Goal: Task Accomplishment & Management: Manage account settings

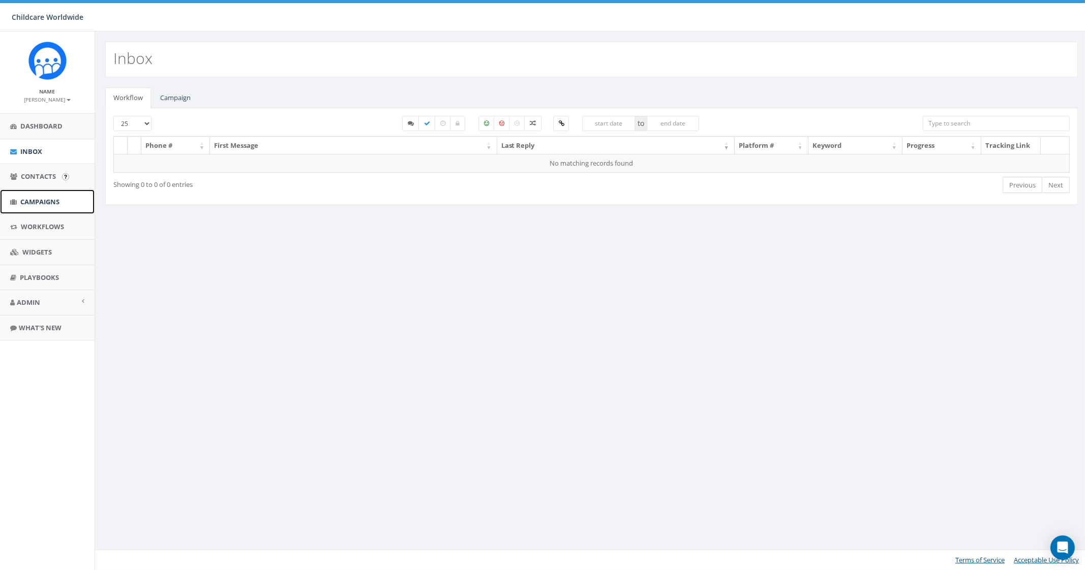
click at [44, 193] on link "Campaigns" at bounding box center [47, 202] width 95 height 25
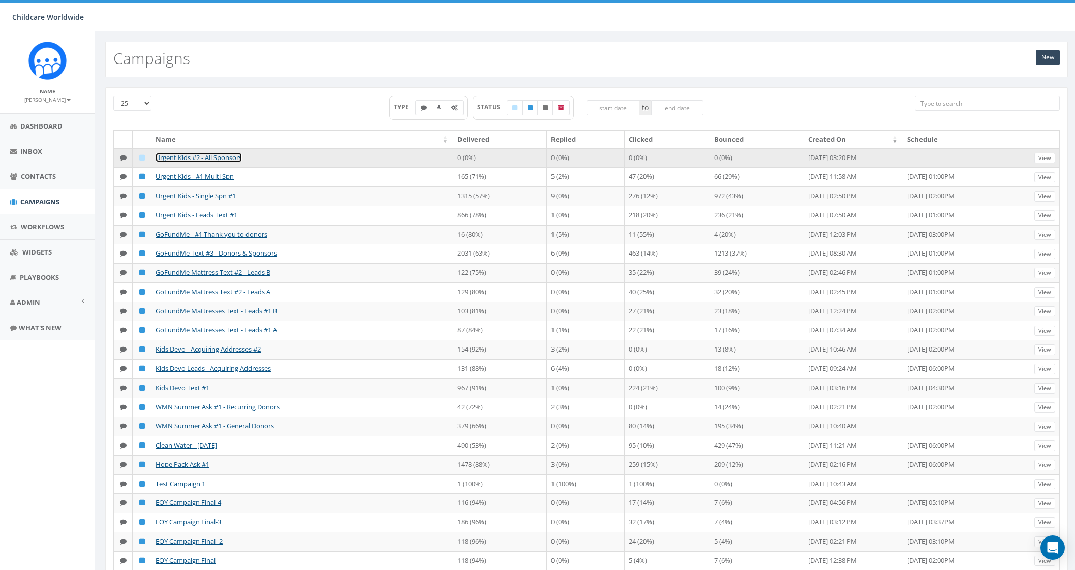
click at [233, 159] on link "Urgent Kids #2 - All Sponsors" at bounding box center [199, 157] width 86 height 9
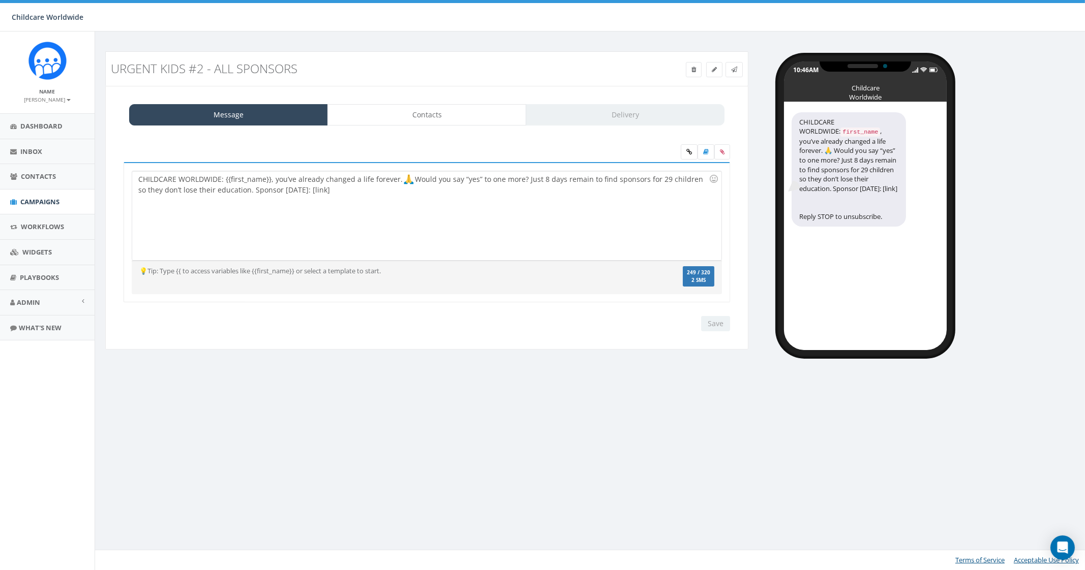
drag, startPoint x: 663, startPoint y: 183, endPoint x: 671, endPoint y: 188, distance: 9.9
click at [663, 183] on div "CHILDCARE WORLDWIDE: {{first_name}}, you’ve already changed a life forever. Wou…" at bounding box center [426, 215] width 589 height 89
click at [396, 194] on div "CHILDCARE WORLDWIDE: {{first_name}}, you’ve already changed a life forever. Wou…" at bounding box center [426, 215] width 589 height 89
click at [39, 304] on span "Admin" at bounding box center [28, 302] width 23 height 9
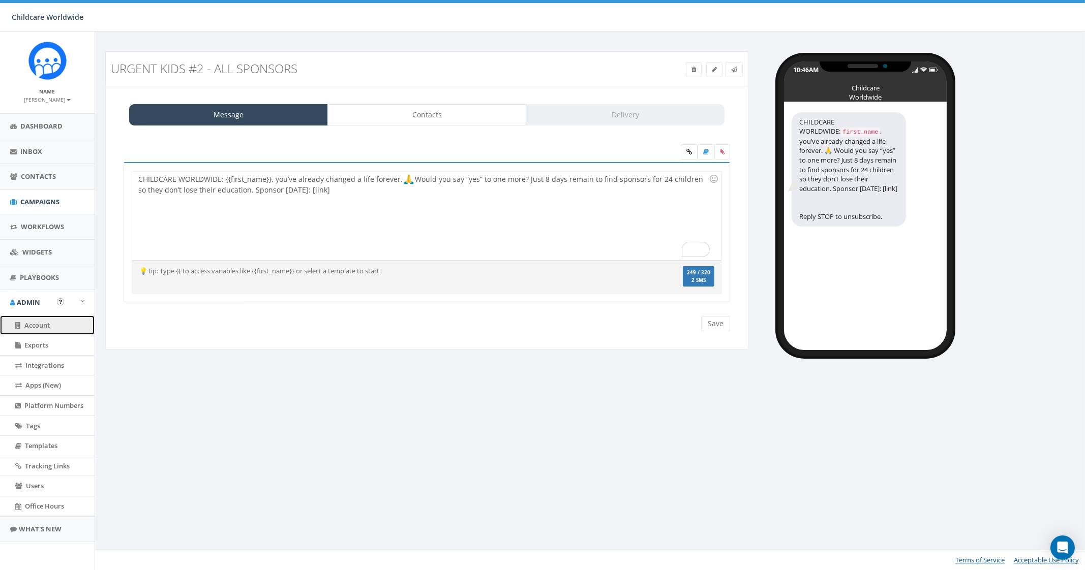
click at [44, 329] on span "Account" at bounding box center [36, 325] width 25 height 9
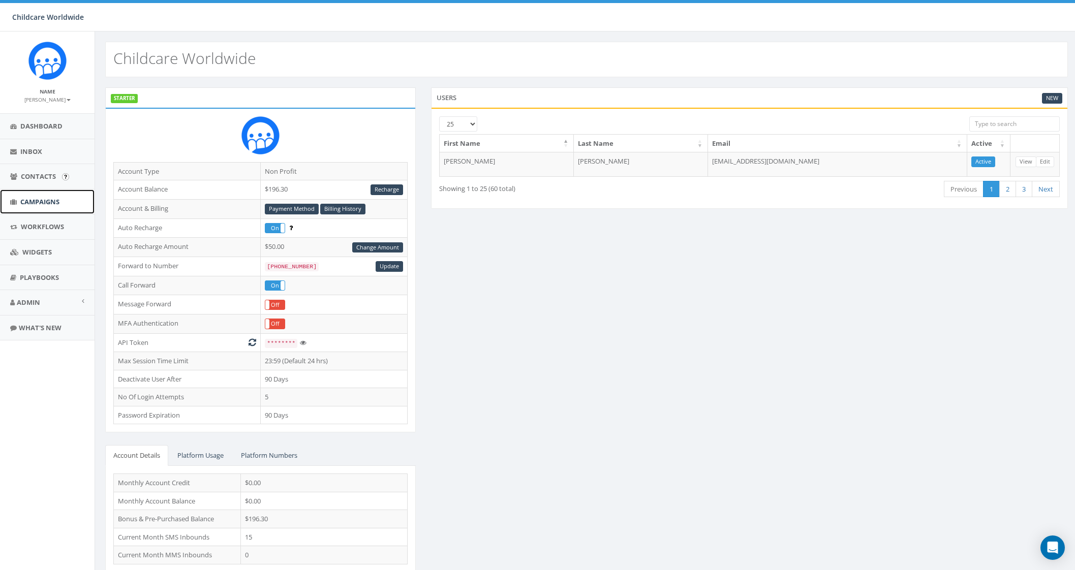
click at [30, 198] on span "Campaigns" at bounding box center [39, 201] width 39 height 9
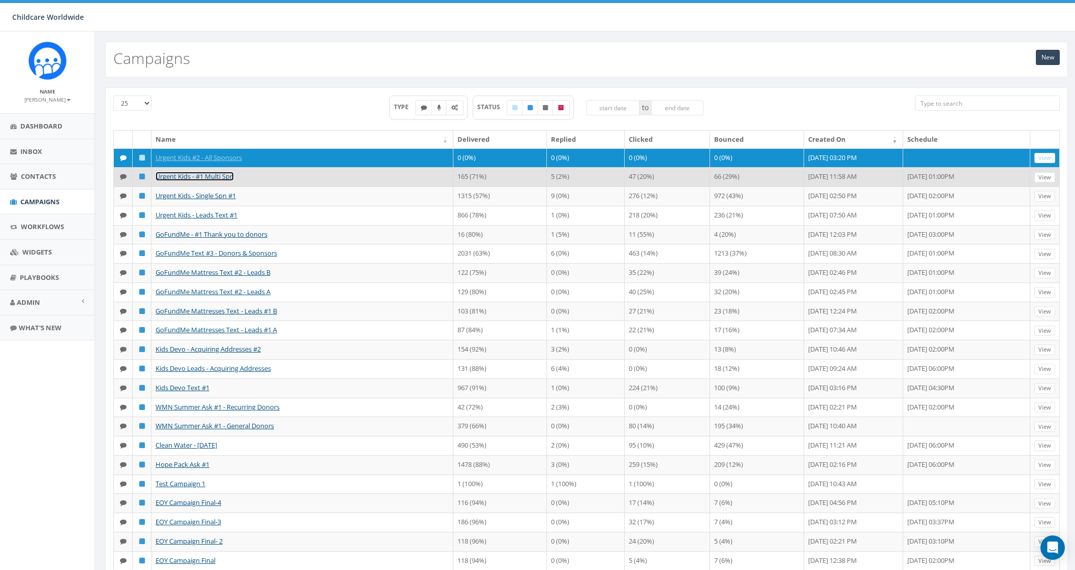
click at [225, 181] on link "Urgent Kids - #1 Multi Spn" at bounding box center [195, 176] width 78 height 9
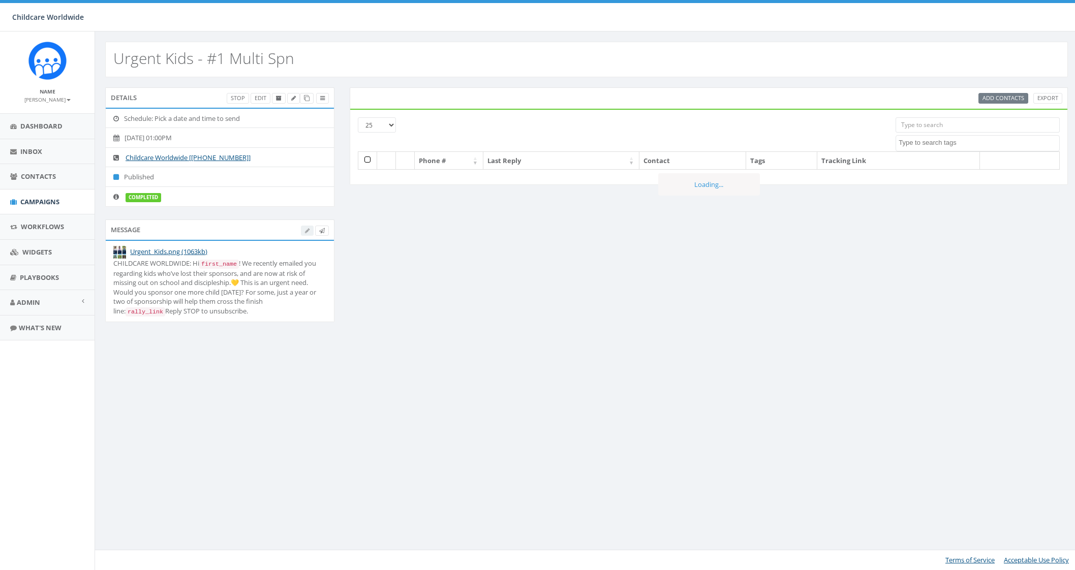
select select
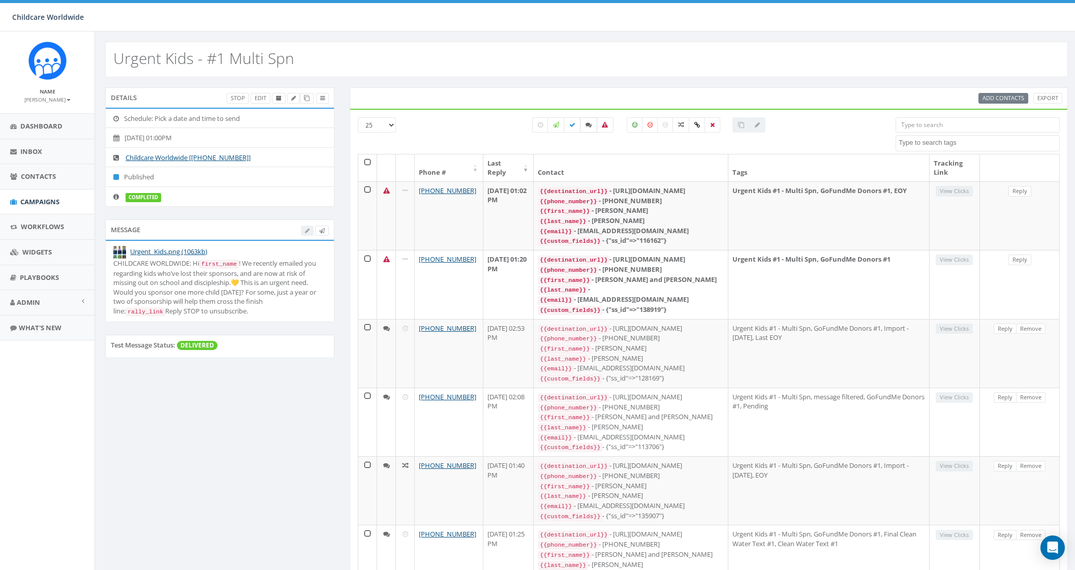
click at [591, 126] on icon at bounding box center [589, 125] width 6 height 6
checkbox input "true"
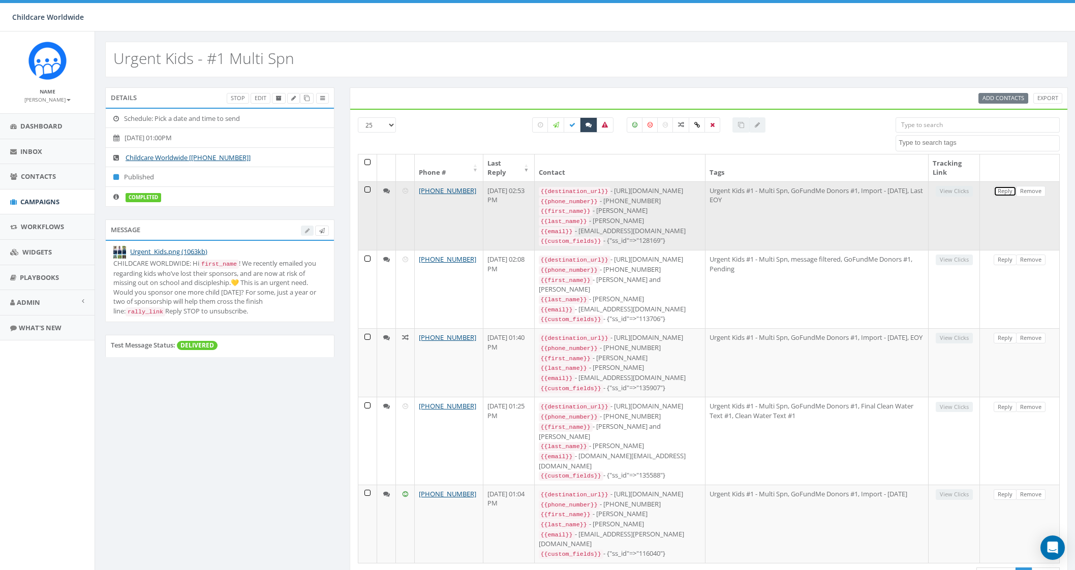
click at [1009, 192] on link "Reply" at bounding box center [1005, 191] width 23 height 11
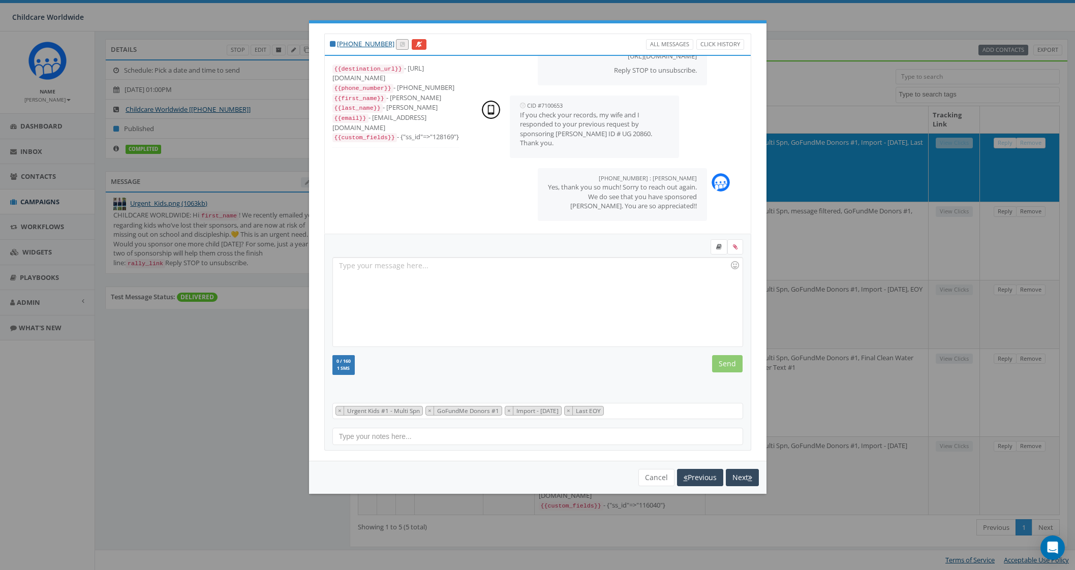
scroll to position [119, 0]
click at [740, 479] on button "Next" at bounding box center [742, 477] width 33 height 17
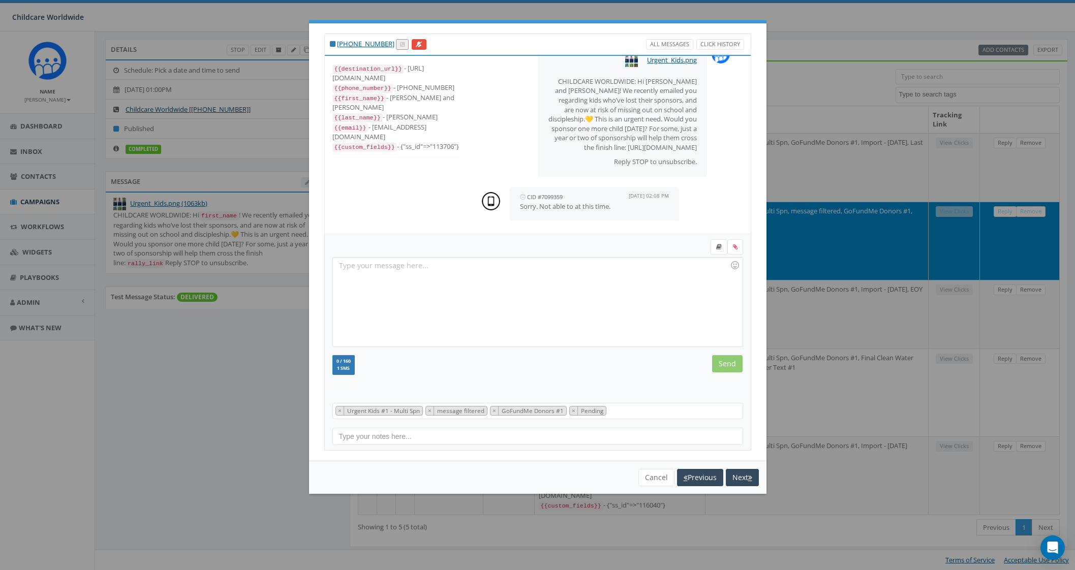
scroll to position [36, 0]
drag, startPoint x: 432, startPoint y: 136, endPoint x: 452, endPoint y: 135, distance: 19.9
click at [452, 142] on div "{{custom_fields}} - {"ss_id"=>"113706"}" at bounding box center [395, 147] width 127 height 10
copy div "13706"
click at [727, 469] on button "Next" at bounding box center [742, 477] width 33 height 17
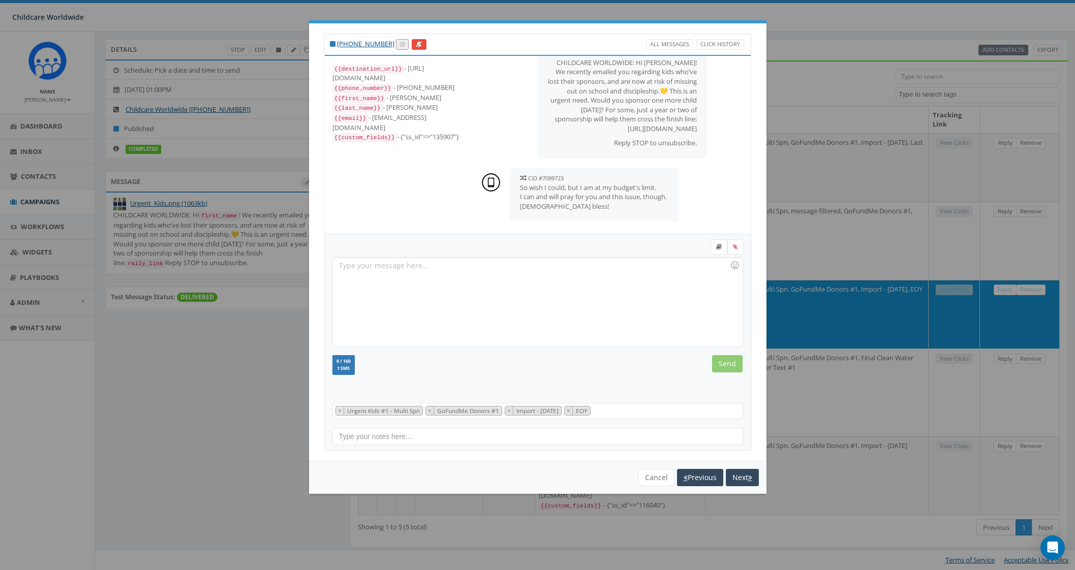
scroll to position [56, 0]
drag, startPoint x: 431, startPoint y: 124, endPoint x: 452, endPoint y: 126, distance: 21.4
click at [452, 132] on div "{{custom_fields}} - {"ss_id"=>"135907"}" at bounding box center [395, 137] width 127 height 10
copy div "135907"
click at [738, 473] on button "Next" at bounding box center [742, 477] width 33 height 17
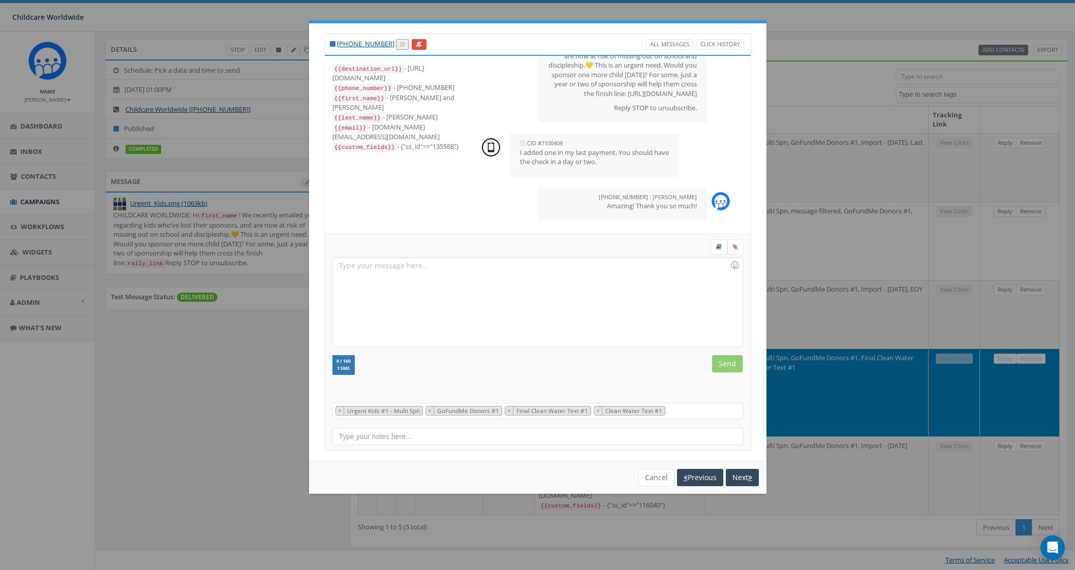
scroll to position [92, 0]
click at [746, 481] on button "Next" at bounding box center [742, 477] width 33 height 17
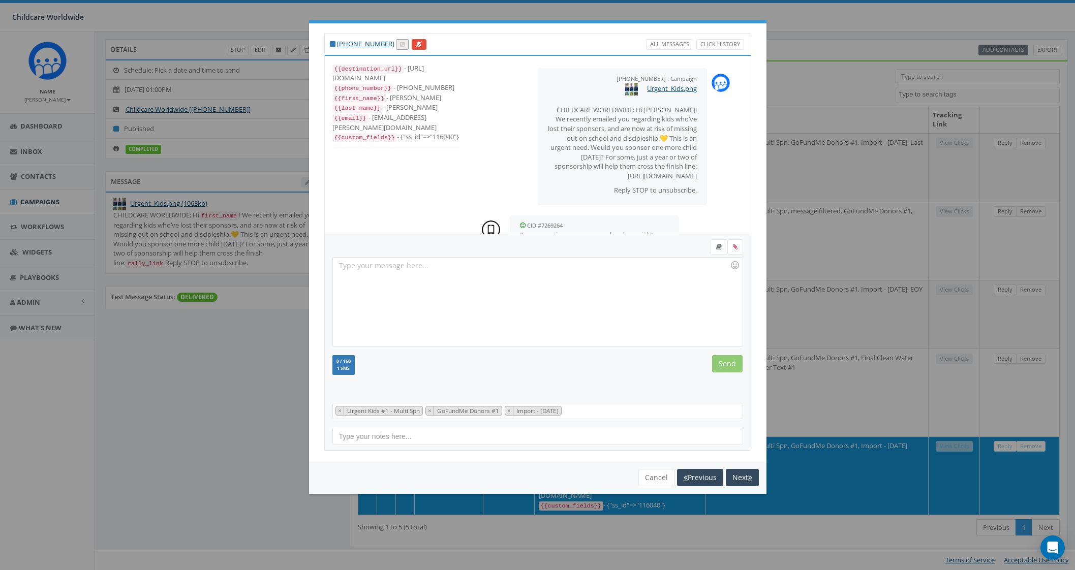
scroll to position [20, 0]
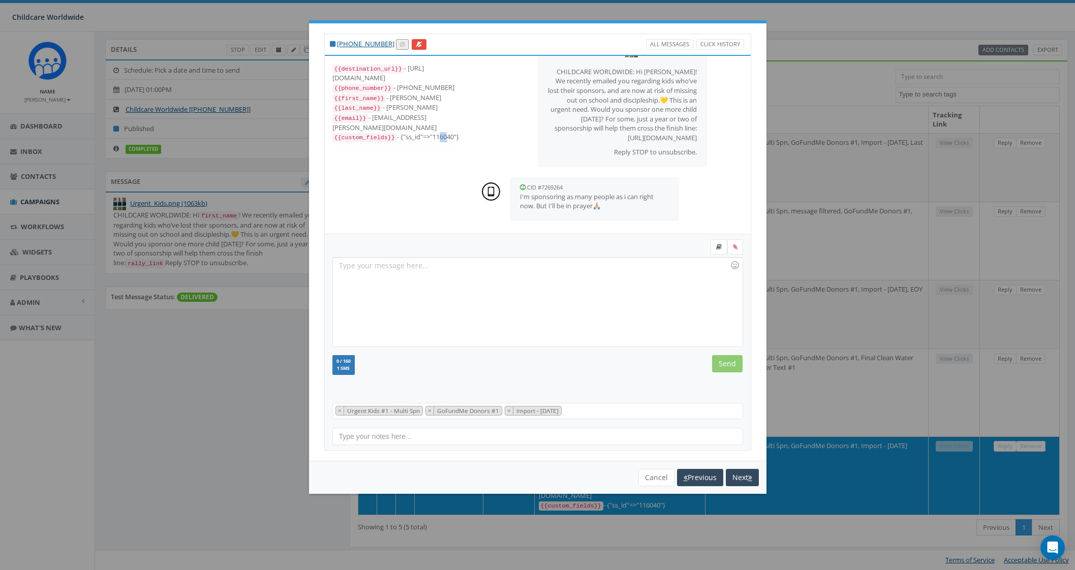
drag, startPoint x: 432, startPoint y: 126, endPoint x: 442, endPoint y: 126, distance: 10.2
click at [442, 132] on div "{{custom_fields}} - {"ss_id"=>"116040"}" at bounding box center [395, 137] width 127 height 10
drag, startPoint x: 431, startPoint y: 126, endPoint x: 452, endPoint y: 128, distance: 21.4
click at [452, 132] on div "{{custom_fields}} - {"ss_id"=>"116040"}" at bounding box center [395, 137] width 127 height 10
copy div "116040"
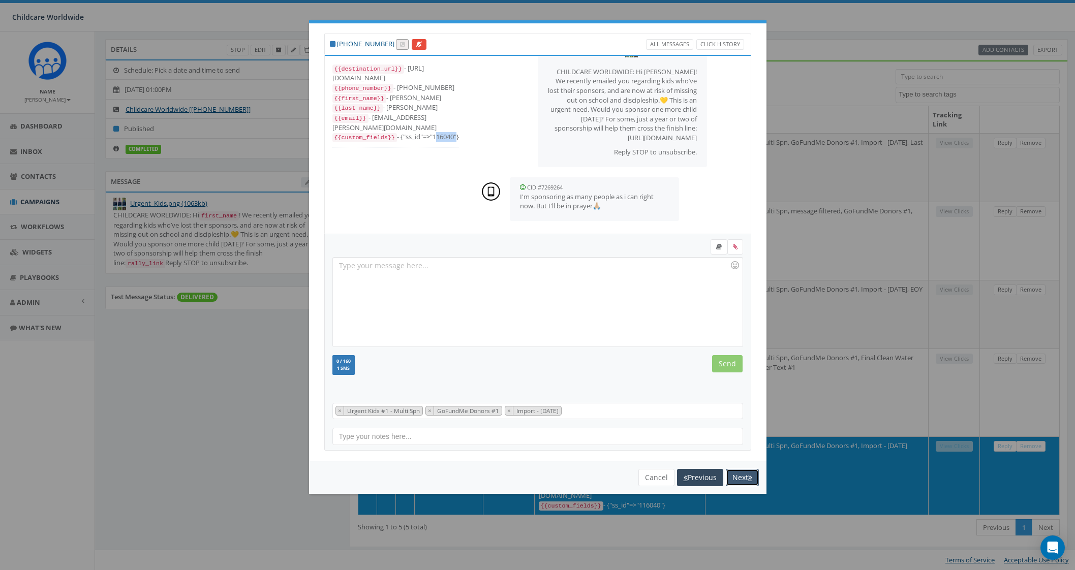
click at [740, 484] on button "Next" at bounding box center [742, 477] width 33 height 17
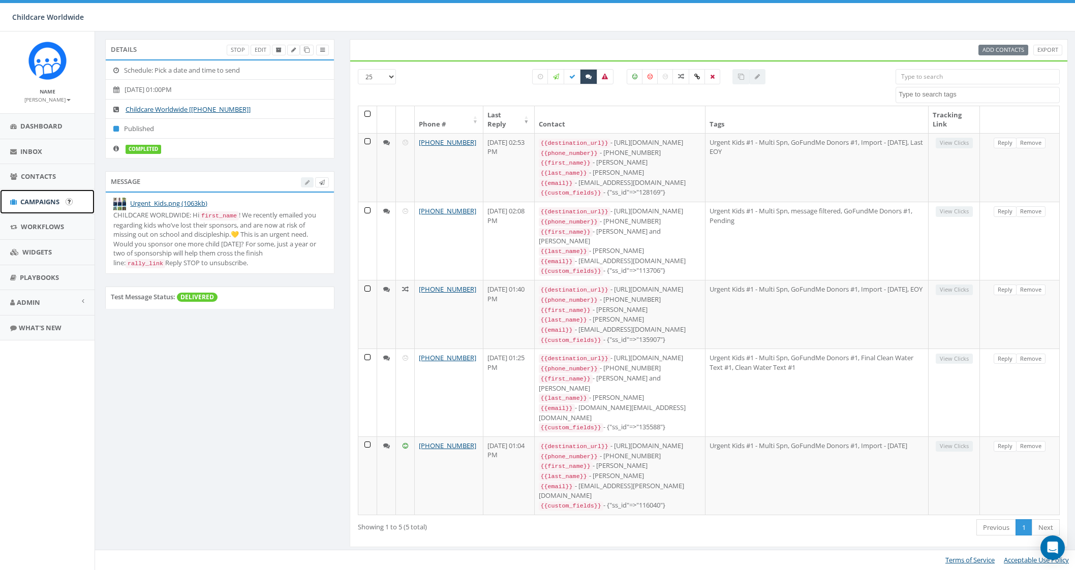
click at [30, 207] on link "Campaigns" at bounding box center [47, 202] width 95 height 25
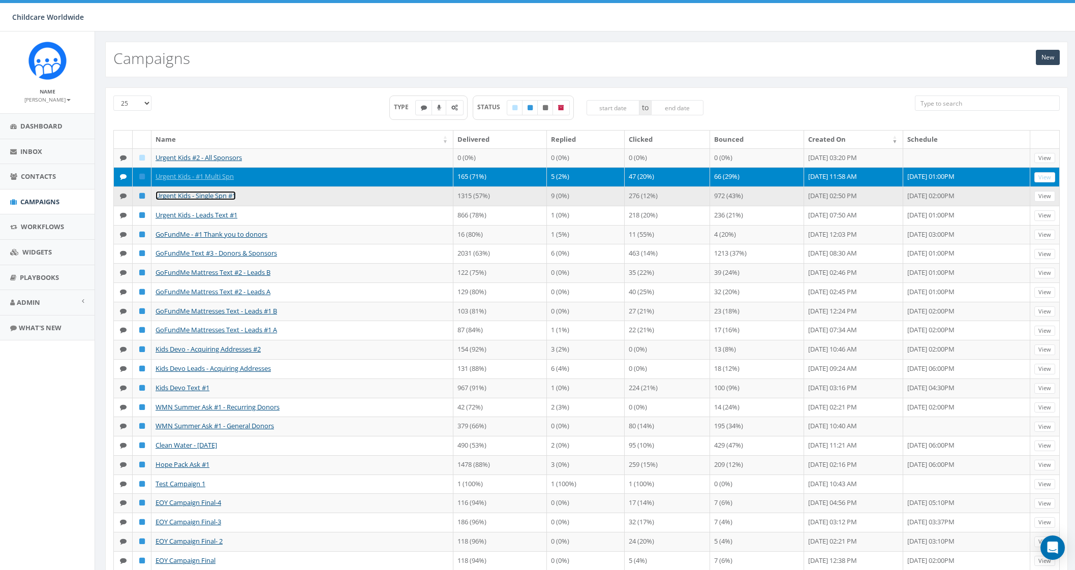
click at [223, 200] on link "Urgent Kids - Single Spn #1" at bounding box center [196, 195] width 80 height 9
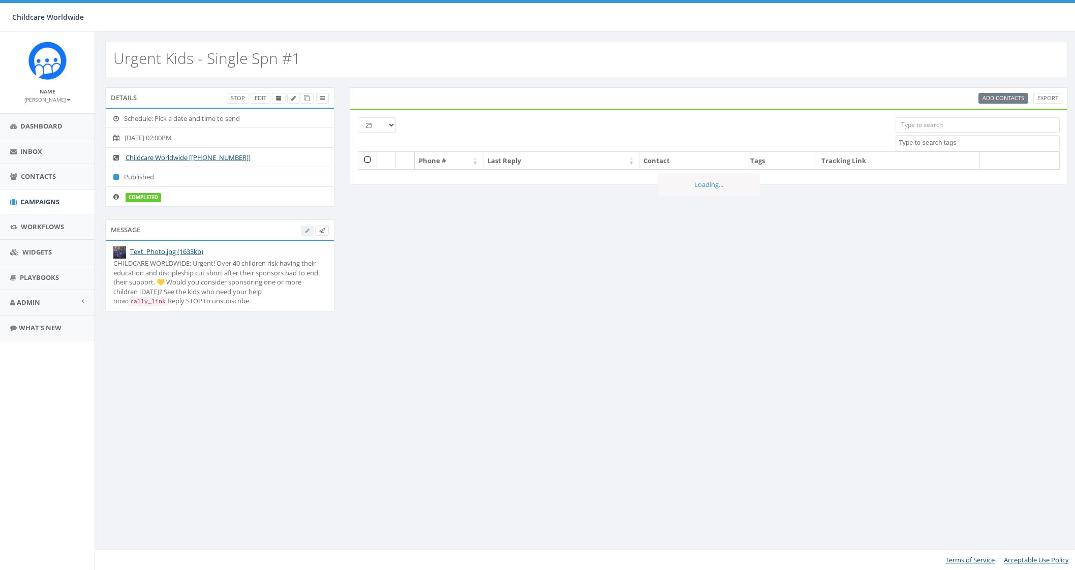
select select
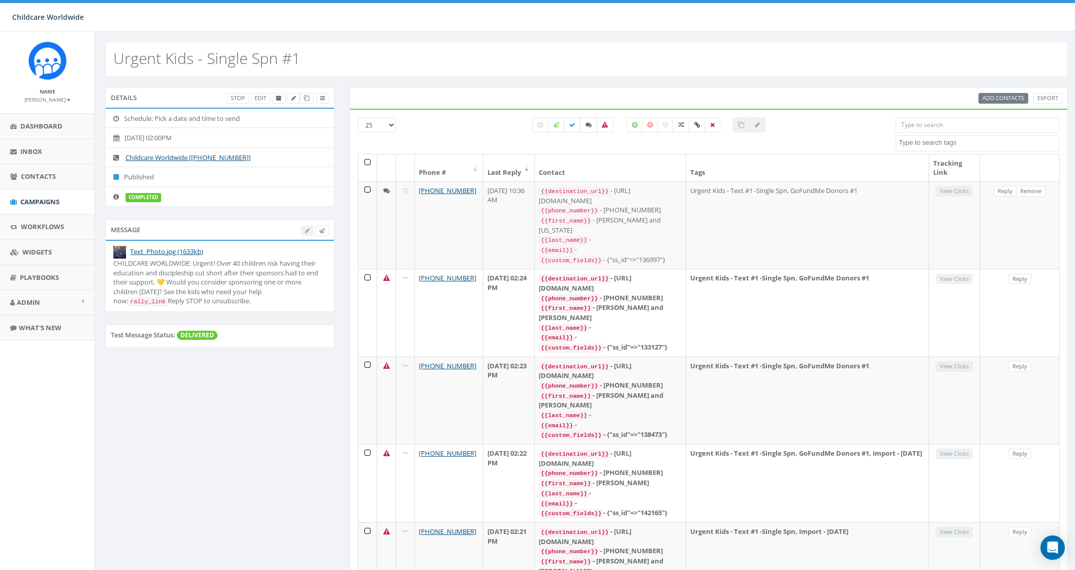
click at [591, 125] on icon at bounding box center [589, 125] width 6 height 6
checkbox input "true"
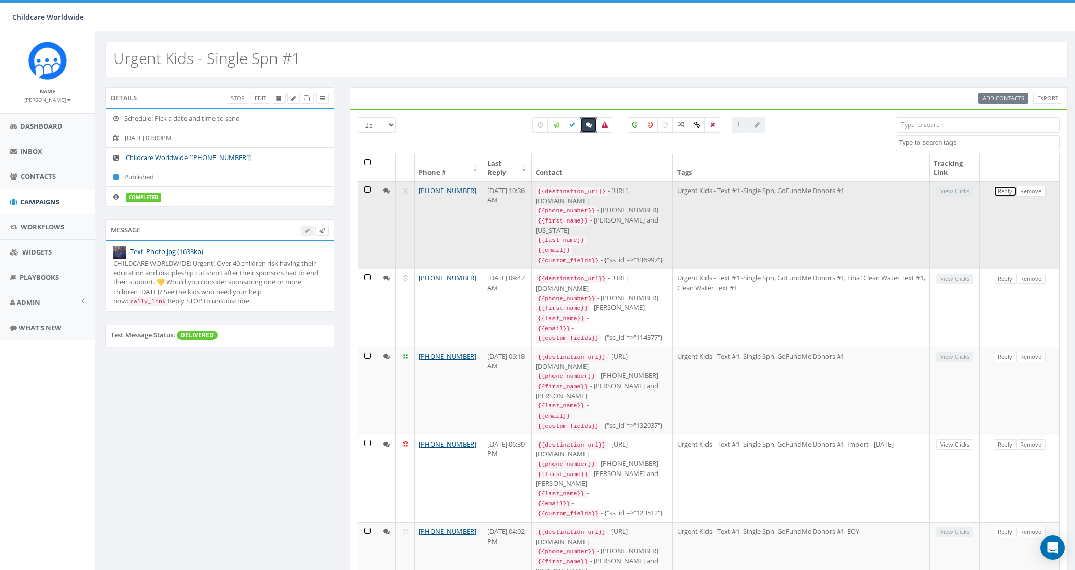
click at [1006, 188] on link "Reply" at bounding box center [1005, 191] width 23 height 11
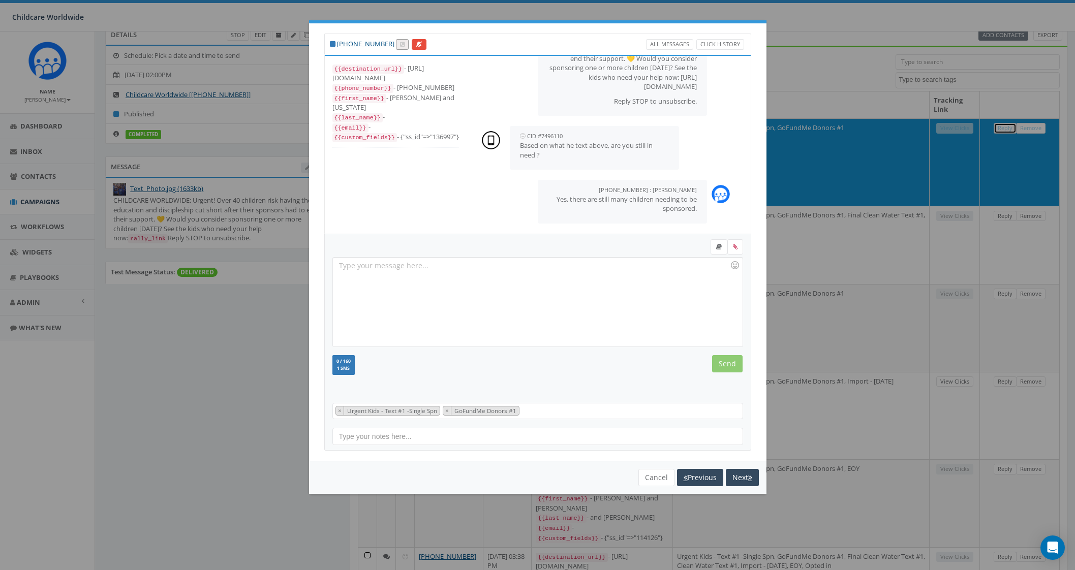
scroll to position [82, 0]
click at [740, 481] on button "Next" at bounding box center [742, 477] width 33 height 17
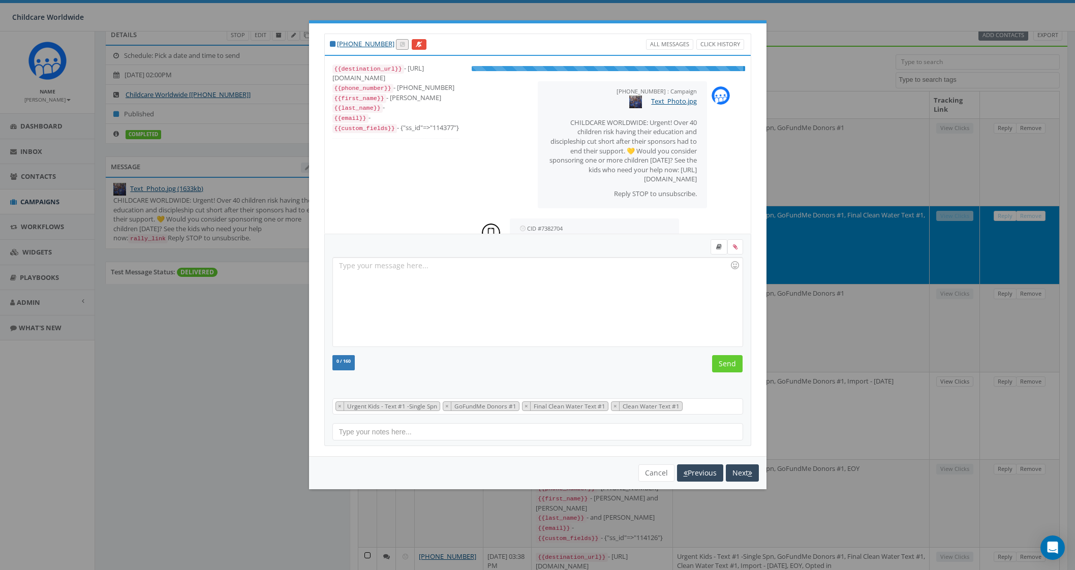
scroll to position [28, 0]
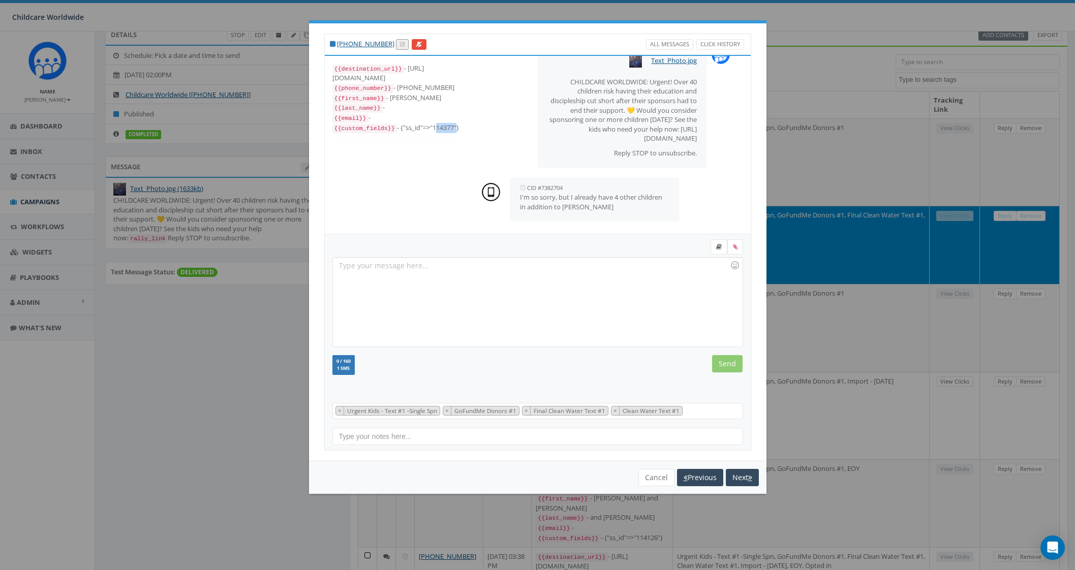
drag, startPoint x: 432, startPoint y: 126, endPoint x: 452, endPoint y: 127, distance: 20.4
click at [452, 127] on div "{{custom_fields}} - {"ss_id"=>"114377"}" at bounding box center [395, 128] width 127 height 10
copy div "114377"
click at [742, 474] on button "Next" at bounding box center [742, 477] width 33 height 17
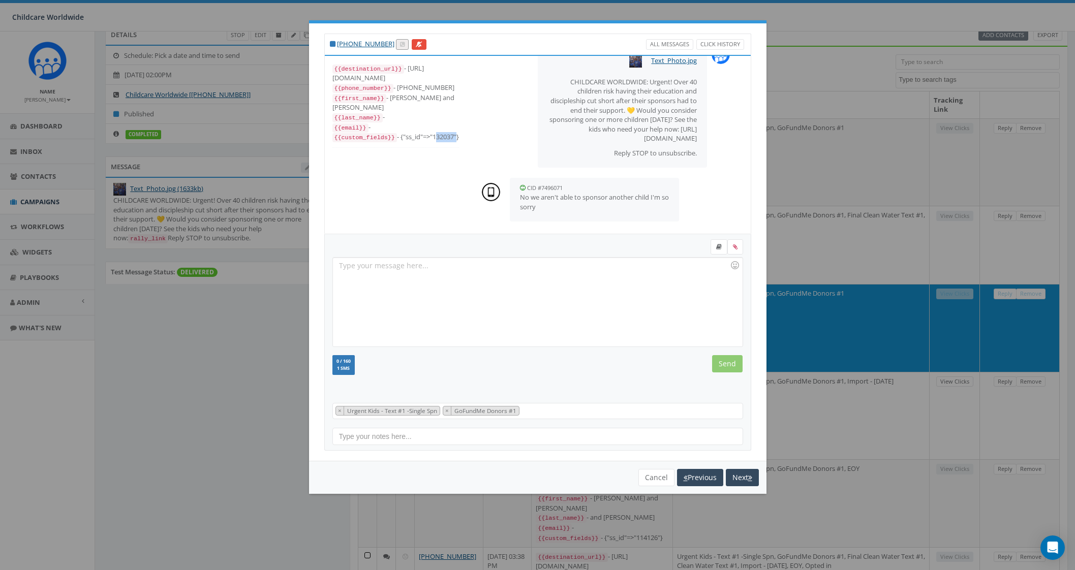
drag, startPoint x: 430, startPoint y: 125, endPoint x: 451, endPoint y: 128, distance: 21.1
click at [451, 132] on div "{{custom_fields}} - {"ss_id"=>"132037"}" at bounding box center [395, 137] width 127 height 10
copy div "132037"
drag, startPoint x: 740, startPoint y: 476, endPoint x: 737, endPoint y: 471, distance: 5.9
click at [740, 476] on button "Next" at bounding box center [742, 477] width 33 height 17
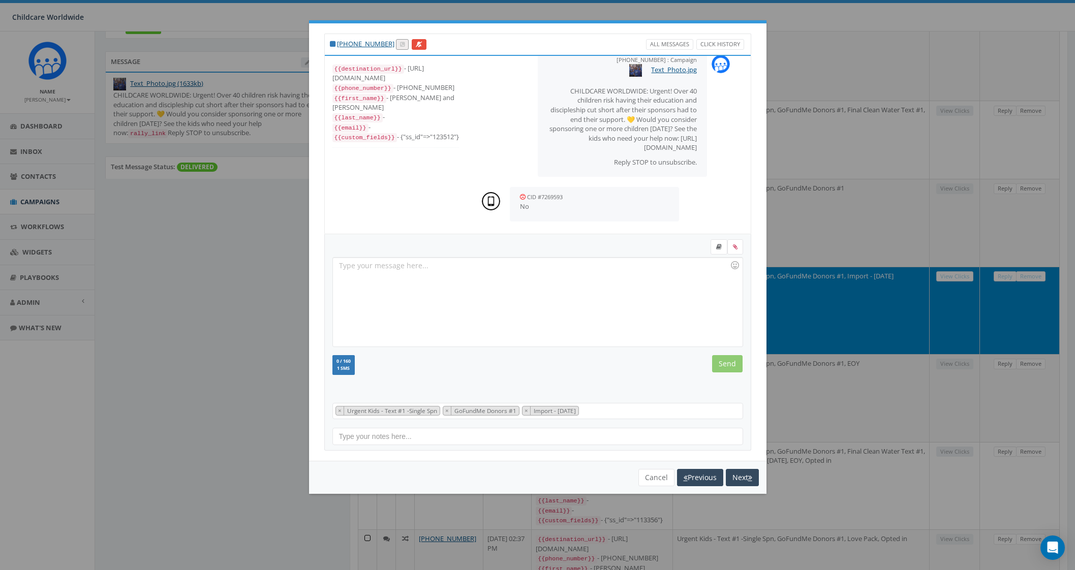
scroll to position [191, 0]
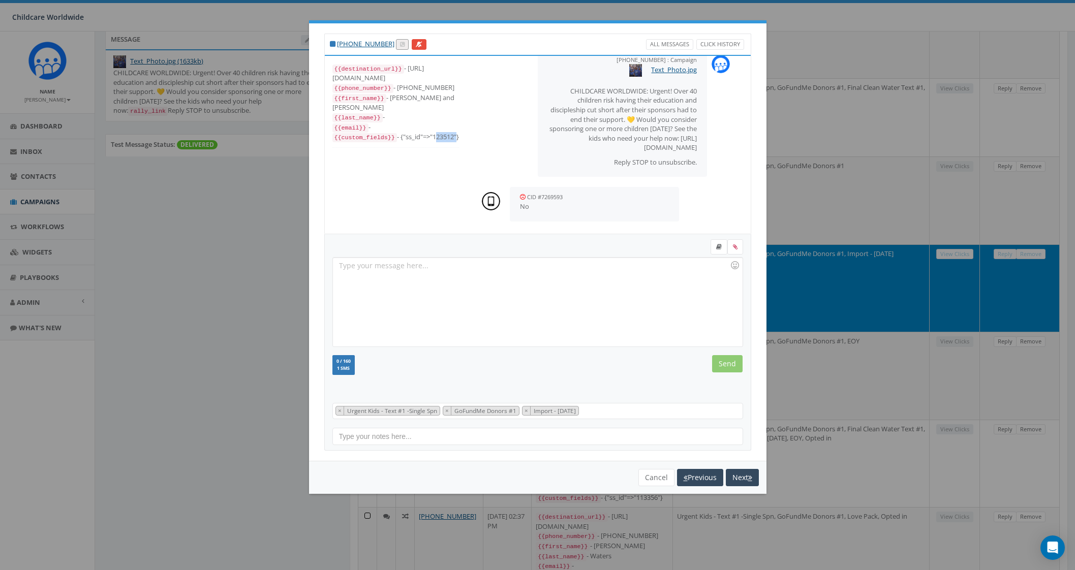
drag, startPoint x: 431, startPoint y: 126, endPoint x: 452, endPoint y: 128, distance: 21.5
click at [452, 132] on div "{{custom_fields}} - {"ss_id"=>"123512"}" at bounding box center [395, 137] width 127 height 10
copy div "123512"
click at [736, 475] on button "Next" at bounding box center [742, 477] width 33 height 17
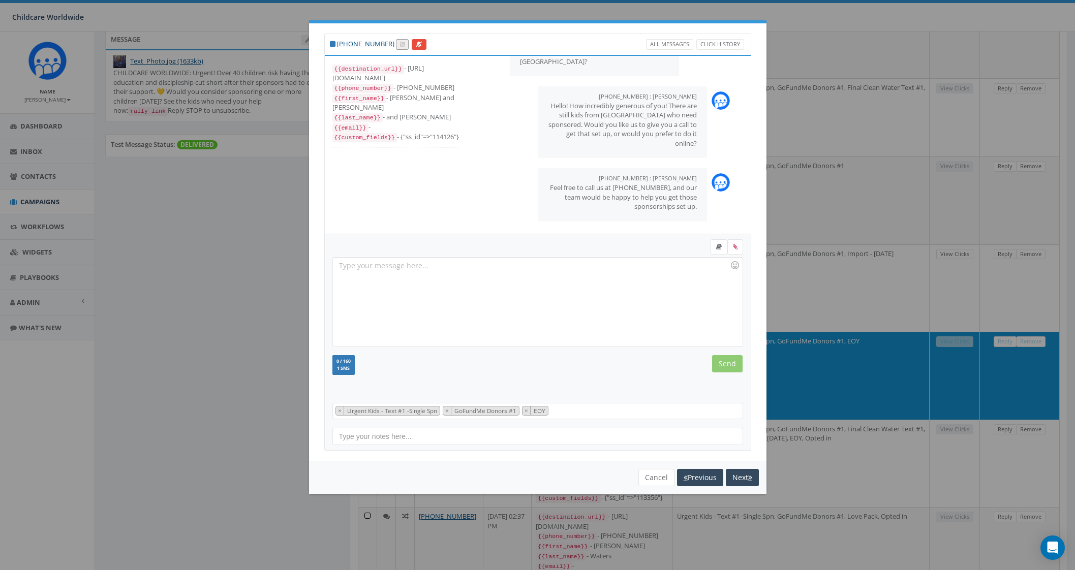
scroll to position [164, 0]
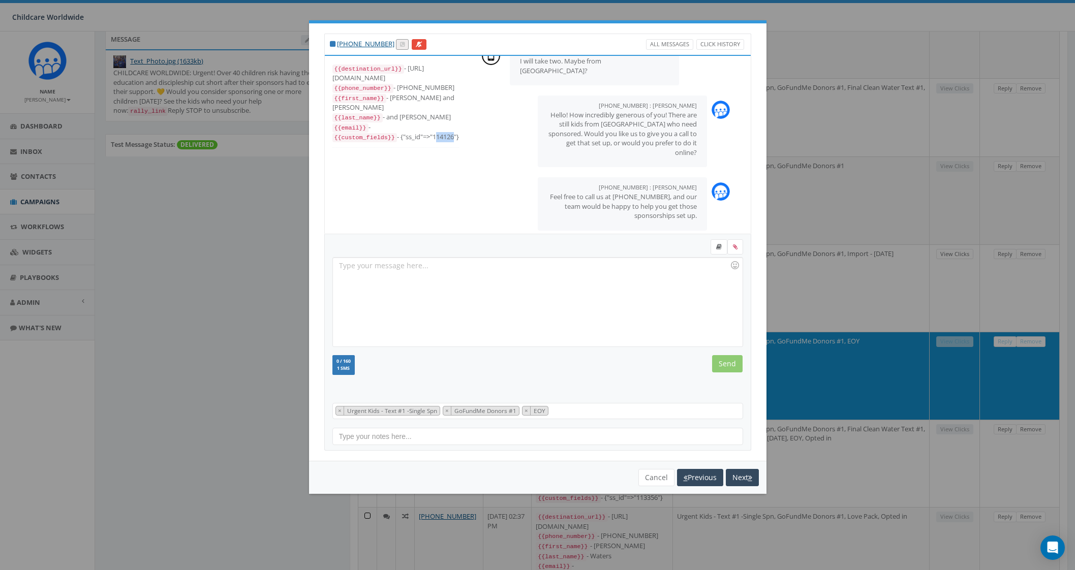
drag, startPoint x: 431, startPoint y: 126, endPoint x: 450, endPoint y: 126, distance: 19.3
click at [450, 132] on div "{{custom_fields}} - {"ss_id"=>"114126"}" at bounding box center [395, 137] width 127 height 10
click at [747, 478] on button "Next" at bounding box center [742, 477] width 33 height 17
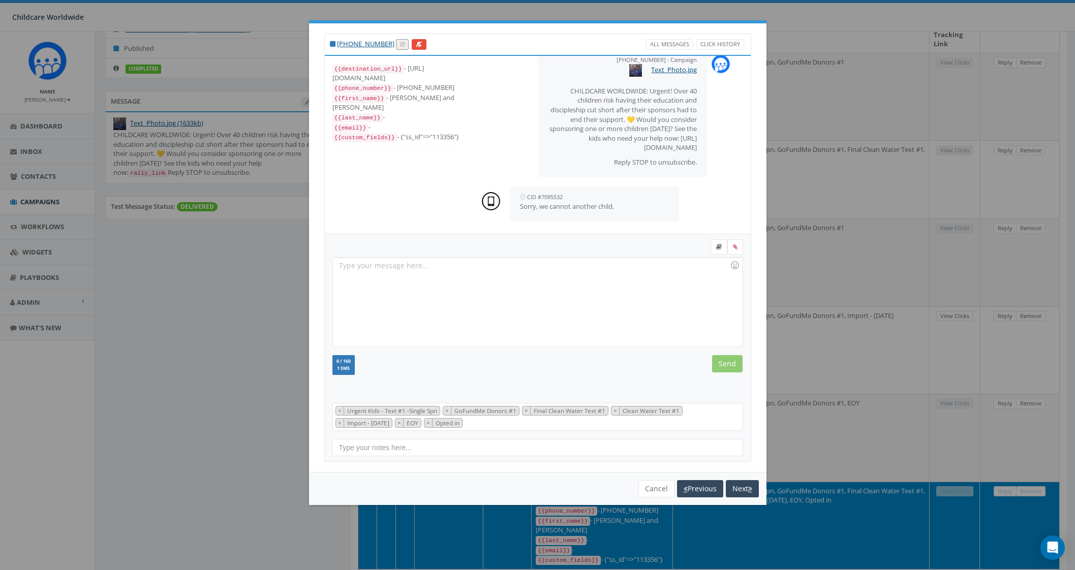
scroll to position [127, 0]
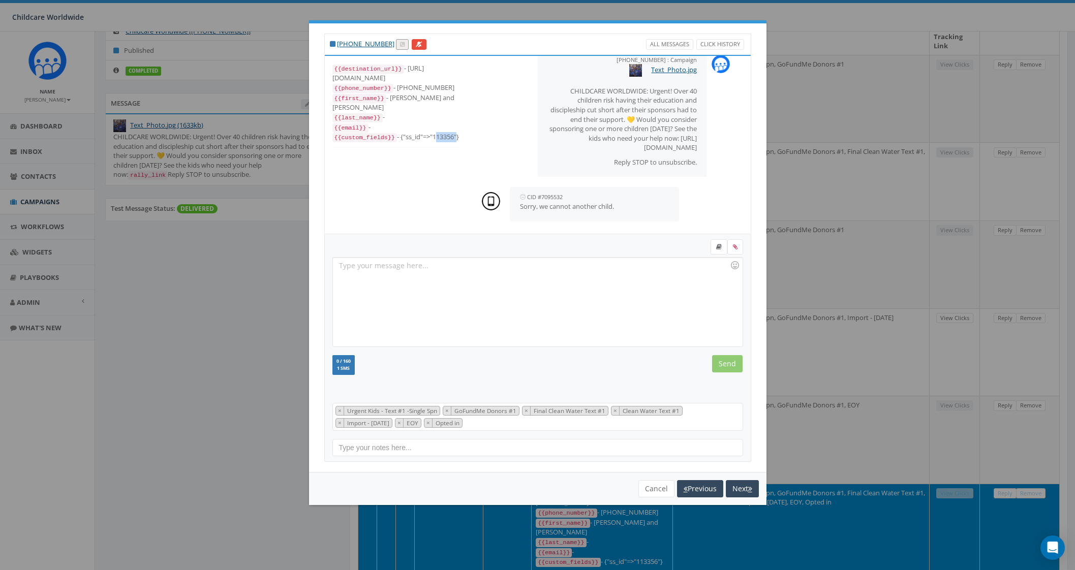
drag, startPoint x: 431, startPoint y: 125, endPoint x: 451, endPoint y: 126, distance: 20.3
click at [451, 132] on div "{{custom_fields}} - {"ss_id"=>"113356"}" at bounding box center [395, 137] width 127 height 10
copy div "113356"
click at [740, 489] on button "Next" at bounding box center [742, 488] width 33 height 17
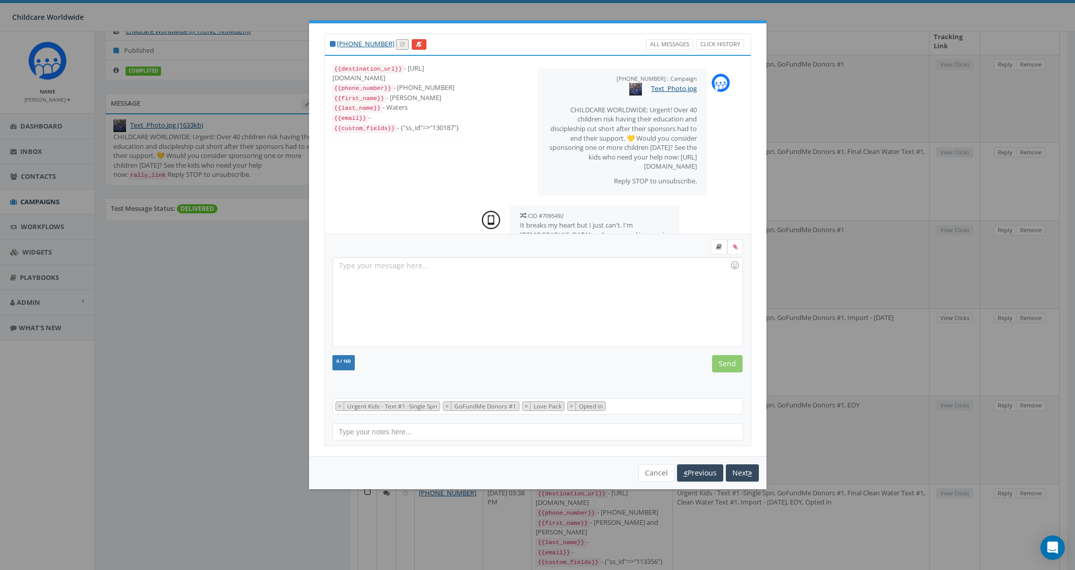
scroll to position [31, 0]
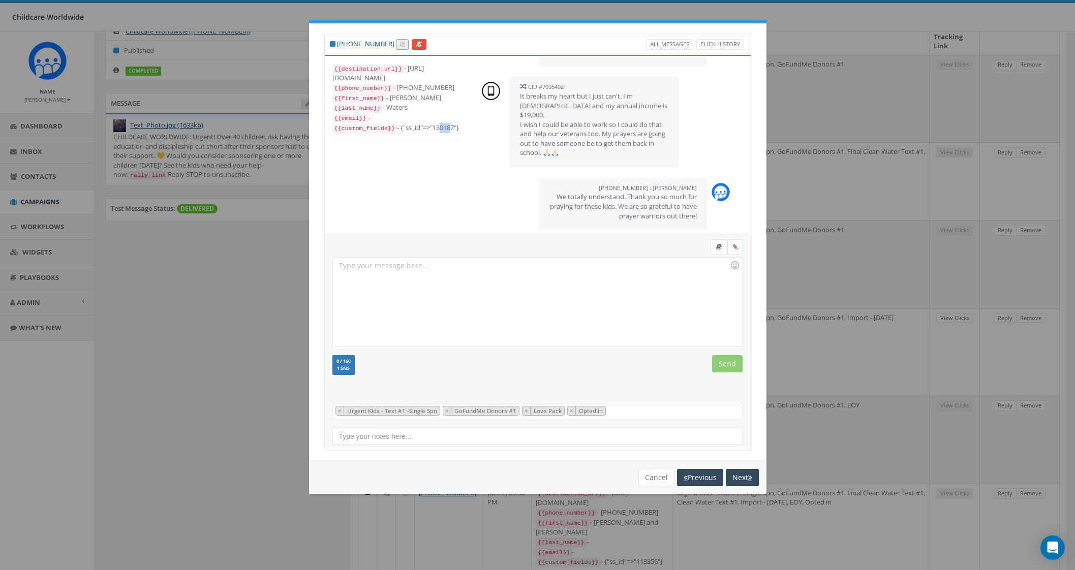
drag, startPoint x: 432, startPoint y: 128, endPoint x: 445, endPoint y: 131, distance: 13.0
click at [445, 131] on div "{{custom_fields}} - {"ss_id"=>"130187"}" at bounding box center [395, 128] width 127 height 10
drag, startPoint x: 432, startPoint y: 128, endPoint x: 452, endPoint y: 131, distance: 20.5
click at [452, 131] on div "{{custom_fields}} - {"ss_id"=>"130187"}" at bounding box center [395, 128] width 127 height 10
copy div "130187"
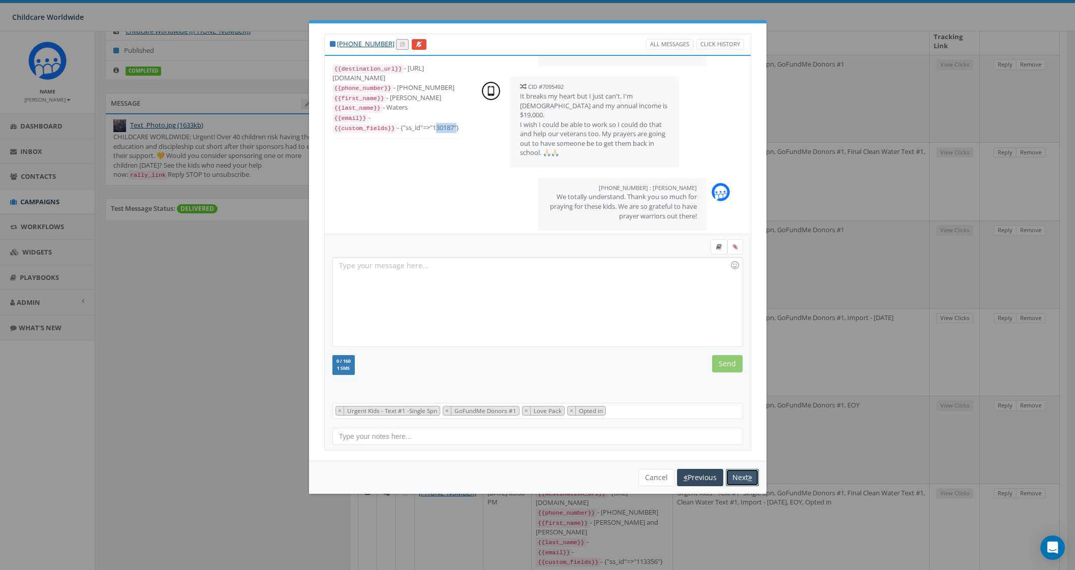
click at [735, 475] on button "Next" at bounding box center [742, 477] width 33 height 17
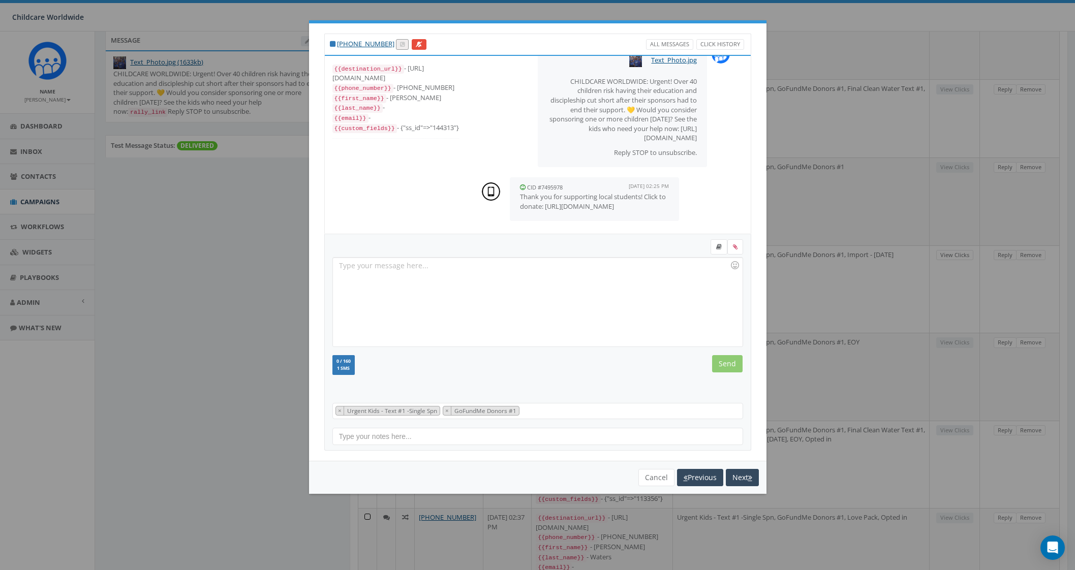
scroll to position [191, 0]
click at [737, 479] on button "Next" at bounding box center [742, 477] width 33 height 17
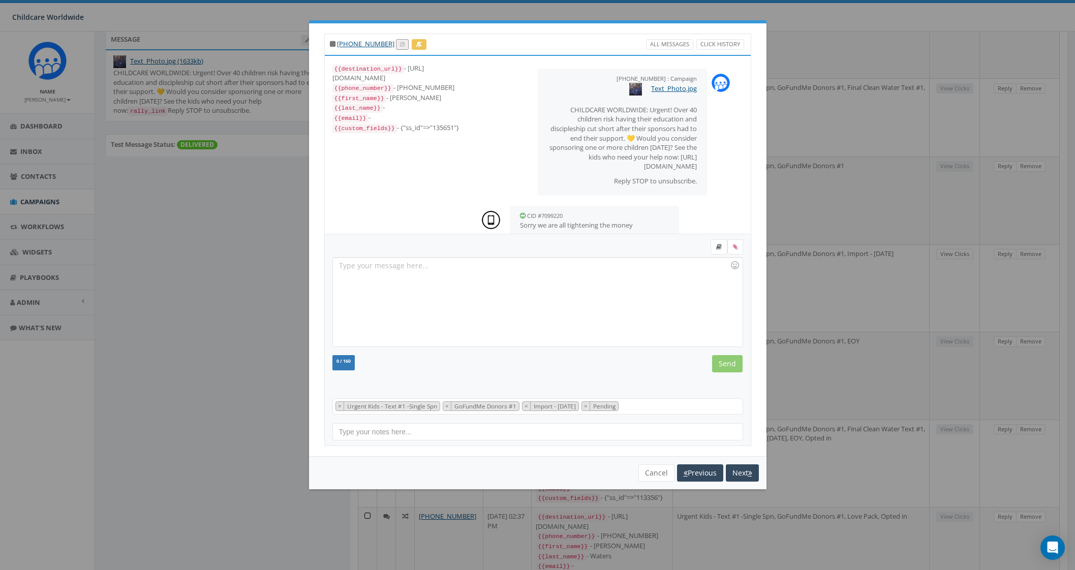
scroll to position [31, 0]
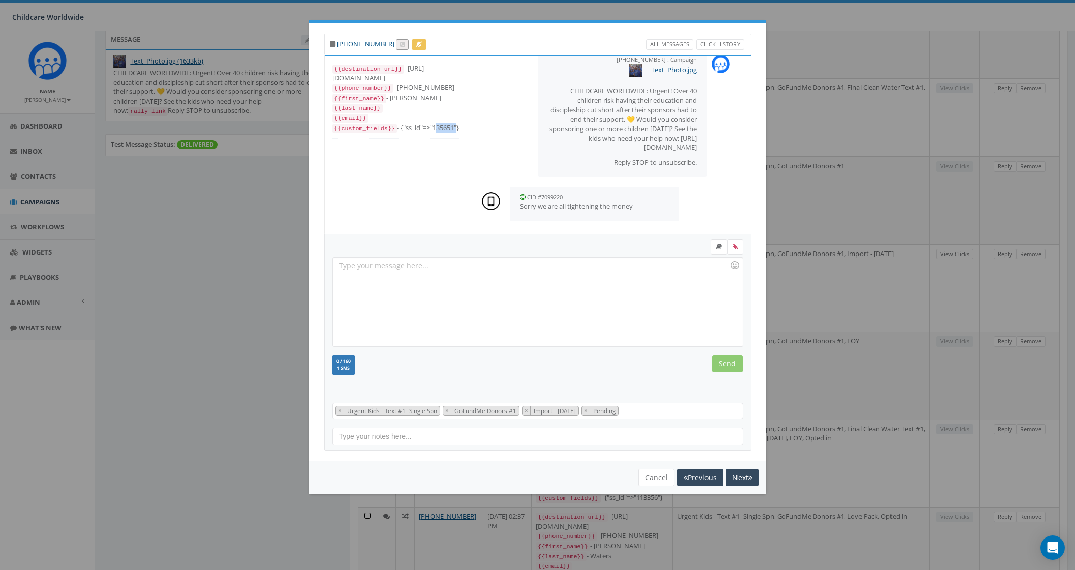
drag, startPoint x: 431, startPoint y: 124, endPoint x: 451, endPoint y: 125, distance: 20.4
click at [451, 125] on div "{{custom_fields}} - {"ss_id"=>"135651"}" at bounding box center [395, 128] width 127 height 10
copy div "135651"
click at [739, 480] on button "Next" at bounding box center [742, 477] width 33 height 17
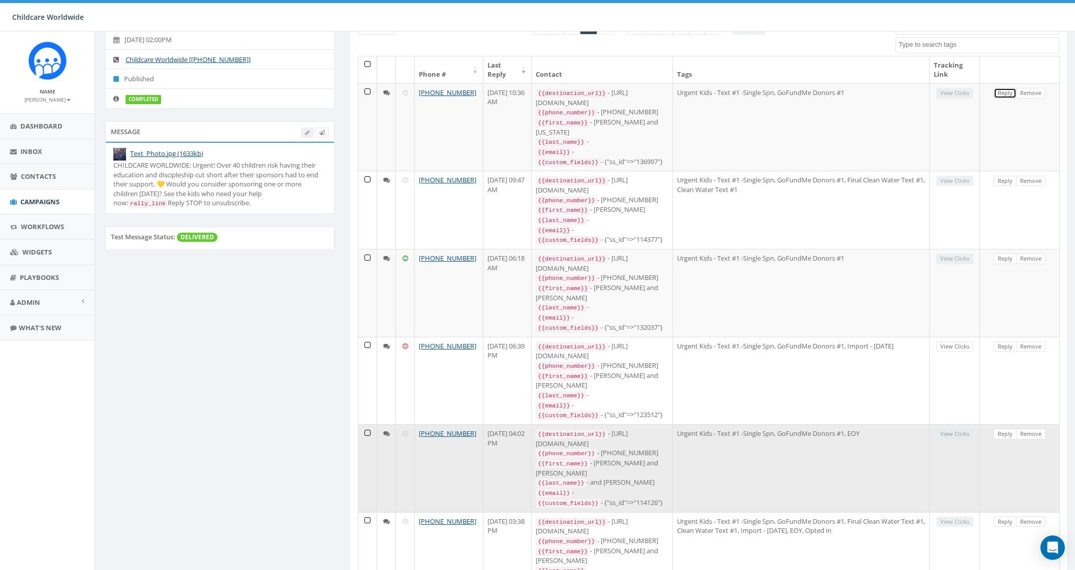
scroll to position [0, 0]
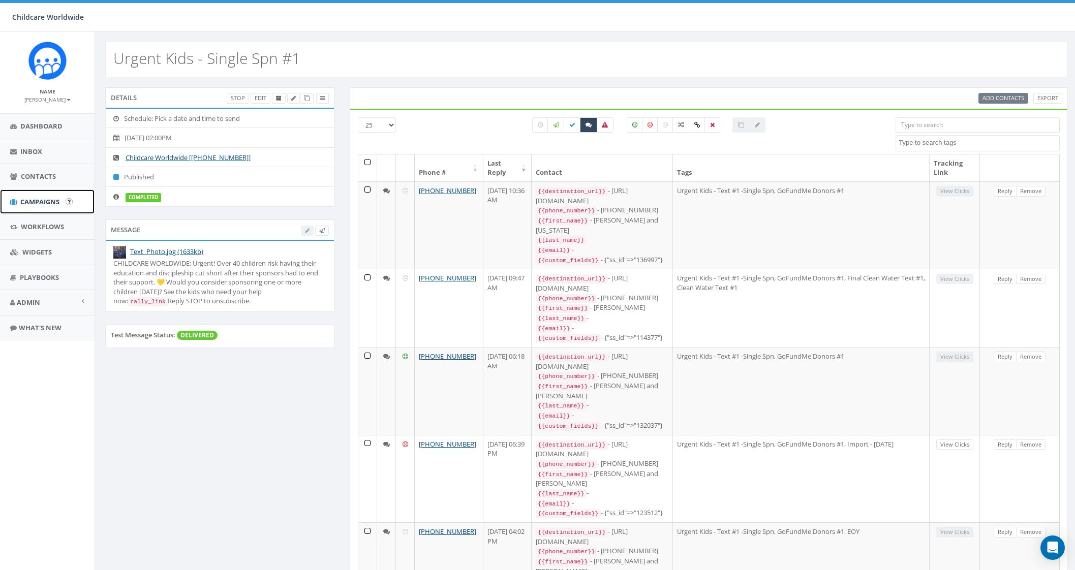
click at [48, 202] on span "Campaigns" at bounding box center [39, 201] width 39 height 9
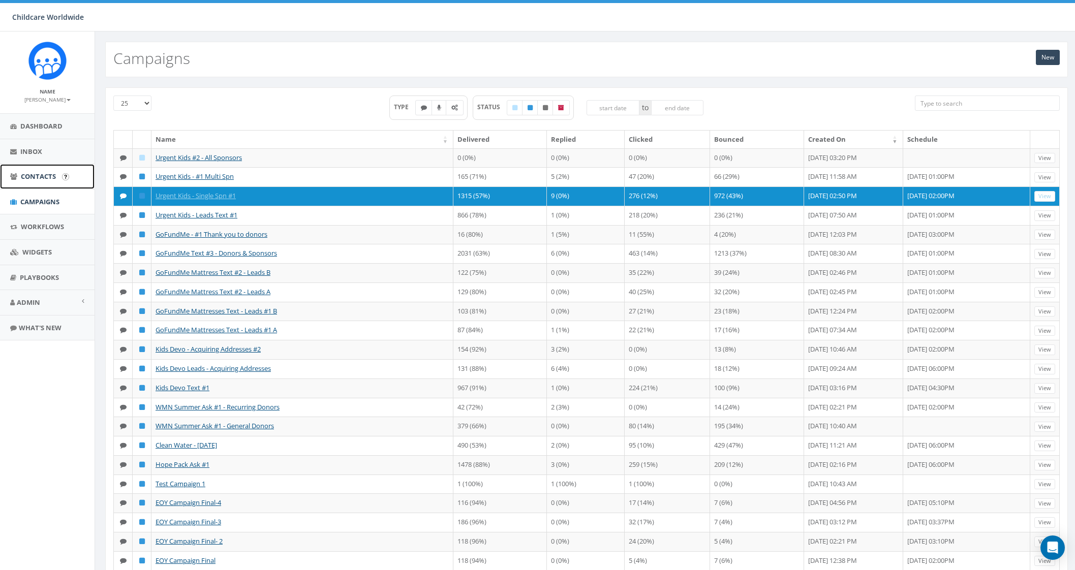
click at [50, 175] on span "Contacts" at bounding box center [38, 176] width 35 height 9
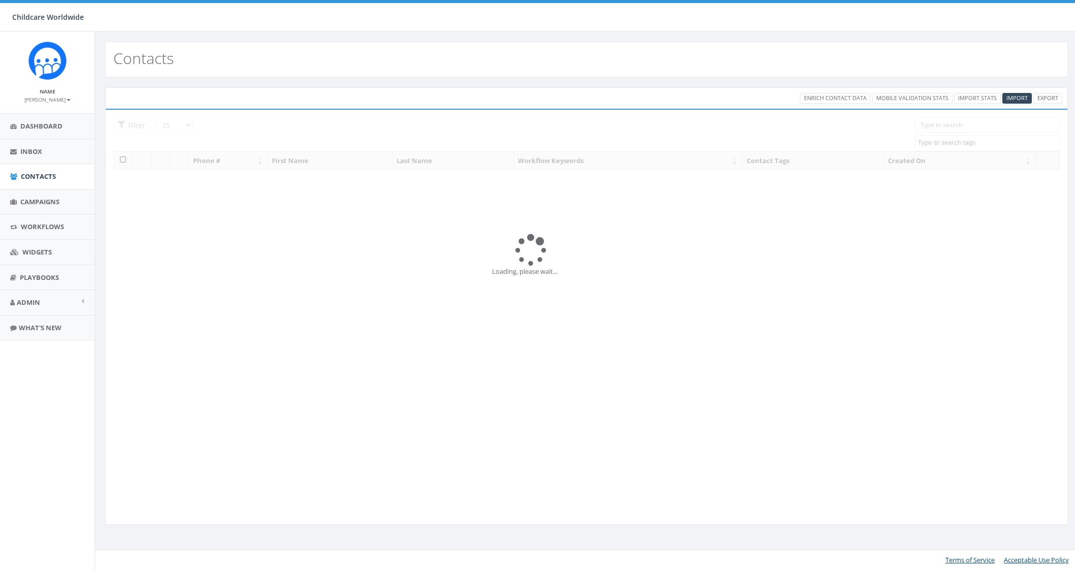
select select
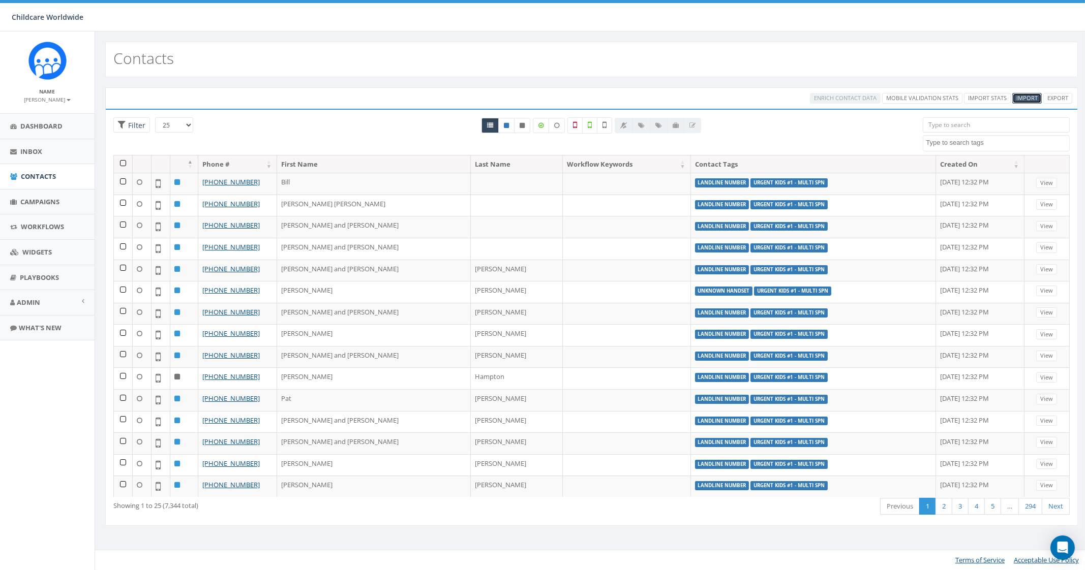
click at [1032, 95] on span "Import" at bounding box center [1026, 98] width 21 height 8
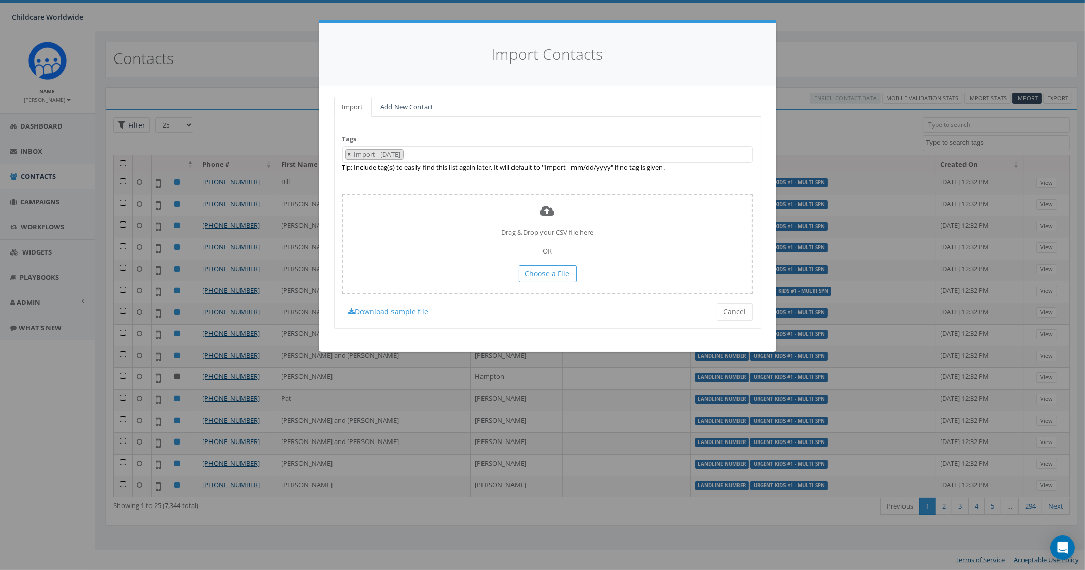
click at [350, 154] on span "×" at bounding box center [350, 154] width 4 height 9
select select
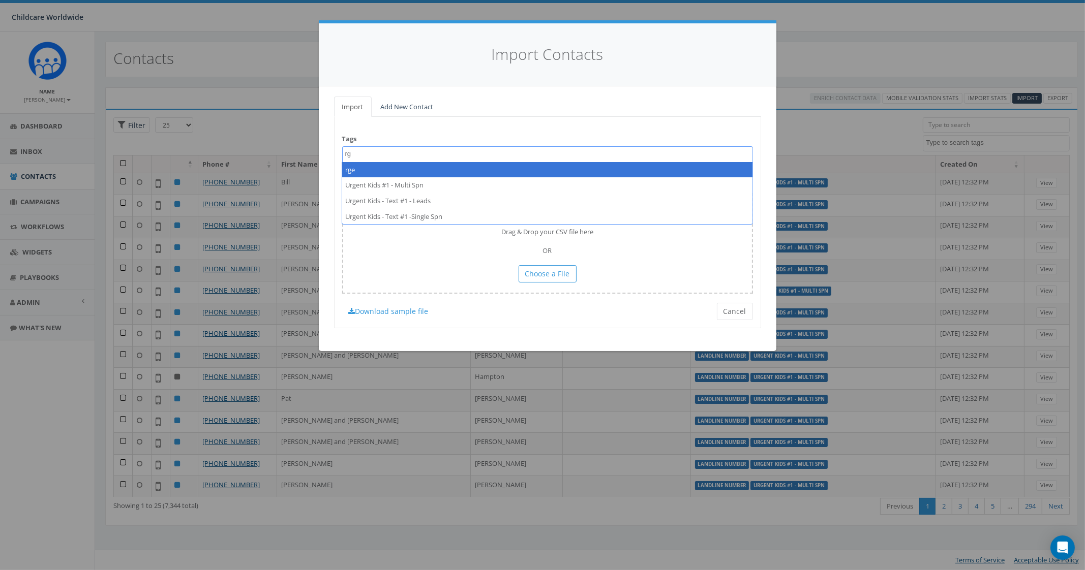
type textarea "r"
type textarea "Y"
type textarea "Urgent Kids Text #3 - All Sponsors"
select select "Urgent Kids Text #3 - All Sponsors"
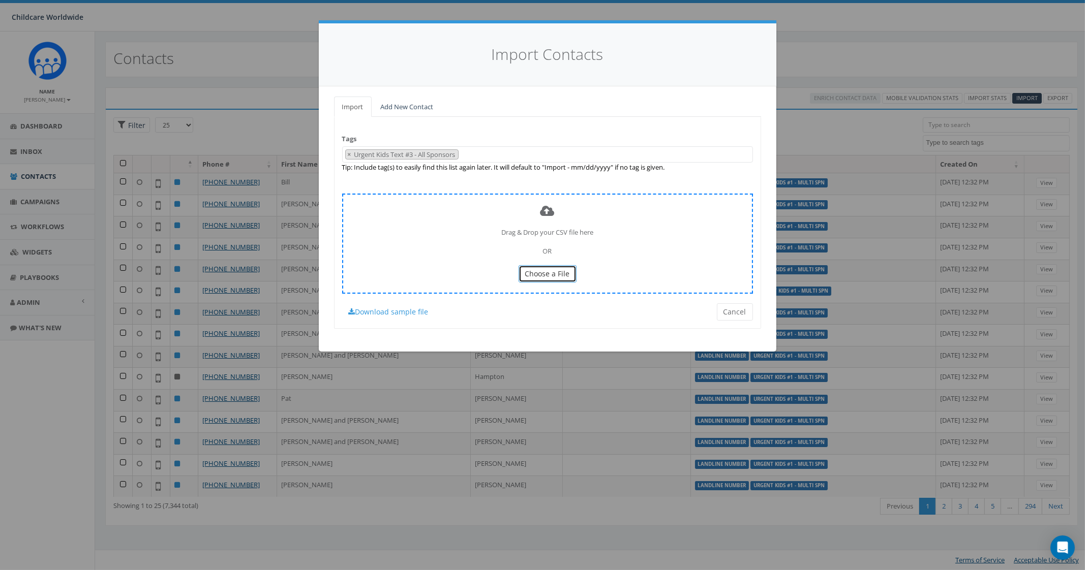
click at [536, 267] on button "Choose a File" at bounding box center [548, 273] width 58 height 17
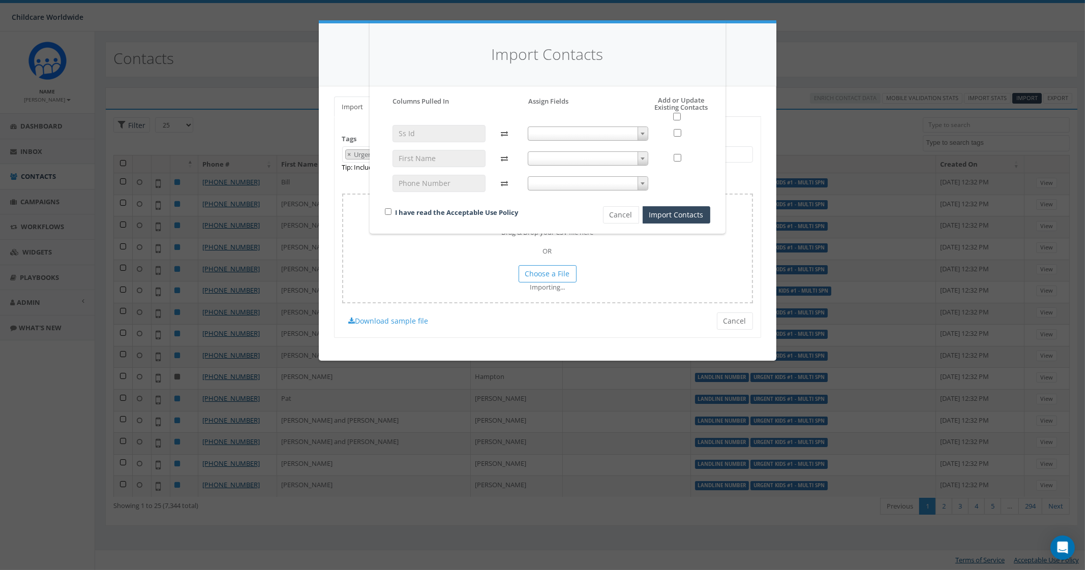
click at [569, 134] on span at bounding box center [588, 134] width 120 height 14
select select "ss_id"
click at [548, 155] on span at bounding box center [588, 159] width 120 height 14
select select "first_name"
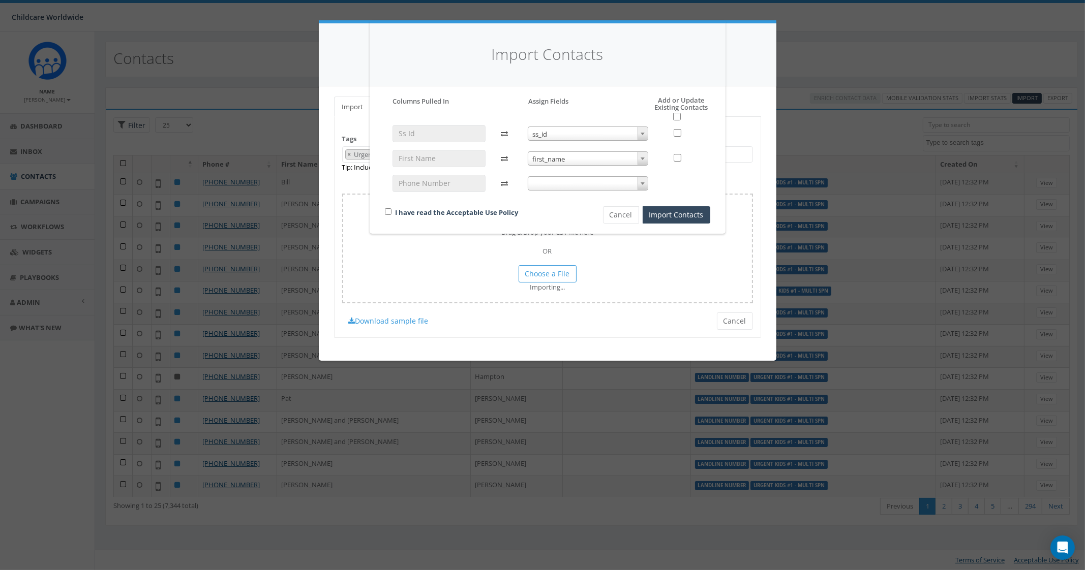
click at [554, 183] on span at bounding box center [588, 183] width 120 height 14
select select "phone_number"
click at [393, 211] on div "I have read the Acceptable Use Policy" at bounding box center [476, 213] width 199 height 14
click at [683, 120] on h5 "Add or Update Existing Contacts" at bounding box center [671, 109] width 78 height 24
click at [676, 115] on input "checkbox" at bounding box center [677, 117] width 8 height 8
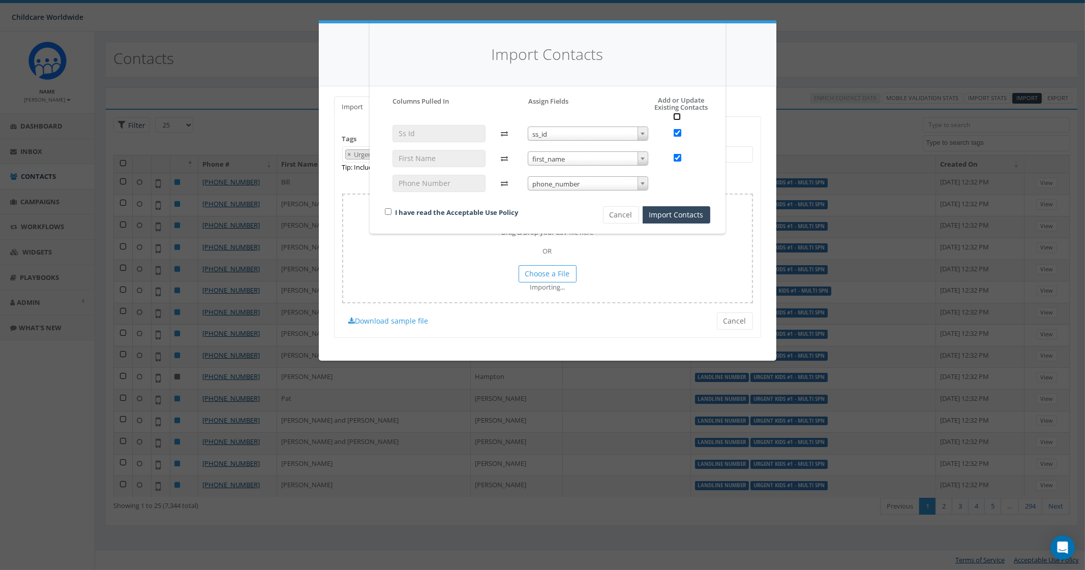
checkbox input "true"
click at [380, 209] on div "I have read the Acceptable Use Policy" at bounding box center [476, 213] width 199 height 14
click at [383, 212] on div "I have read the Acceptable Use Policy" at bounding box center [476, 213] width 199 height 14
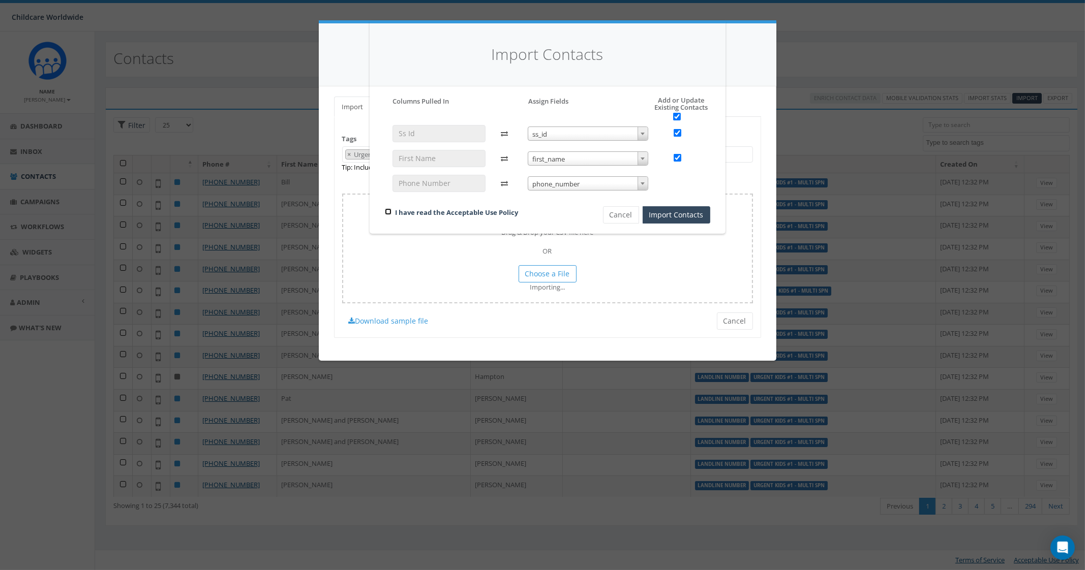
click at [389, 211] on input "checkbox" at bounding box center [388, 211] width 7 height 7
checkbox input "true"
click at [683, 217] on button "Import Contacts" at bounding box center [677, 214] width 68 height 17
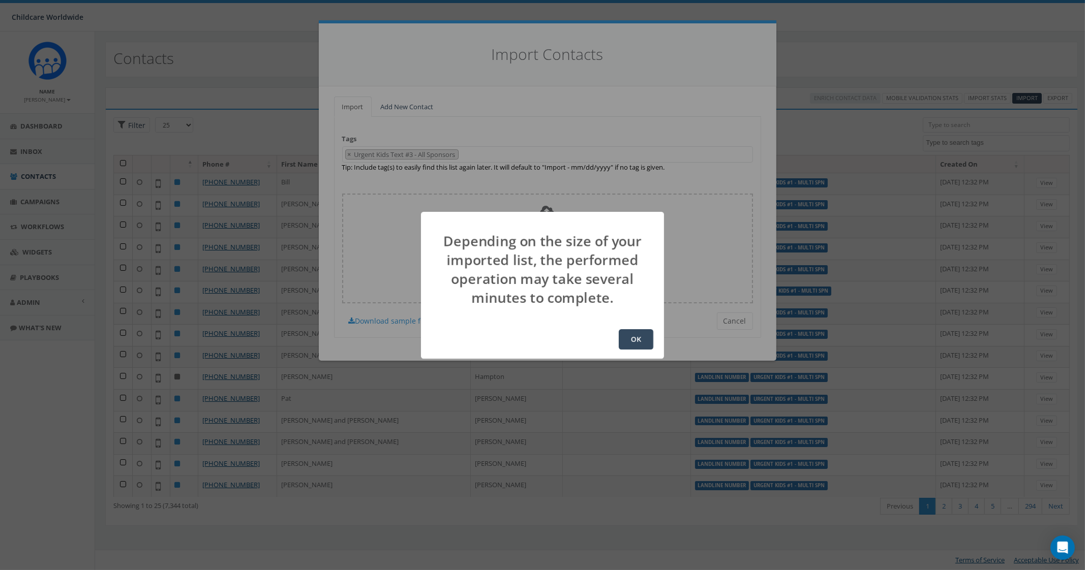
click at [643, 342] on button "OK" at bounding box center [636, 339] width 35 height 20
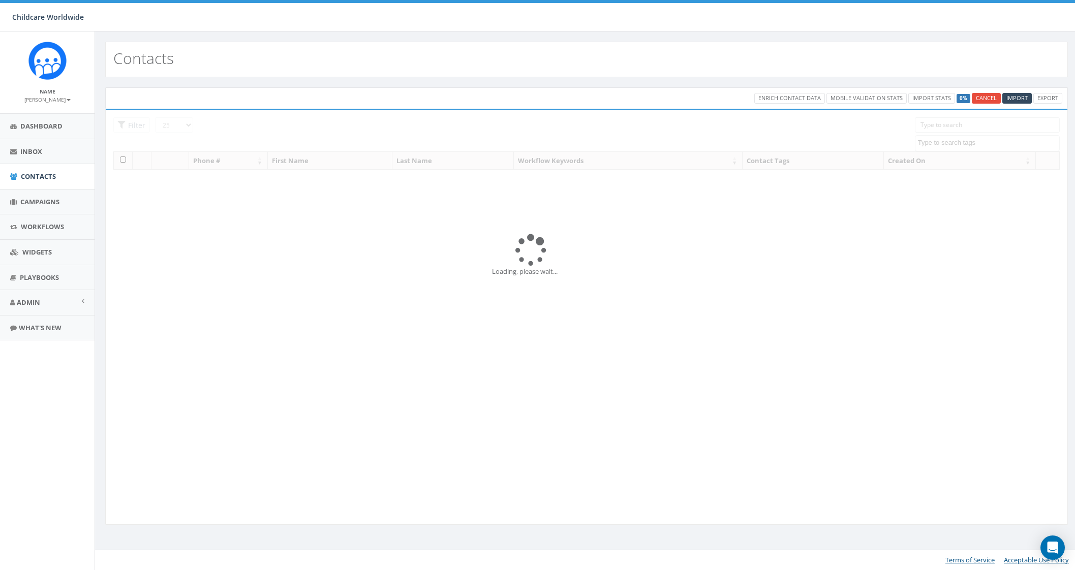
select select
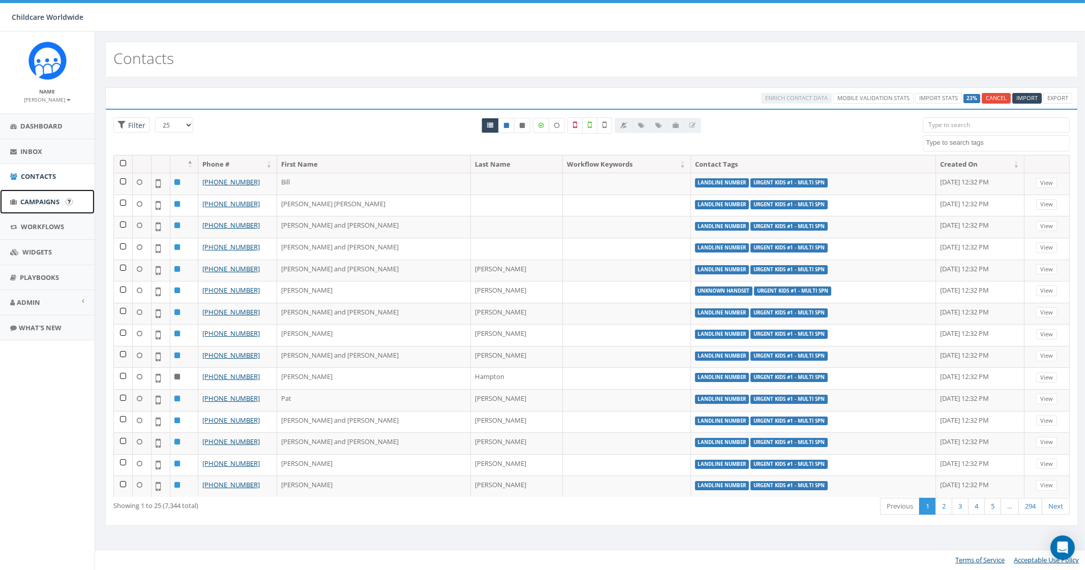
click at [58, 199] on span "Campaigns" at bounding box center [39, 201] width 39 height 9
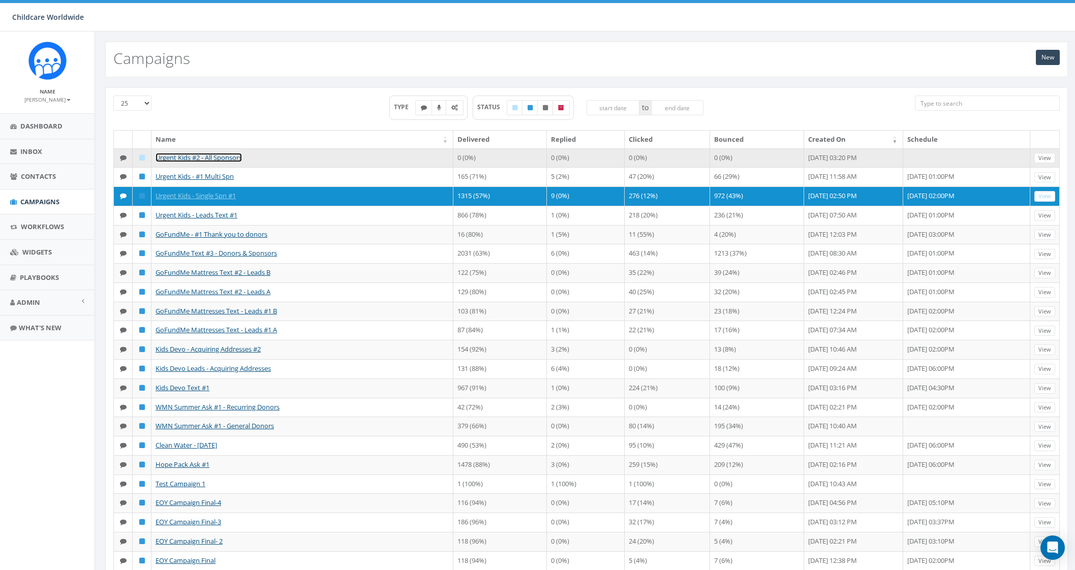
click at [203, 156] on link "Urgent Kids #2 - All Sponsors" at bounding box center [199, 157] width 86 height 9
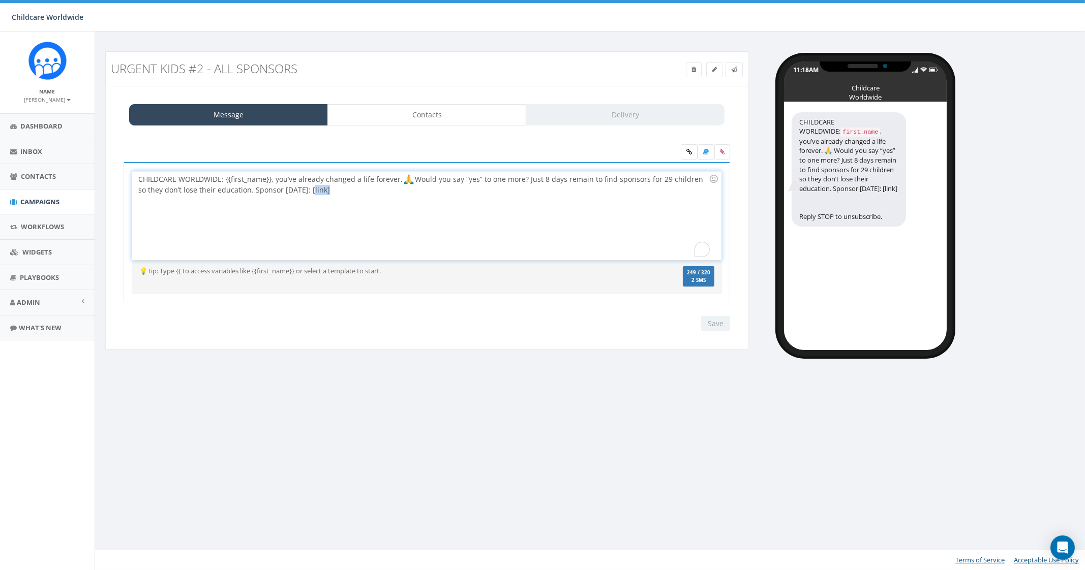
drag, startPoint x: 314, startPoint y: 192, endPoint x: 295, endPoint y: 192, distance: 18.3
click at [295, 192] on div "CHILDCARE WORLDWIDE: {{first_name}}, you’ve already changed a life forever. Wou…" at bounding box center [426, 215] width 589 height 89
click at [688, 152] on icon at bounding box center [689, 152] width 6 height 6
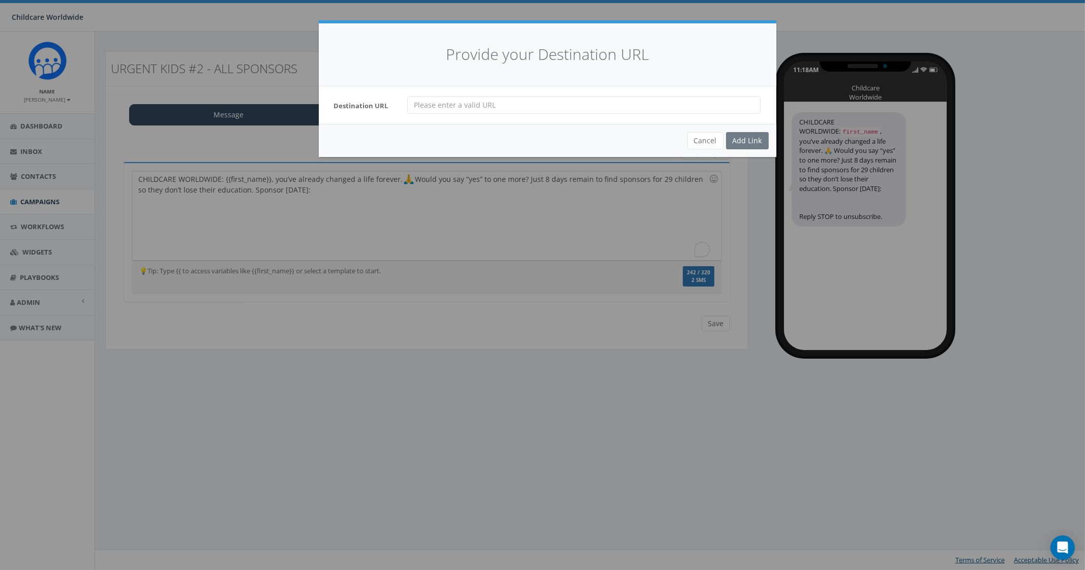
click at [465, 103] on input "url" at bounding box center [583, 105] width 353 height 17
click at [414, 108] on input "url" at bounding box center [583, 105] width 353 height 17
paste input "https://childcareworldwide.org/25kids"
click at [572, 104] on input "https://childcareworldwide.org/25kids" at bounding box center [583, 105] width 353 height 17
paste input "?t=0384&c=0384"
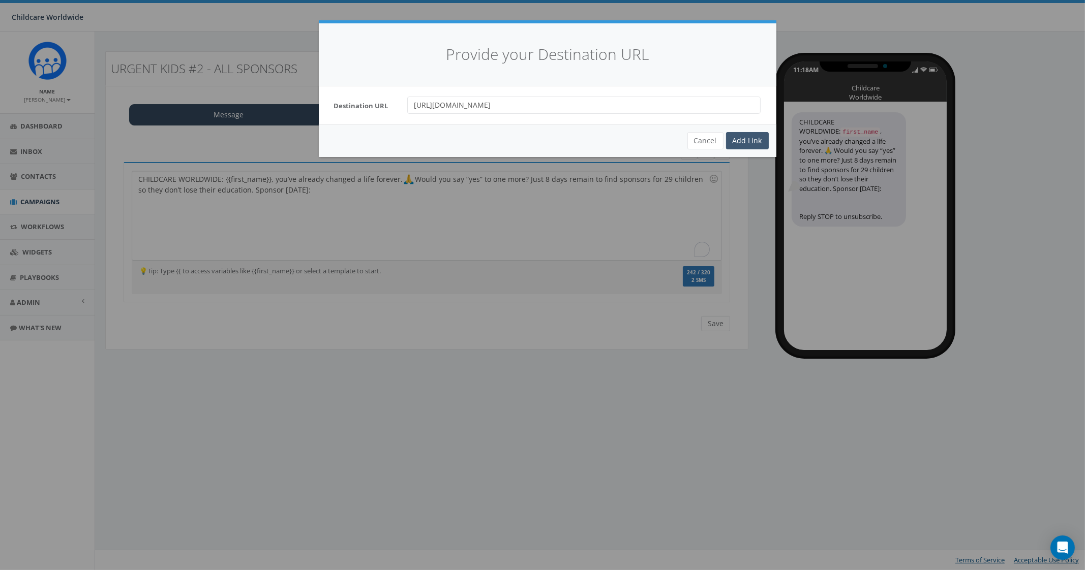
type input "https://childcareworldwide.org/25kids?t=0384&c=0384"
click at [759, 140] on div "Add Link" at bounding box center [747, 140] width 43 height 17
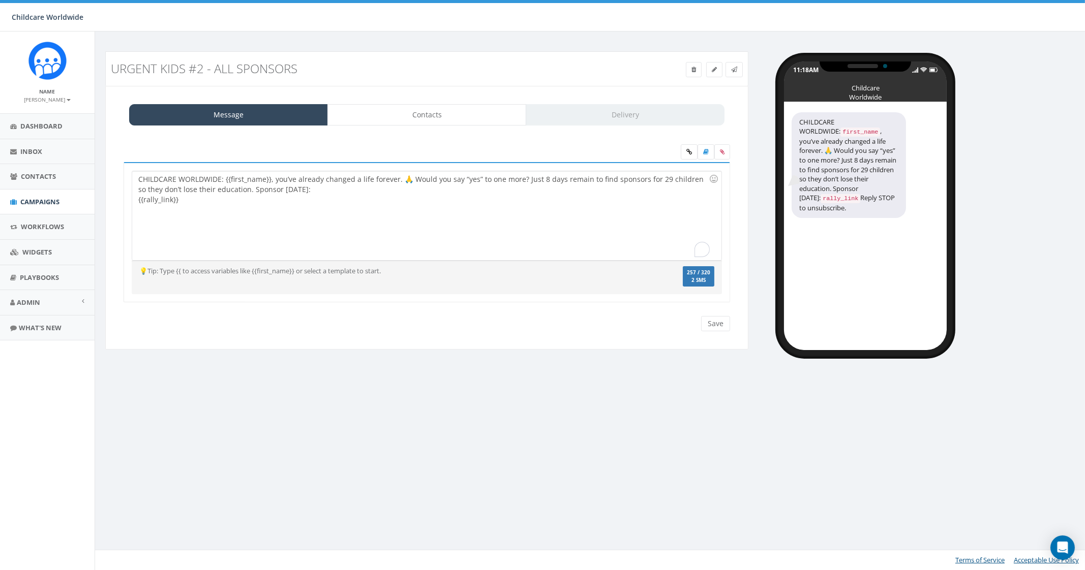
click at [664, 178] on div "CHILDCARE WORLDWIDE: {{first_name}}, you’ve already changed a life forever. 🙏 W…" at bounding box center [426, 215] width 589 height 89
drag, startPoint x: 660, startPoint y: 178, endPoint x: 744, endPoint y: 180, distance: 83.4
click at [661, 178] on div "CHILDCARE WORLDWIDE: {{first_name}}, you’ve already changed a life forever. 🙏 W…" at bounding box center [426, 215] width 589 height 89
click at [385, 222] on div "CHILDCARE WORLDWIDE: {{first_name}}, you’ve already changed a life forever. 🙏 W…" at bounding box center [426, 215] width 589 height 89
drag, startPoint x: 249, startPoint y: 190, endPoint x: 290, endPoint y: 192, distance: 41.7
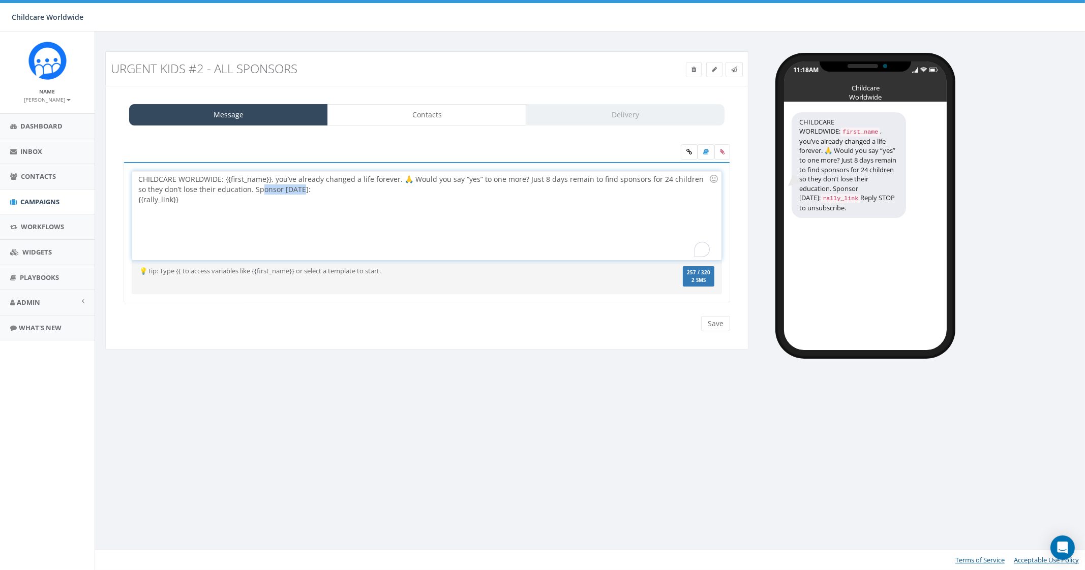
click at [290, 192] on div "CHILDCARE WORLDWIDE: {{first_name}}, you’ve already changed a life forever. 🙏 W…" at bounding box center [426, 215] width 589 height 89
click at [398, 193] on div "CHILDCARE WORLDWIDE: {{first_name}}, you’ve already changed a life forever. 🙏 W…" at bounding box center [426, 215] width 589 height 89
click at [391, 196] on div "CHILDCARE WORLDWIDE: {{first_name}}, you’ve already changed a life forever. 🙏 W…" at bounding box center [426, 215] width 589 height 89
drag, startPoint x: 136, startPoint y: 198, endPoint x: 153, endPoint y: 200, distance: 16.8
click at [136, 198] on div "CHILDCARE WORLDWIDE: {{first_name}}, you’ve already changed a life forever. 🙏 W…" at bounding box center [426, 215] width 589 height 89
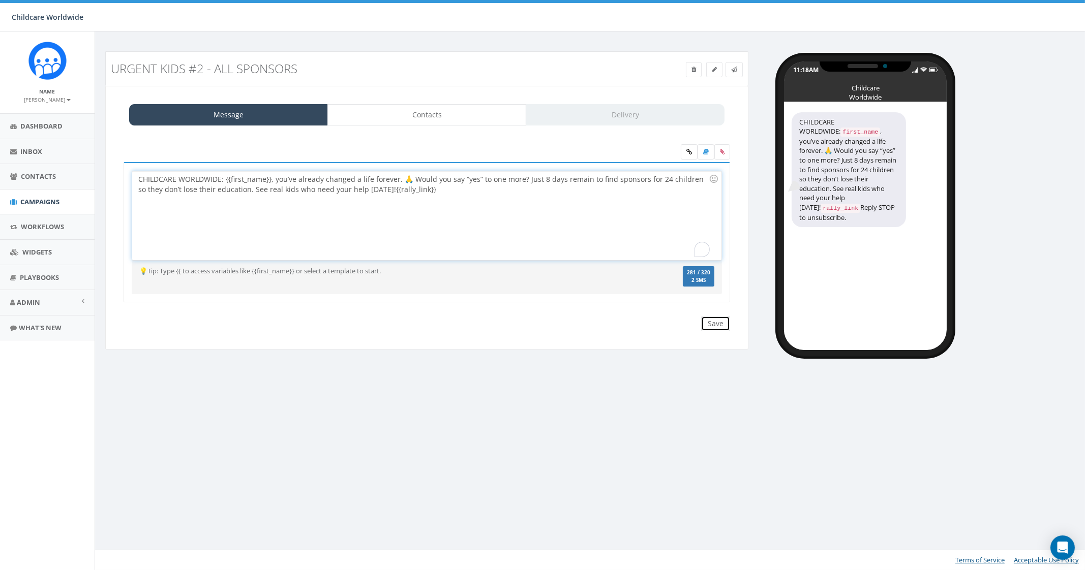
click at [726, 317] on input "Save" at bounding box center [715, 323] width 29 height 15
click at [595, 220] on div "CHILDCARE WORLDWIDE: {{first_name}}, you’ve already changed a life forever. 🙏 W…" at bounding box center [426, 215] width 589 height 89
click at [419, 191] on div "CHILDCARE WORLDWIDE: {{first_name}}, you’ve already changed a life forever. 🙏 W…" at bounding box center [426, 215] width 589 height 89
click at [718, 152] on label at bounding box center [722, 151] width 16 height 15
click at [0, 0] on input "file" at bounding box center [0, 0] width 0 height 0
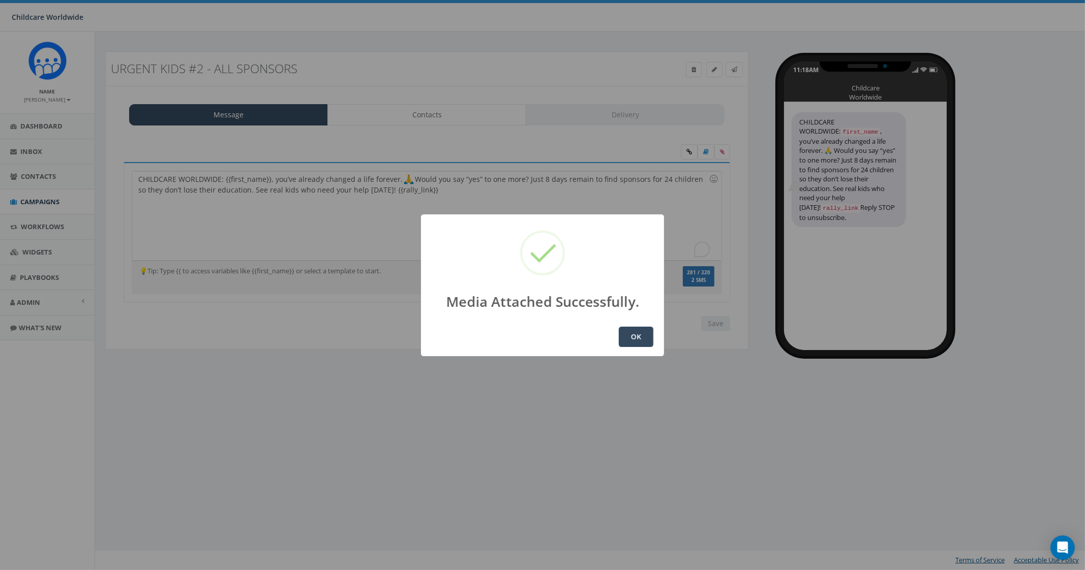
click at [638, 337] on button "OK" at bounding box center [636, 337] width 35 height 20
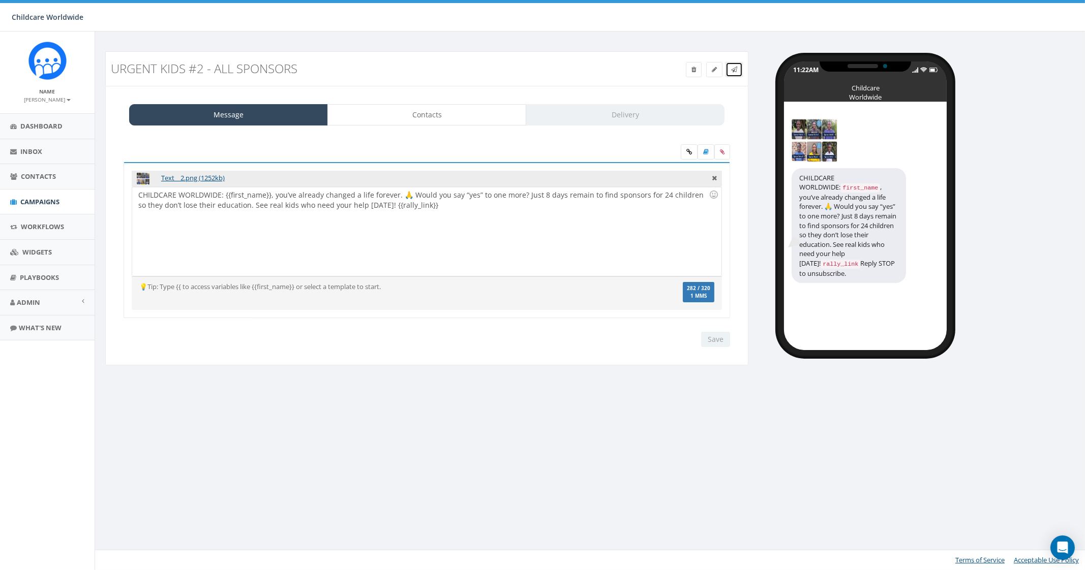
click at [731, 63] on link at bounding box center [733, 69] width 17 height 15
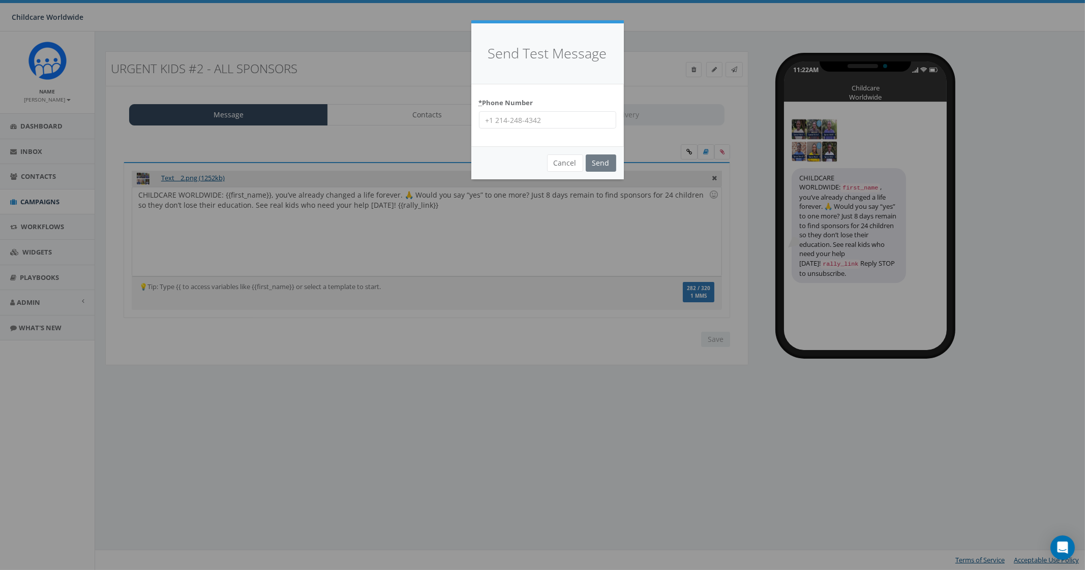
click at [502, 121] on input "* Phone Number" at bounding box center [547, 119] width 137 height 17
type input "2066172151"
click at [602, 161] on input "Send" at bounding box center [601, 163] width 31 height 17
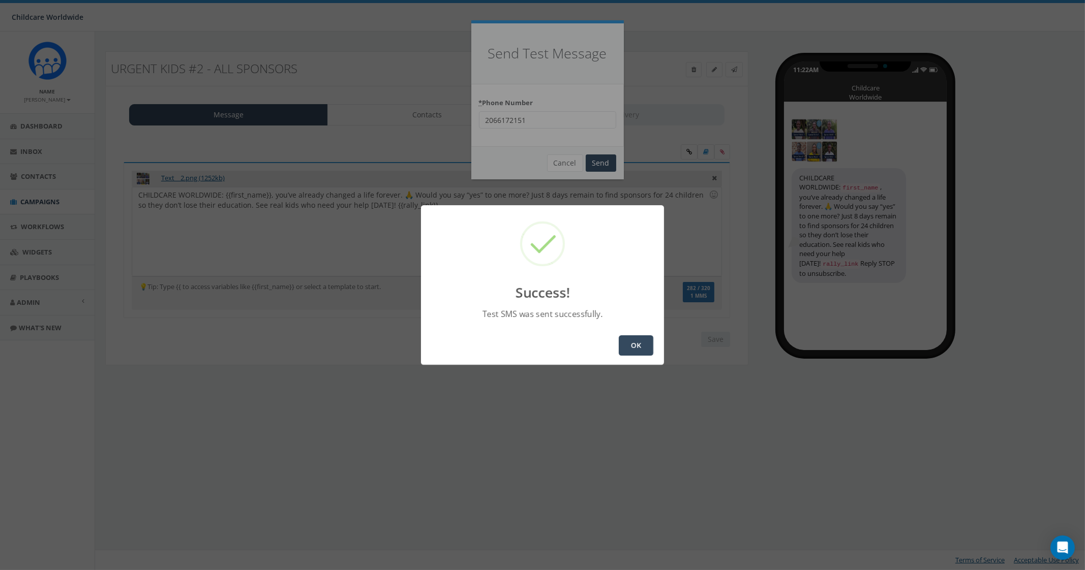
click at [629, 344] on button "OK" at bounding box center [636, 346] width 35 height 20
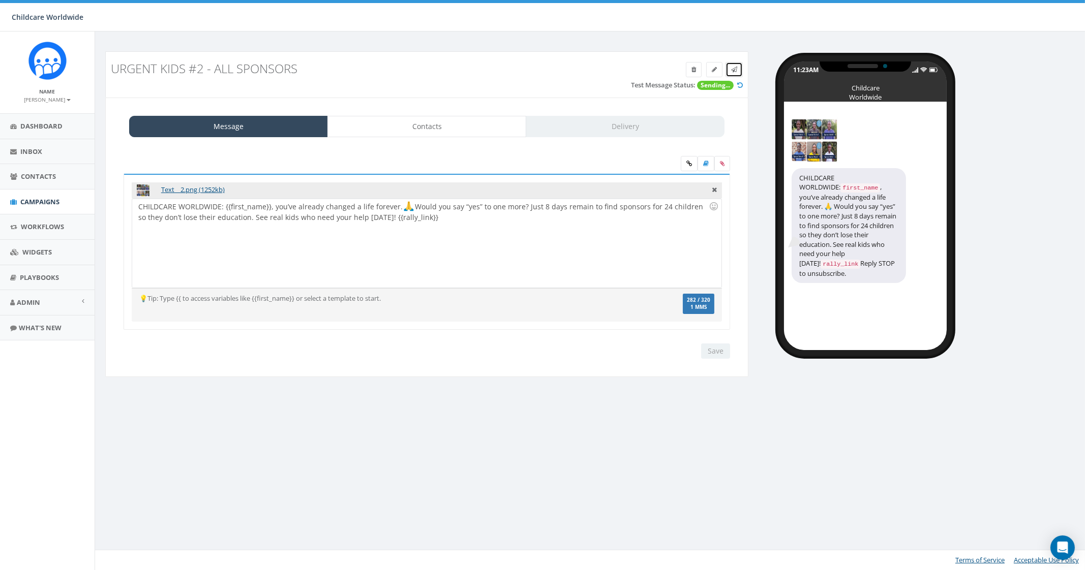
click at [735, 68] on icon at bounding box center [734, 70] width 6 height 6
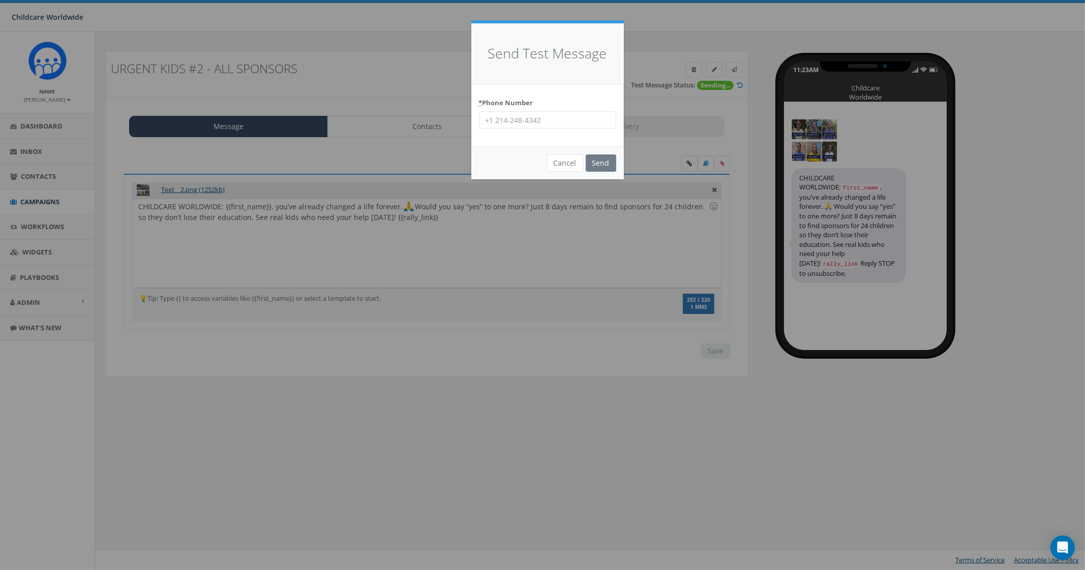
click at [568, 117] on input "* Phone Number" at bounding box center [547, 119] width 137 height 17
type input "9035307951"
click at [600, 165] on input "Send" at bounding box center [601, 163] width 31 height 17
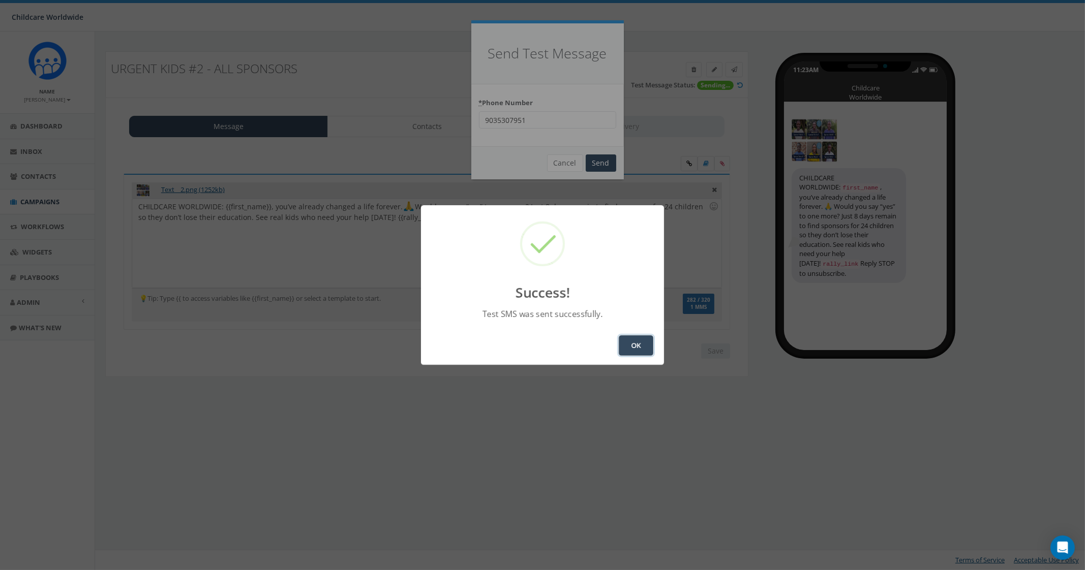
click at [640, 339] on button "OK" at bounding box center [636, 346] width 35 height 20
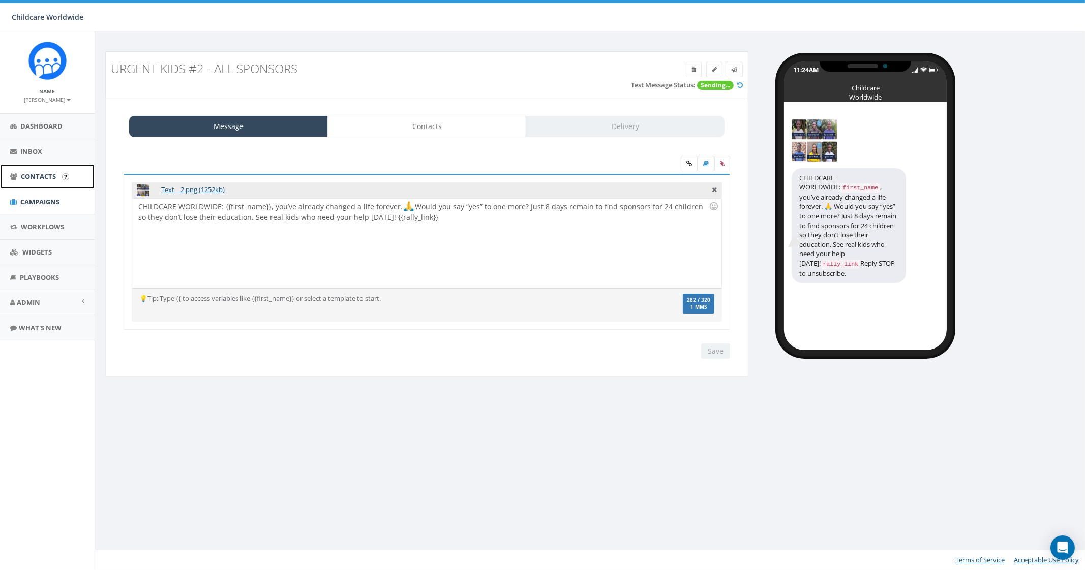
click at [38, 177] on span "Contacts" at bounding box center [38, 176] width 35 height 9
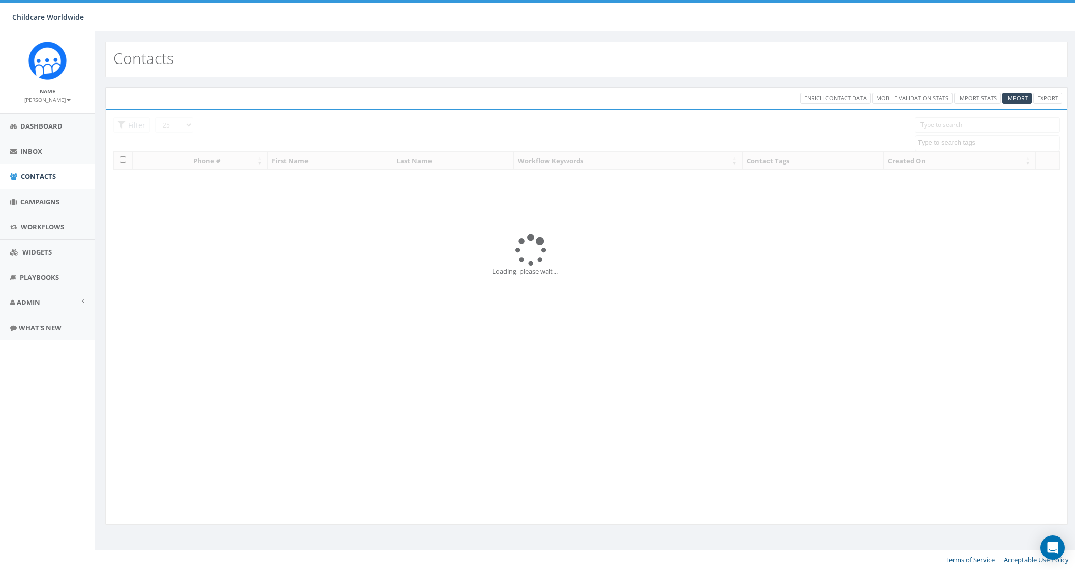
select select
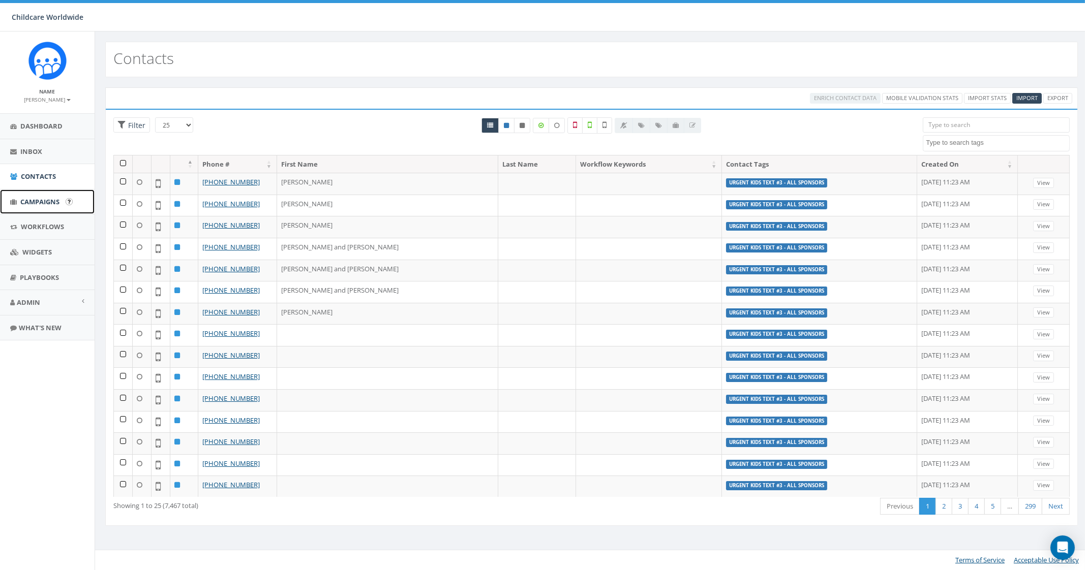
click at [43, 202] on span "Campaigns" at bounding box center [39, 201] width 39 height 9
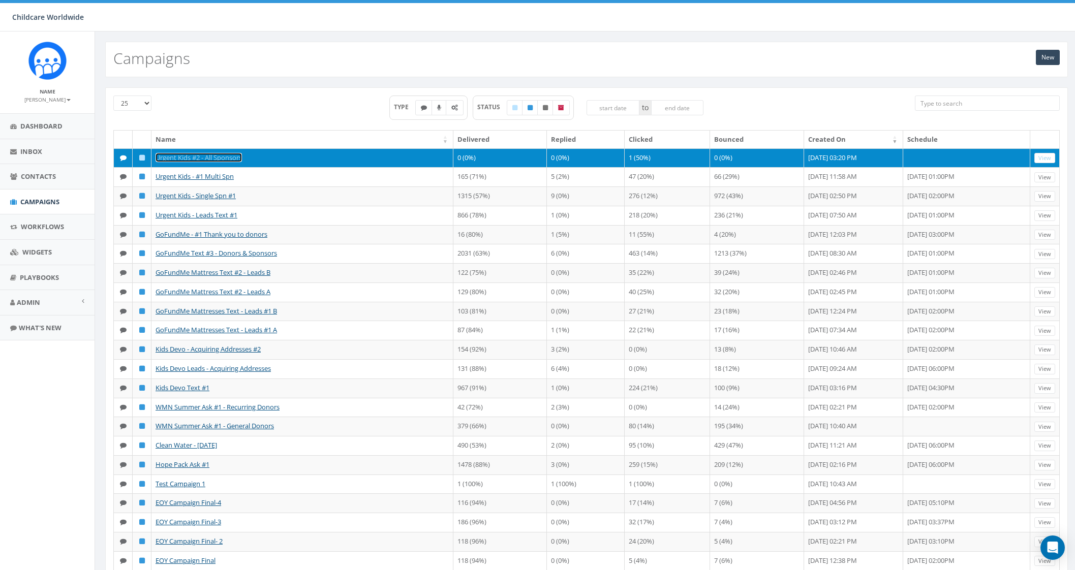
click at [217, 157] on link "Urgent Kids #2 - All Sponsors" at bounding box center [199, 157] width 86 height 9
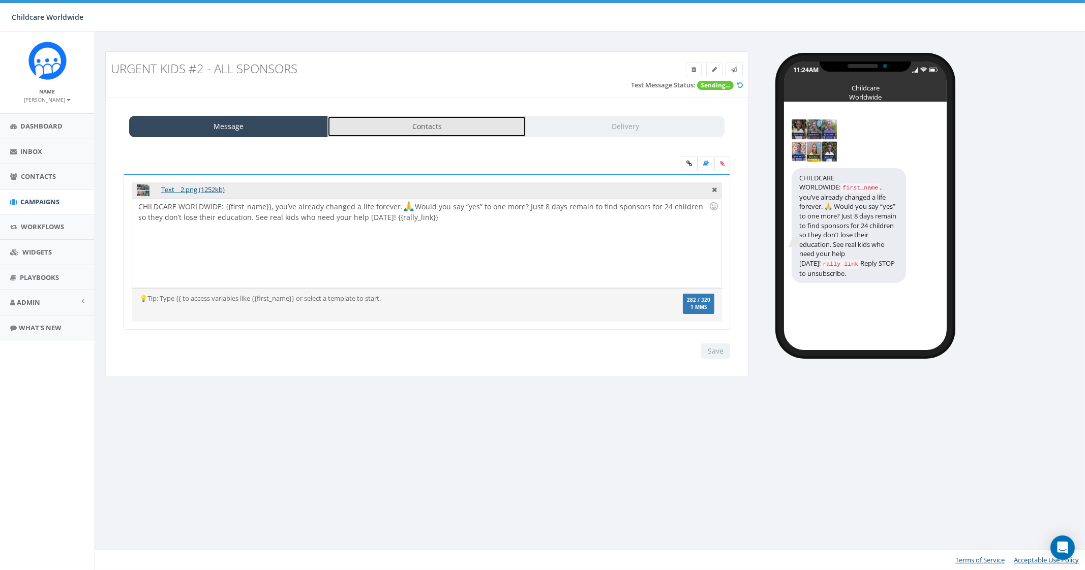
click at [479, 134] on link "Contacts" at bounding box center [426, 126] width 199 height 21
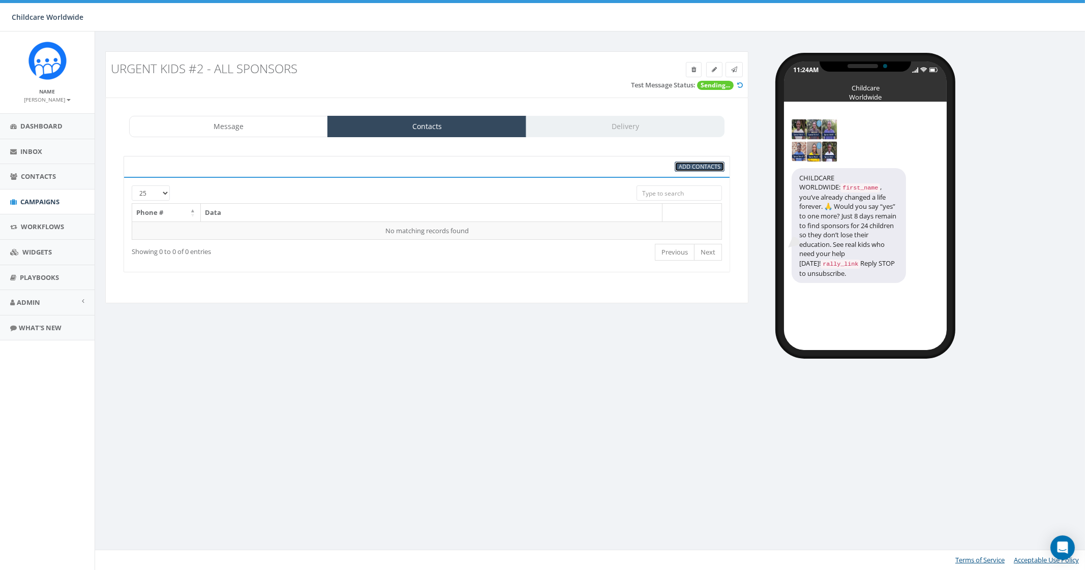
click at [681, 169] on span "Add Contacts" at bounding box center [700, 167] width 42 height 8
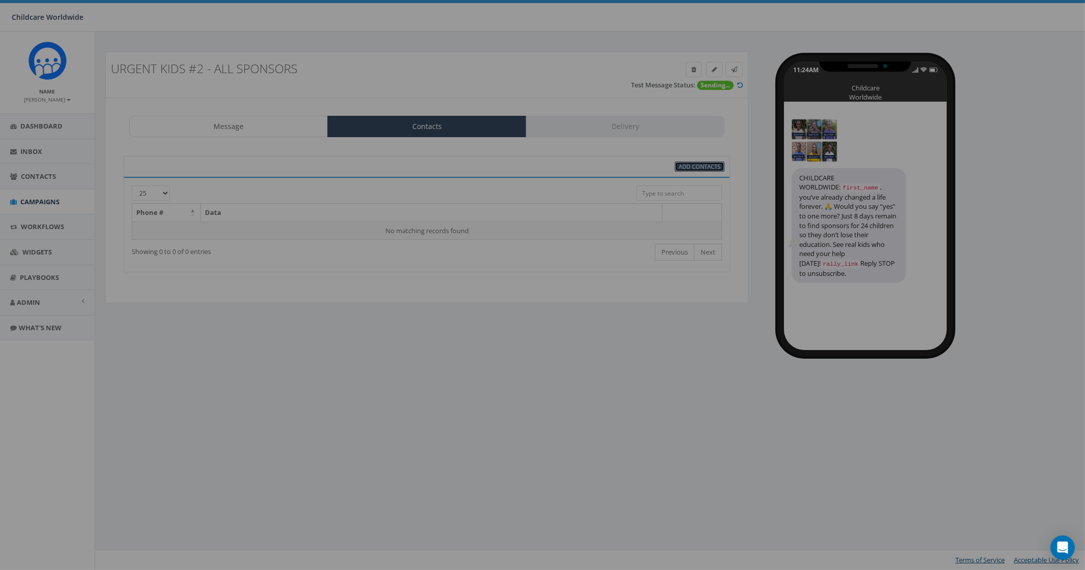
select select
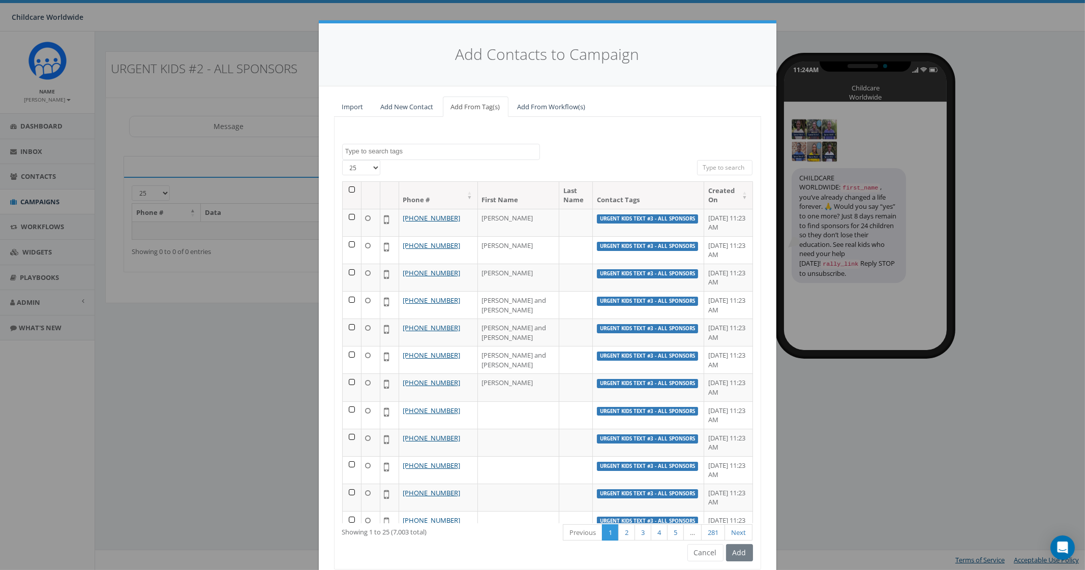
click at [393, 147] on textarea "Search" at bounding box center [442, 151] width 194 height 9
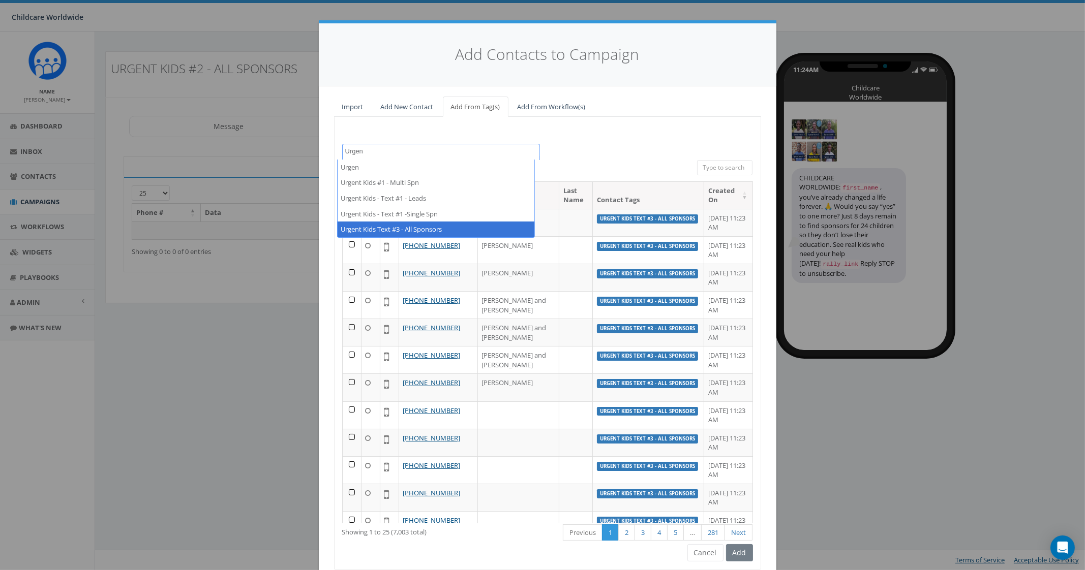
type textarea "Urgen"
select select "Urgent Kids Text #3 - All Sponsors"
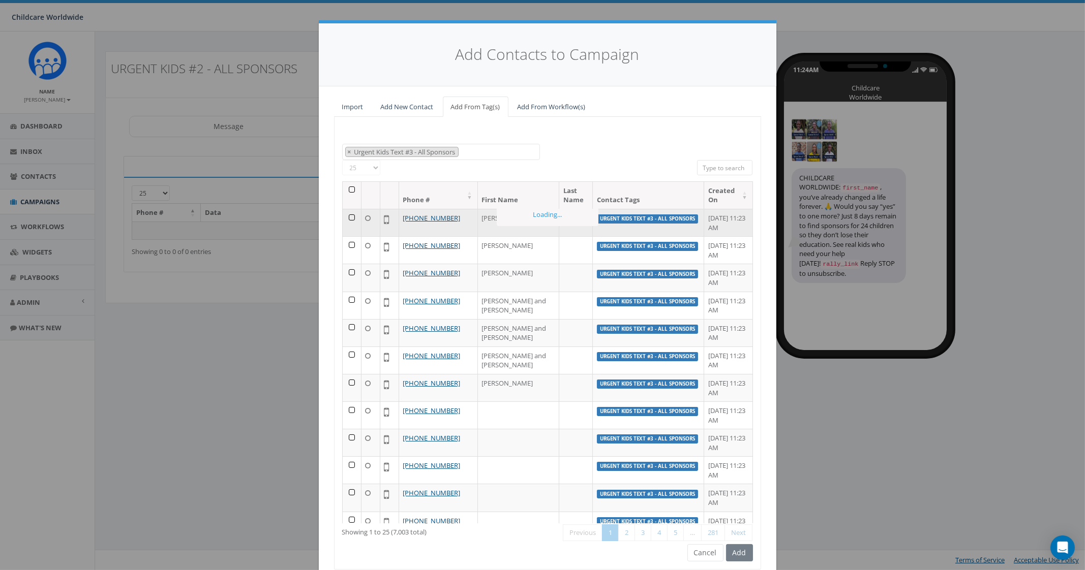
scroll to position [316, 0]
click at [371, 166] on select "25 50 100" at bounding box center [361, 167] width 38 height 15
click at [397, 175] on div "25 50 100" at bounding box center [405, 169] width 127 height 18
click at [345, 189] on th at bounding box center [352, 195] width 19 height 27
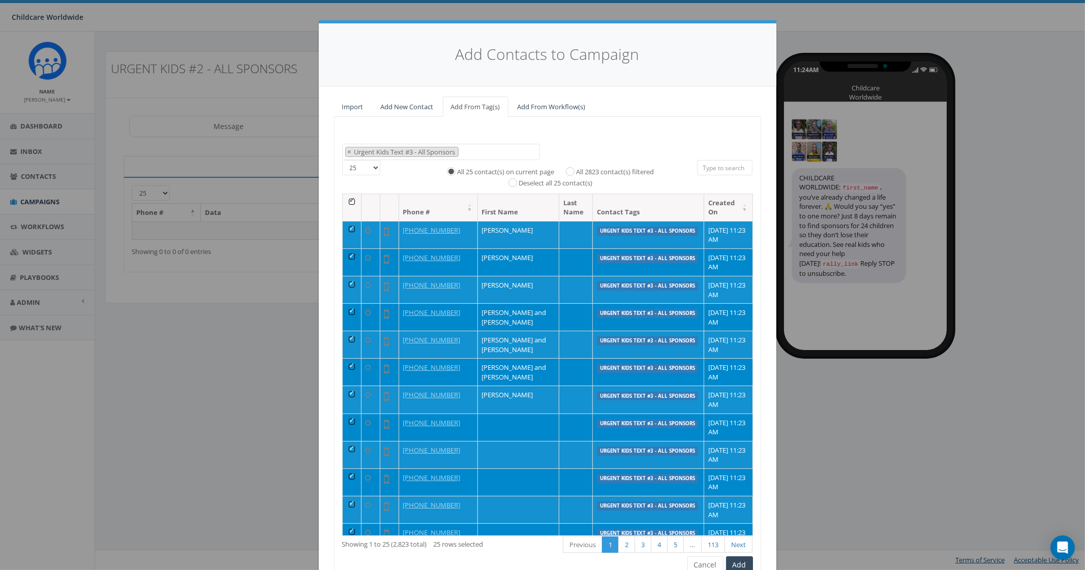
click at [576, 169] on label "All 2823 contact(s) filtered" at bounding box center [615, 172] width 78 height 10
click at [569, 169] on input "All 2823 contact(s) filtered" at bounding box center [572, 170] width 7 height 7
radio input "true"
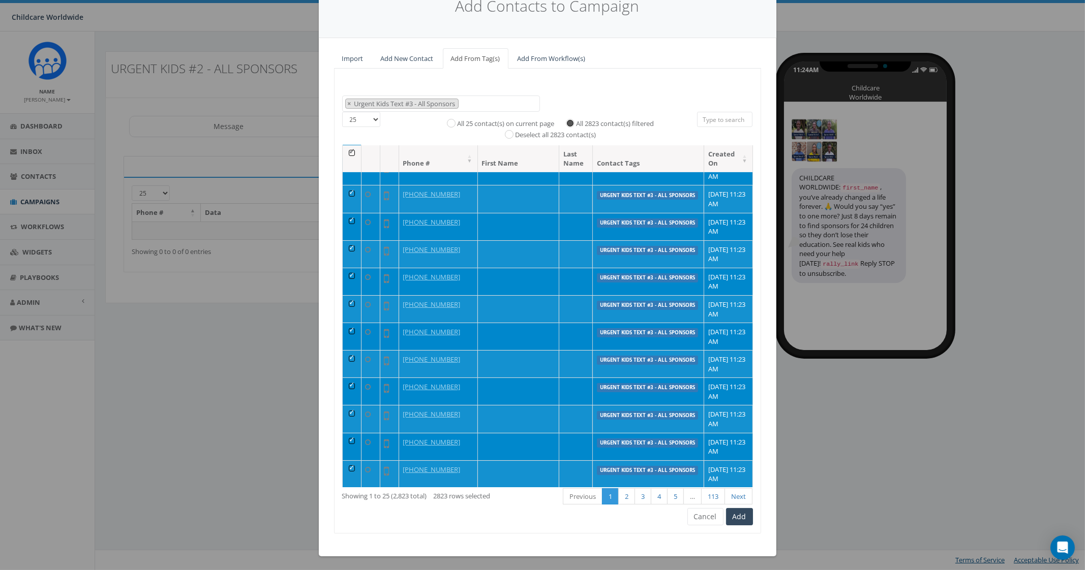
scroll to position [374, 0]
click at [736, 516] on button "Add" at bounding box center [739, 516] width 27 height 17
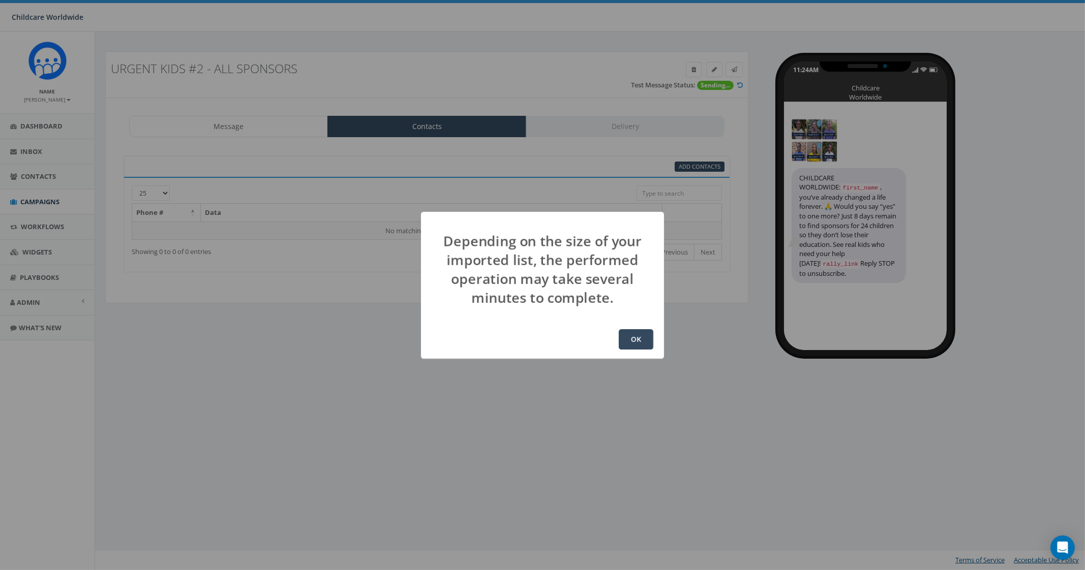
click at [638, 352] on div "OK" at bounding box center [542, 339] width 243 height 39
click at [632, 340] on button "OK" at bounding box center [636, 339] width 35 height 20
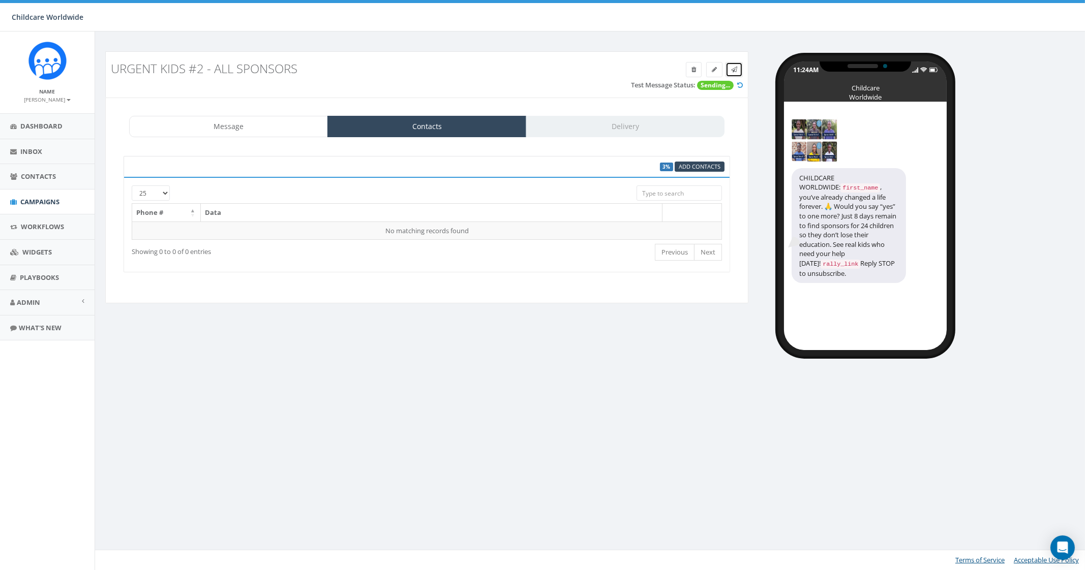
click at [733, 67] on icon at bounding box center [734, 70] width 6 height 6
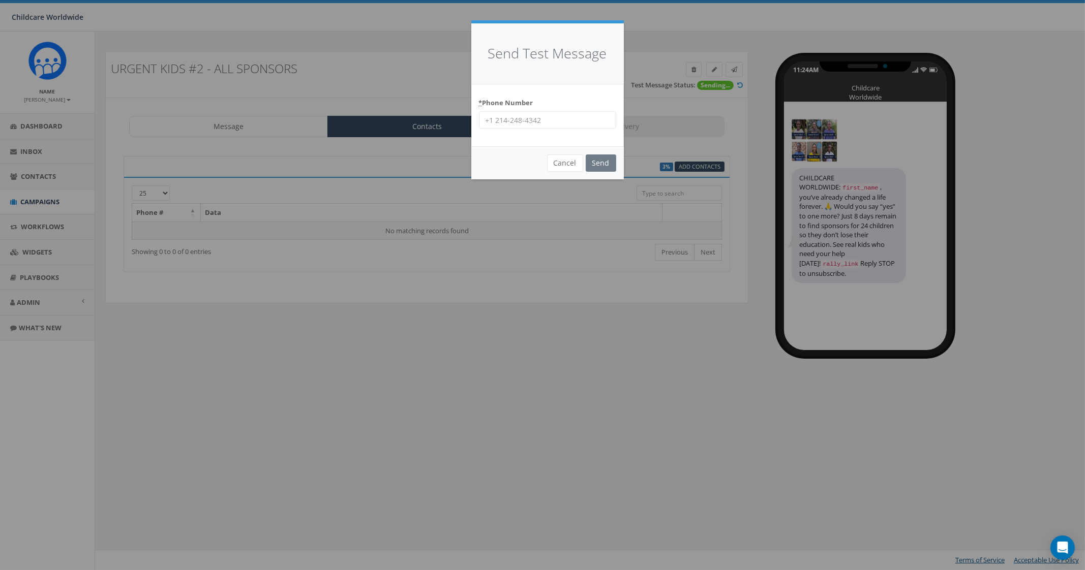
click at [531, 119] on input "* Phone Number" at bounding box center [547, 119] width 137 height 17
type input "9035307951"
click at [602, 165] on input "Send" at bounding box center [601, 163] width 31 height 17
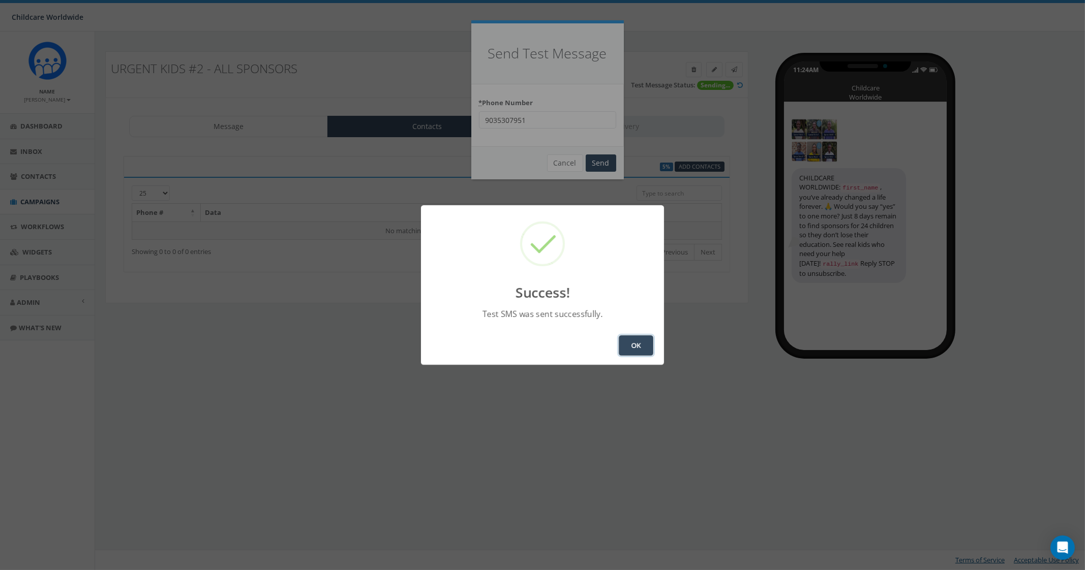
click at [649, 349] on button "OK" at bounding box center [636, 346] width 35 height 20
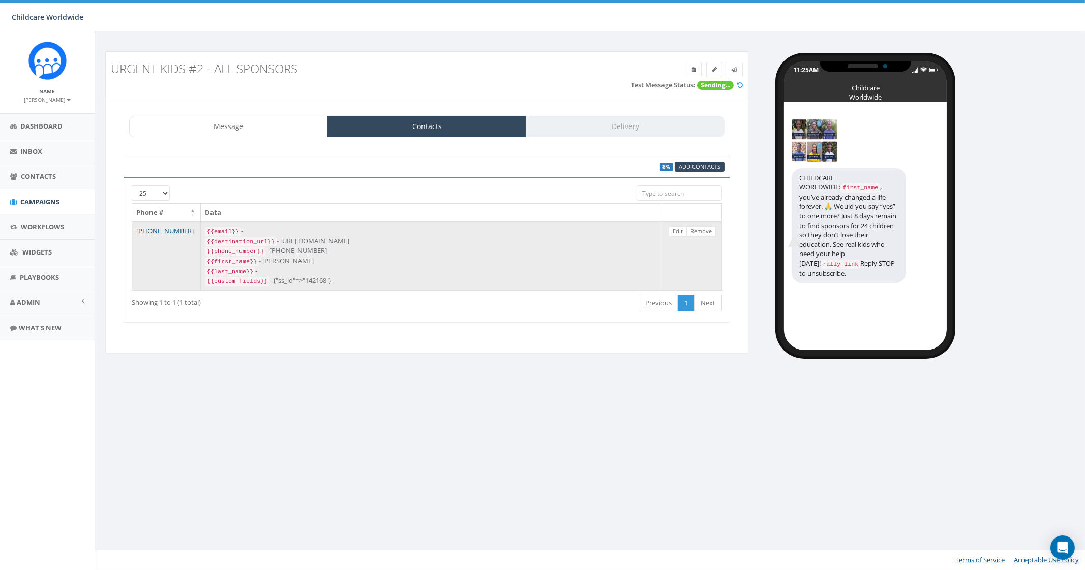
click at [498, 258] on div "{{first_name}} - [PERSON_NAME]" at bounding box center [431, 261] width 453 height 10
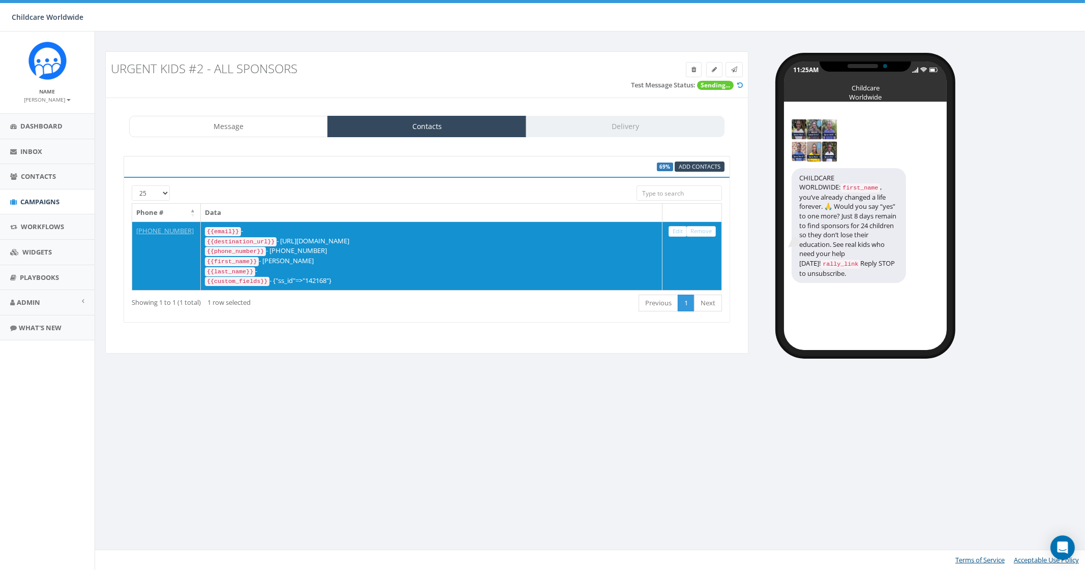
click at [500, 389] on div "Urgent Kids #2 - All Sponsors Test Message Status: Sending... Message Contacts …" at bounding box center [591, 301] width 993 height 539
click at [305, 371] on div "Urgent Kids #2 - All Sponsors Test Message Status: Sending... Message Contacts …" at bounding box center [591, 204] width 993 height 345
click at [475, 358] on div "Urgent Kids #2 - All Sponsors Test Message Status: Sending... Message Contacts …" at bounding box center [427, 209] width 658 height 316
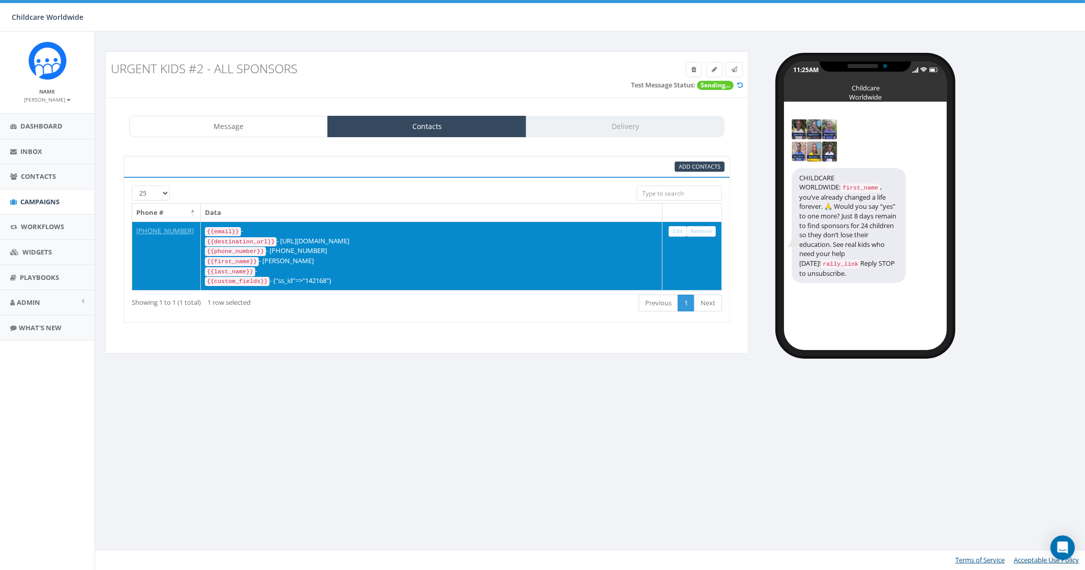
click at [302, 271] on div "{{last_name}} -" at bounding box center [431, 271] width 453 height 10
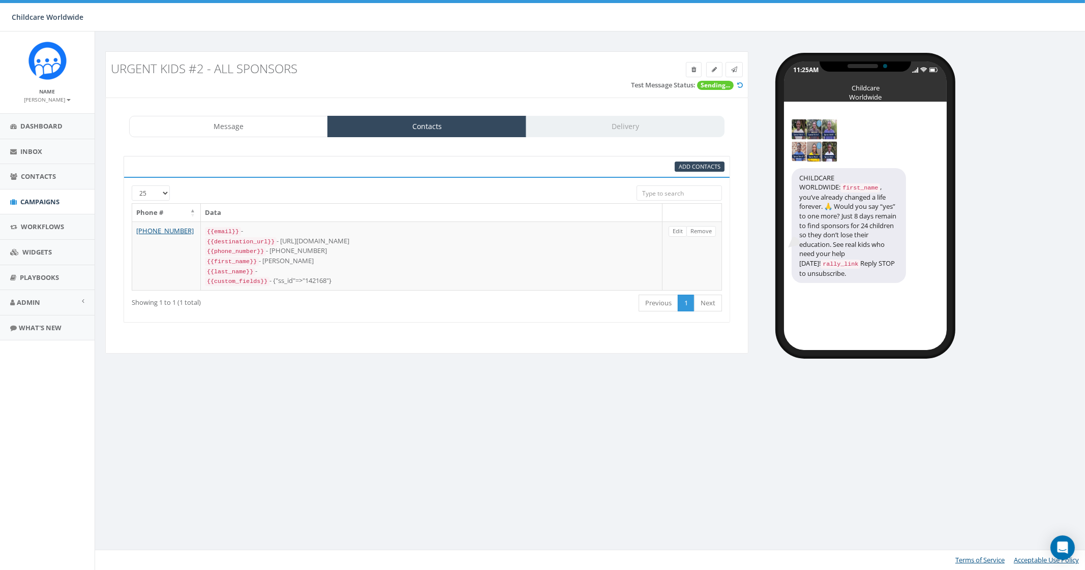
click at [457, 296] on div "First Previous 1 Next Last" at bounding box center [553, 304] width 338 height 21
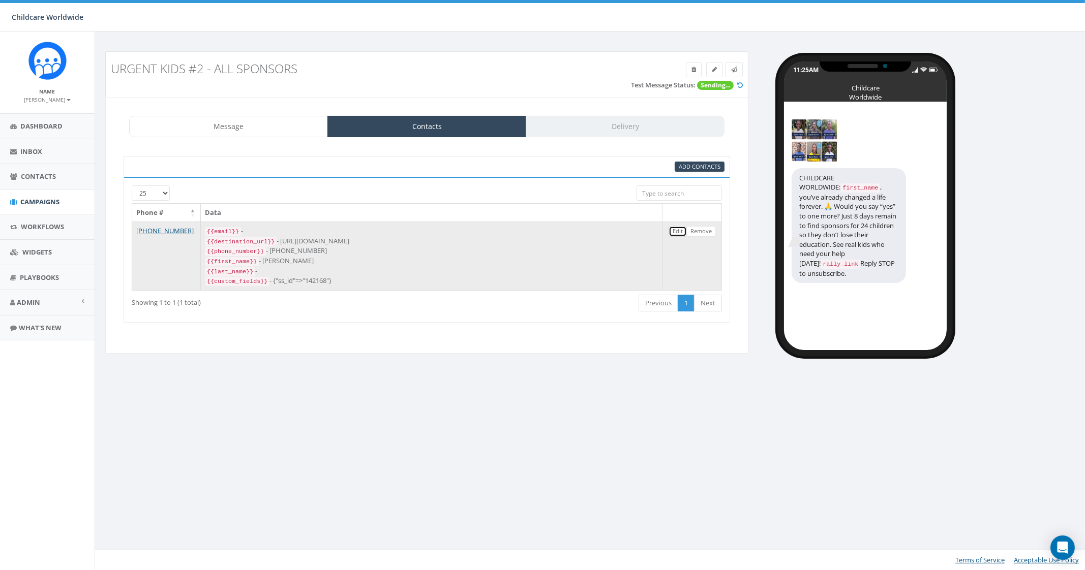
click at [685, 233] on link "Edit" at bounding box center [678, 231] width 18 height 11
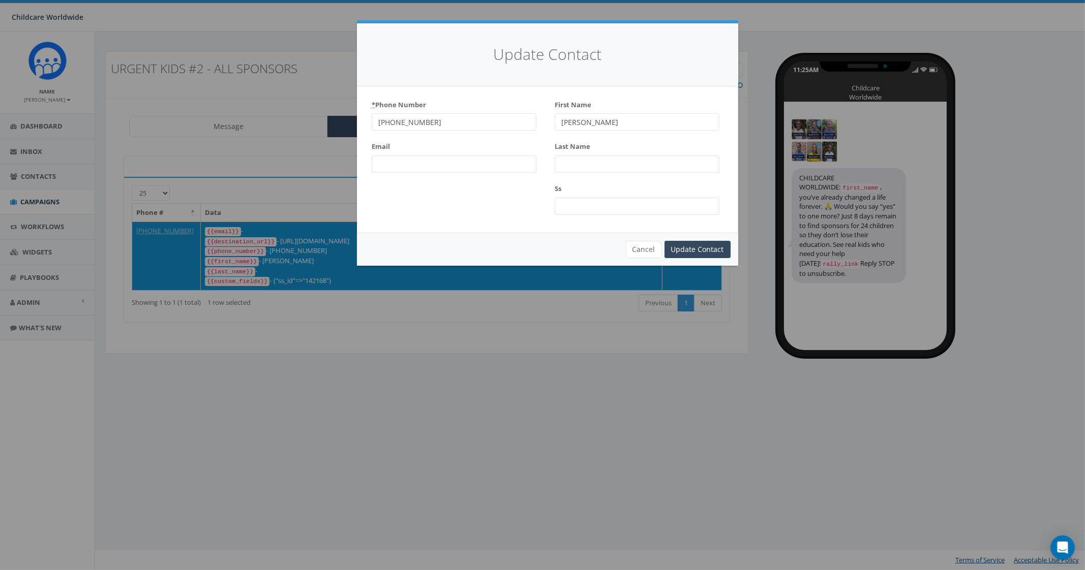
drag, startPoint x: 463, startPoint y: 124, endPoint x: 309, endPoint y: 118, distance: 153.7
click at [309, 118] on div "Update Contact * Phone Number +19035307951 Email First Name Shaun Winn Last Nam…" at bounding box center [542, 285] width 1085 height 570
click at [637, 246] on button "Cancel" at bounding box center [644, 249] width 36 height 17
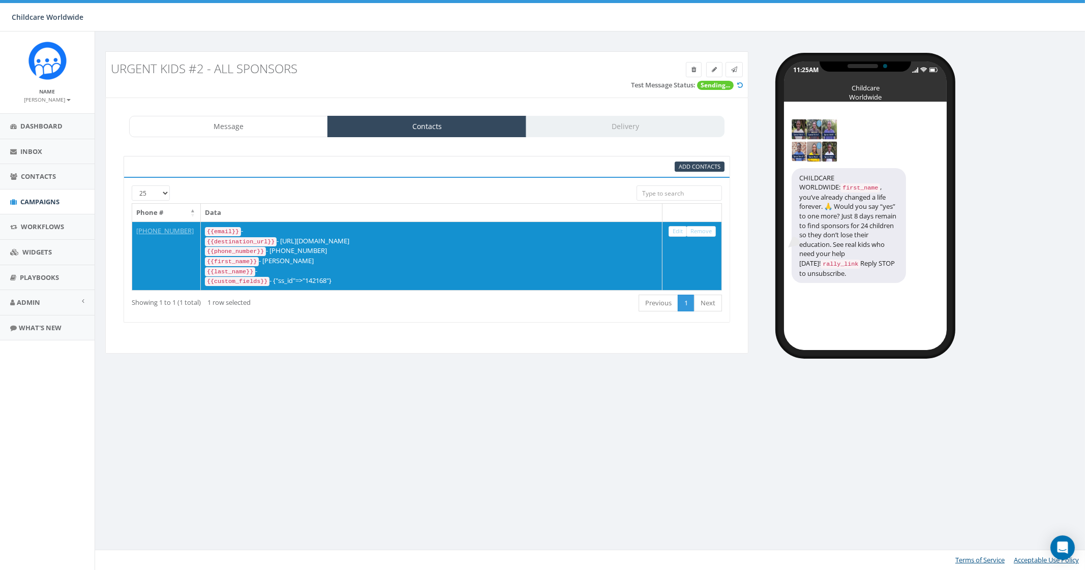
click at [475, 397] on div "Urgent Kids #2 - All Sponsors Test Message Status: Sending... Message Contacts …" at bounding box center [591, 301] width 993 height 539
click at [733, 73] on link at bounding box center [733, 69] width 17 height 15
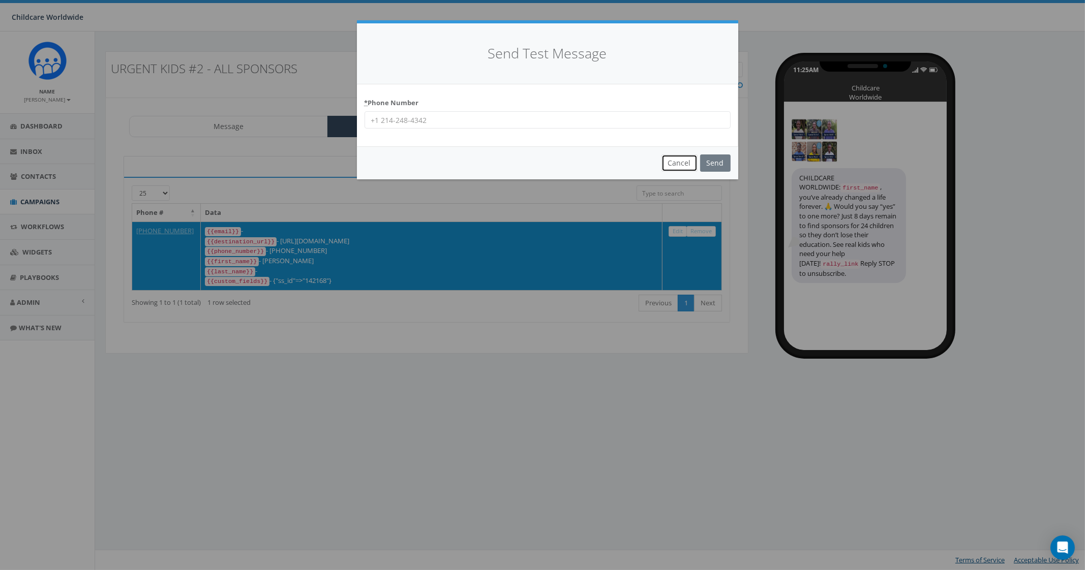
click at [664, 165] on button "Cancel" at bounding box center [679, 163] width 36 height 17
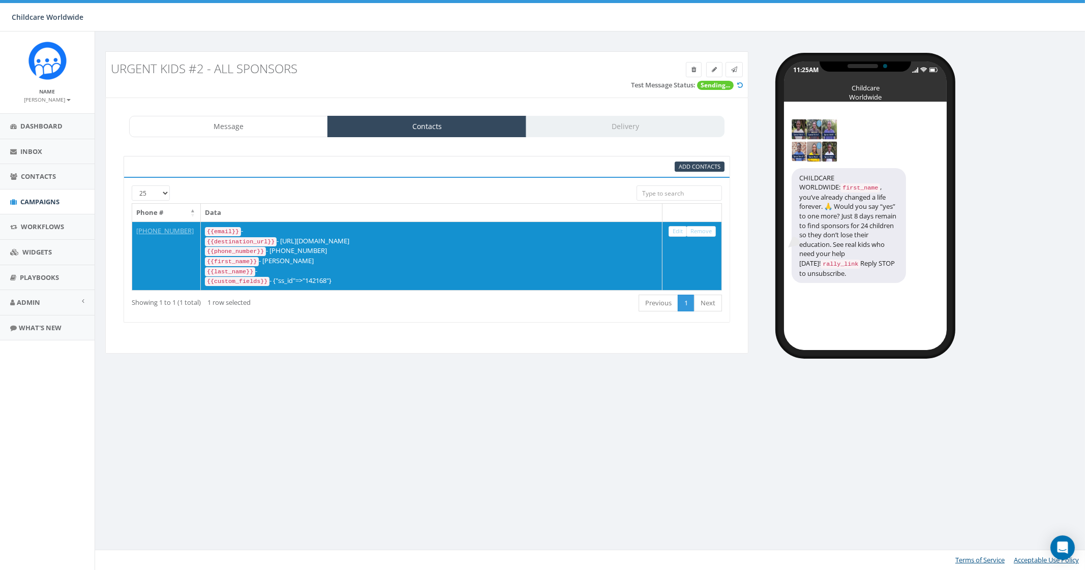
click at [227, 414] on div "Urgent Kids #2 - All Sponsors Test Message Status: Sending... Message Contacts …" at bounding box center [591, 301] width 993 height 539
click at [728, 71] on link at bounding box center [733, 69] width 17 height 15
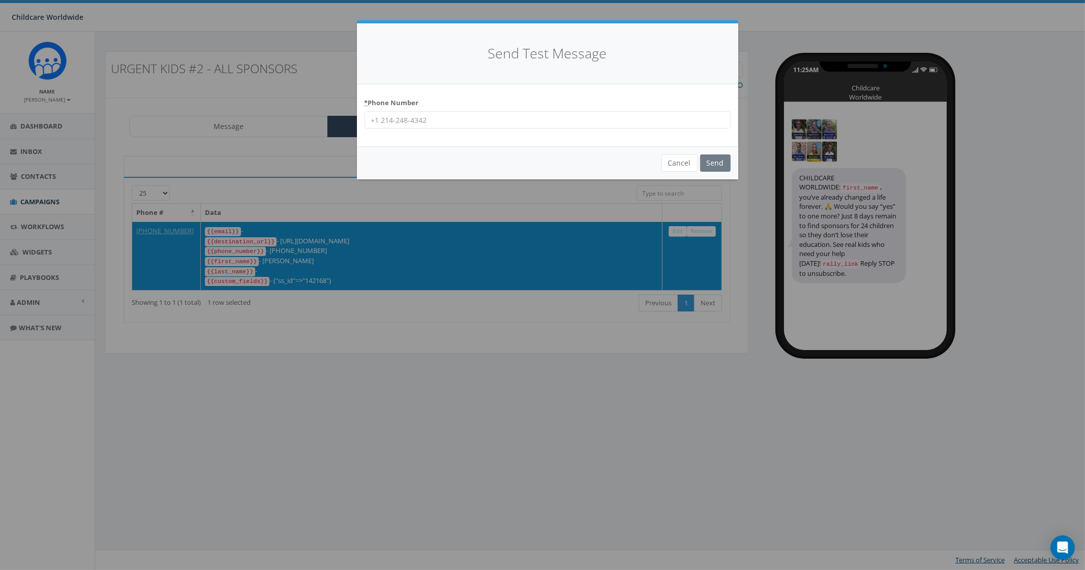
click at [453, 110] on div "* Phone Number" at bounding box center [548, 112] width 366 height 35
click at [452, 126] on input "* Phone Number" at bounding box center [548, 119] width 366 height 17
paste input "903-262-0765"
type input "903-262-0765"
click at [718, 162] on input "Send" at bounding box center [715, 163] width 31 height 17
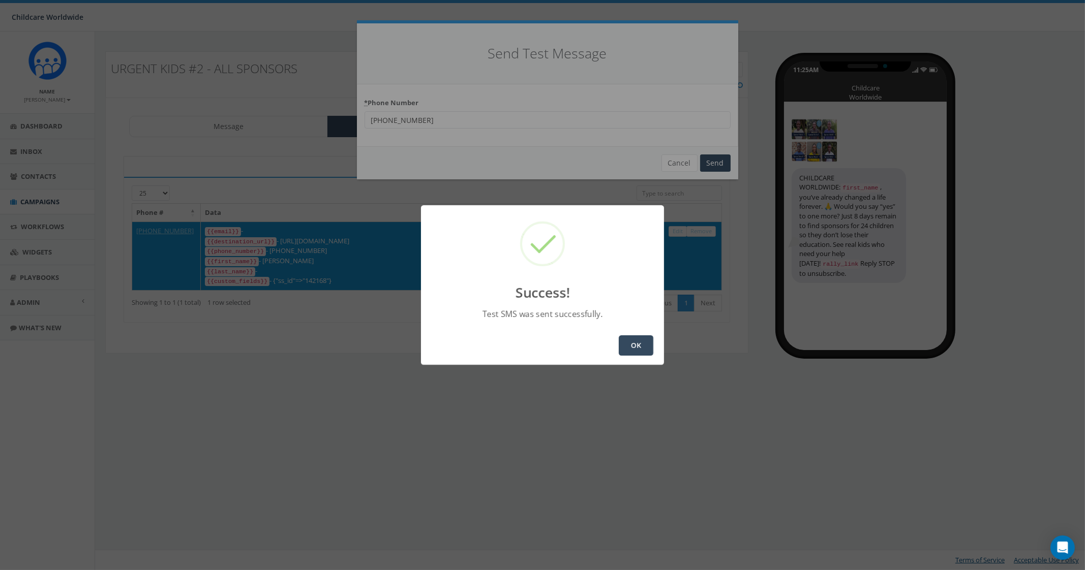
click at [635, 349] on button "OK" at bounding box center [636, 346] width 35 height 20
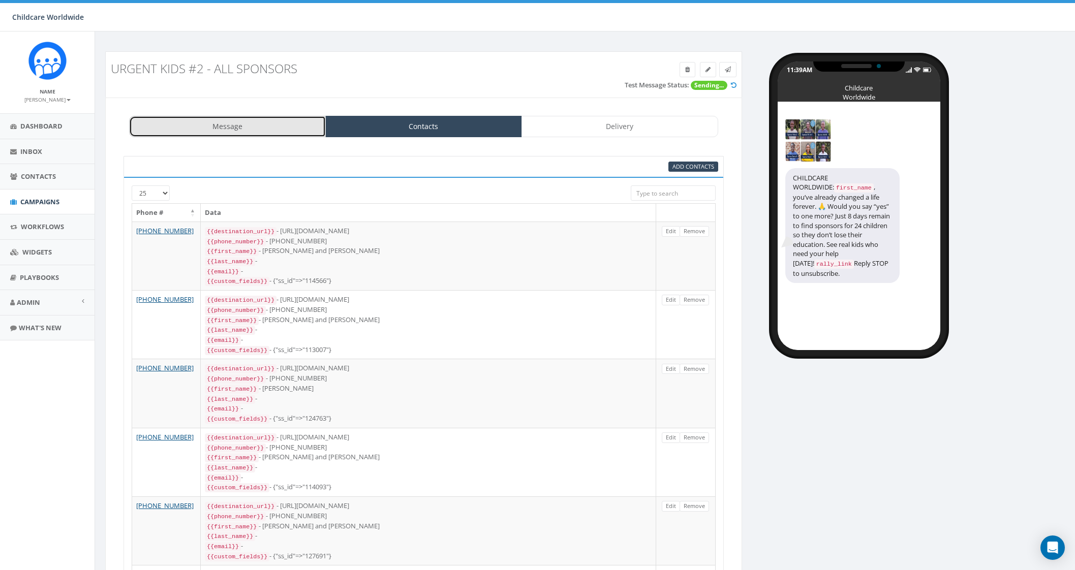
click at [286, 128] on link "Message" at bounding box center [227, 126] width 197 height 21
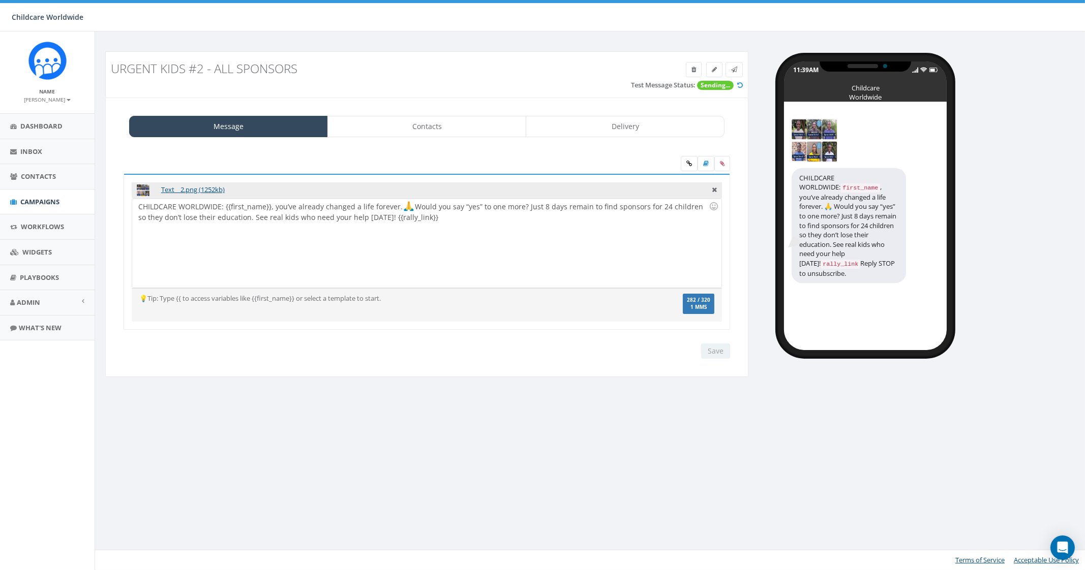
click at [711, 349] on div "Save Next" at bounding box center [713, 351] width 34 height 15
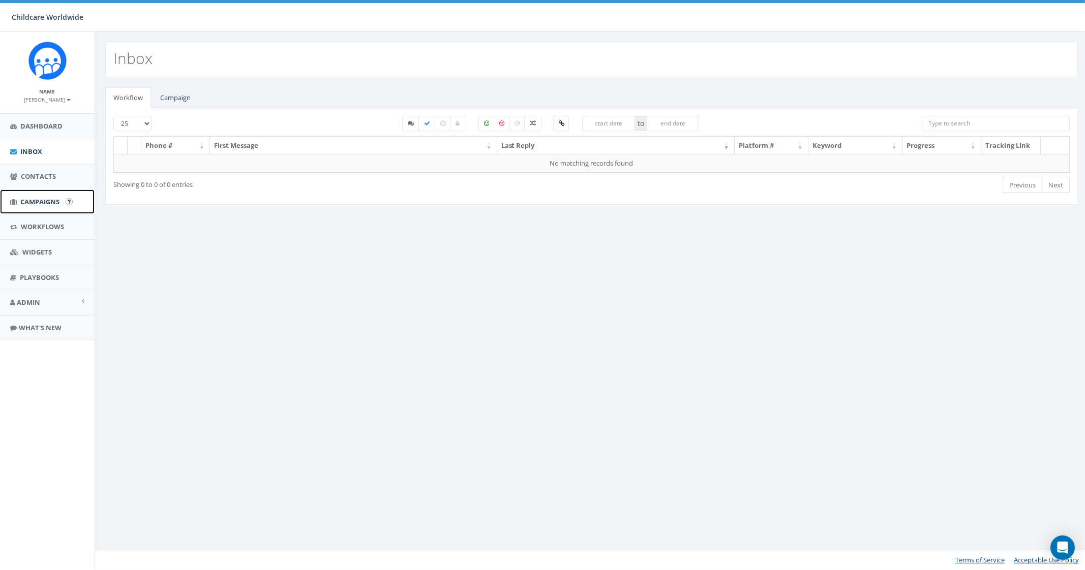
click at [63, 200] on link "Campaigns" at bounding box center [47, 202] width 95 height 25
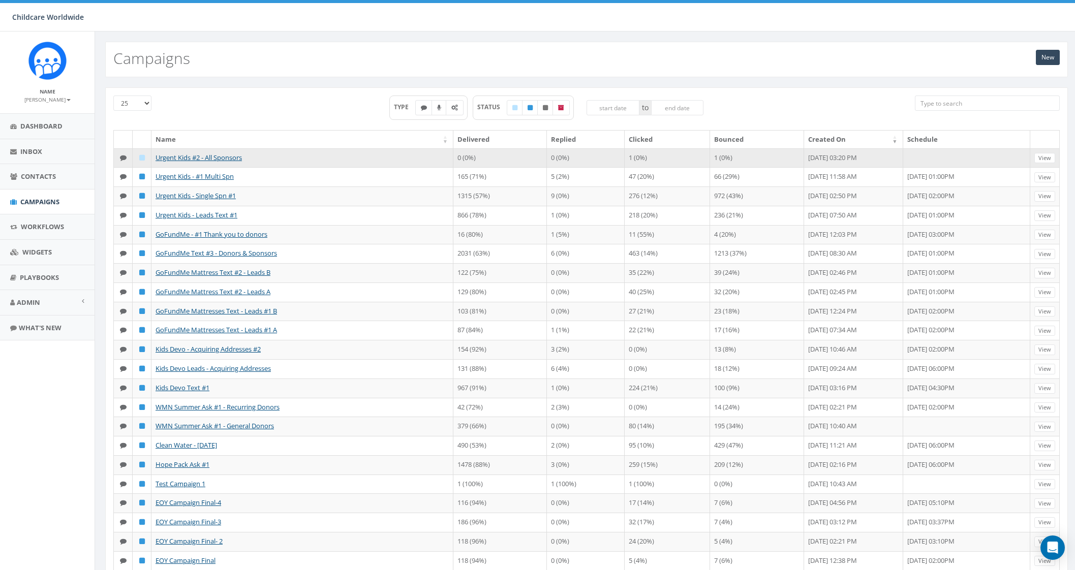
click at [710, 156] on td "1 (0%)" at bounding box center [757, 157] width 94 height 19
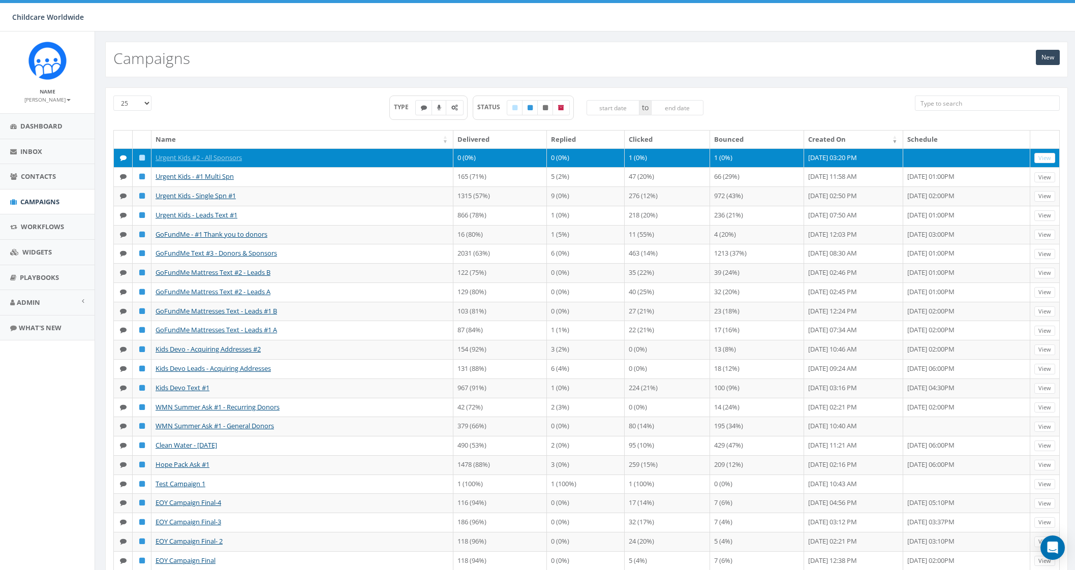
click at [710, 156] on td "1 (0%)" at bounding box center [757, 157] width 94 height 19
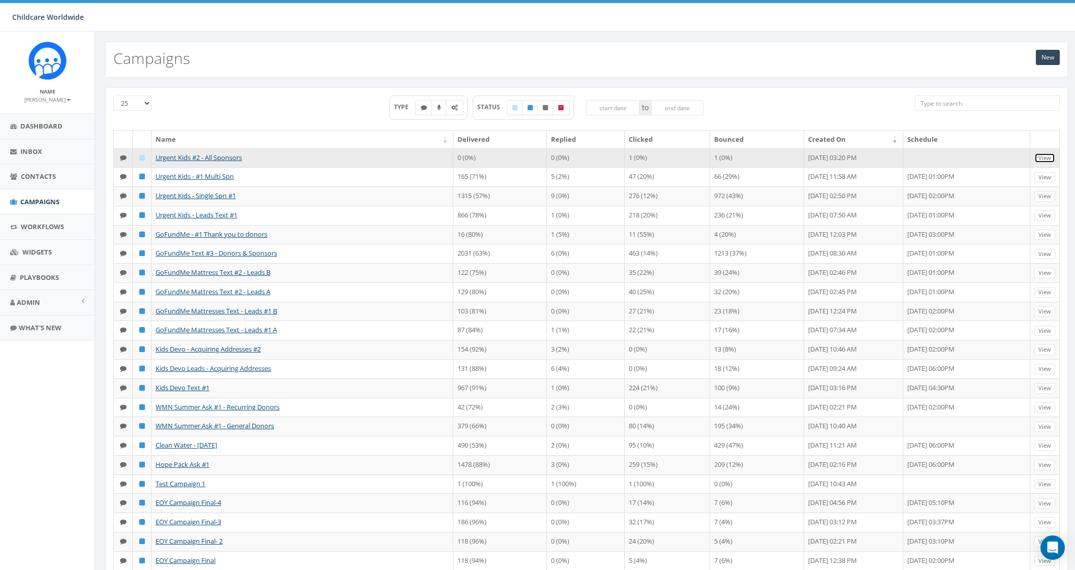
click at [1046, 157] on link "View" at bounding box center [1045, 158] width 21 height 11
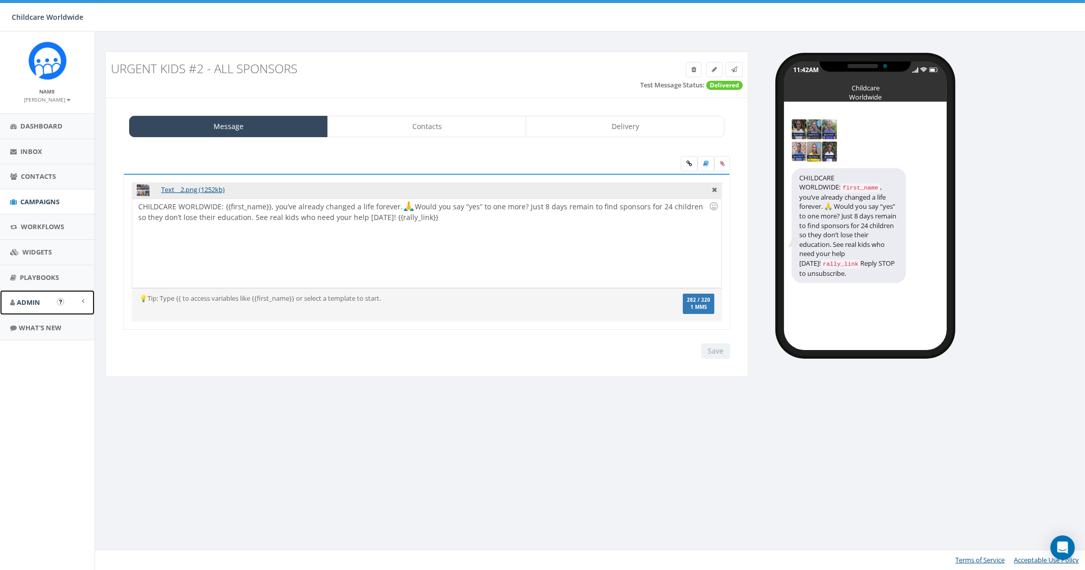
drag, startPoint x: 560, startPoint y: 0, endPoint x: 44, endPoint y: 305, distance: 599.6
click at [44, 305] on link "Admin" at bounding box center [47, 302] width 95 height 25
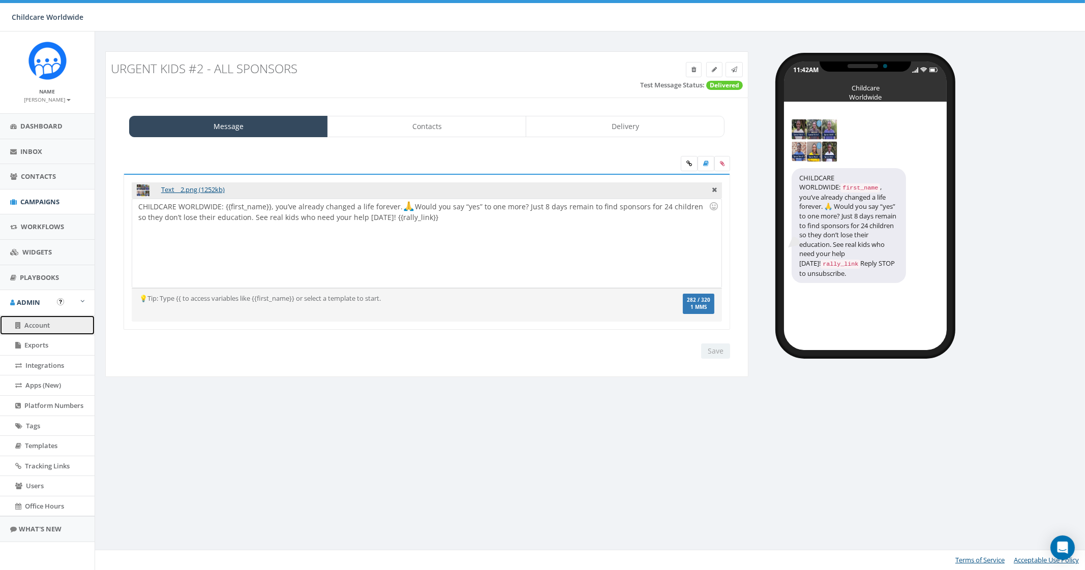
click at [41, 332] on link "Account" at bounding box center [47, 326] width 95 height 20
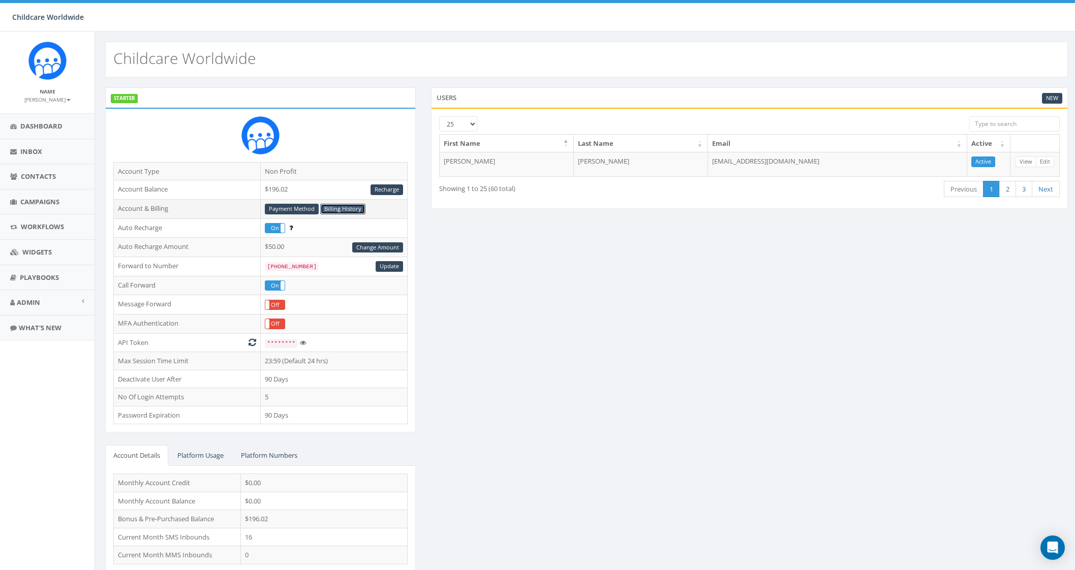
click at [346, 206] on link "Billing History" at bounding box center [342, 209] width 45 height 11
click at [42, 179] on span "Contacts" at bounding box center [38, 176] width 35 height 9
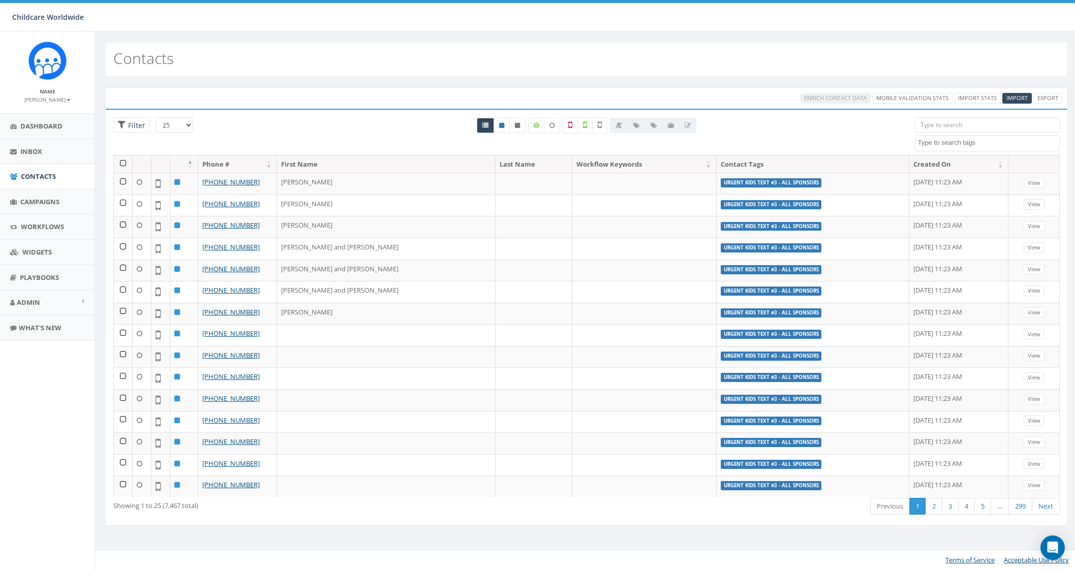
select select
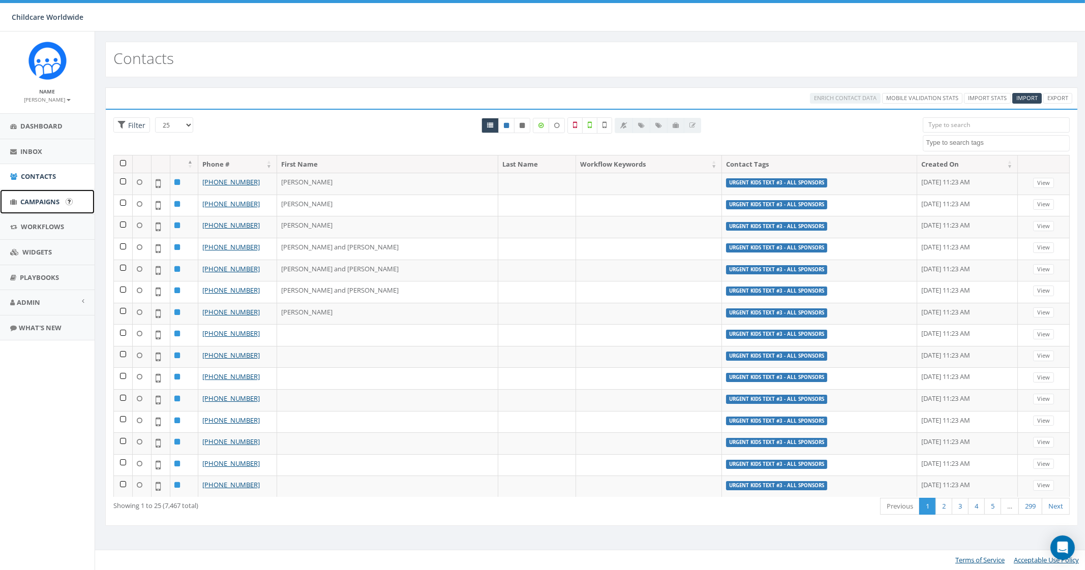
click at [32, 202] on span "Campaigns" at bounding box center [39, 201] width 39 height 9
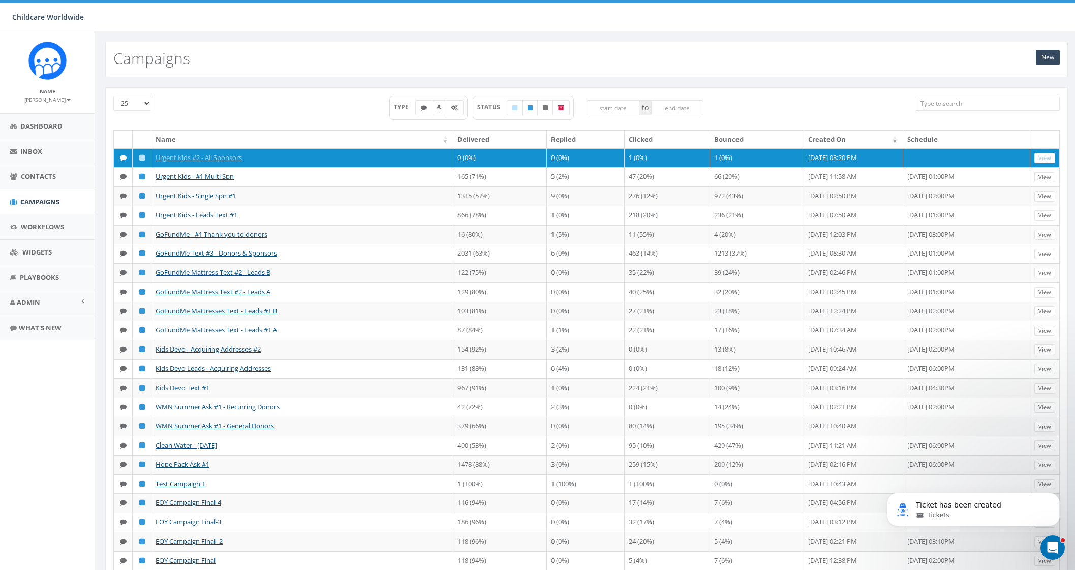
click at [1062, 158] on div "Name Delivered Replied Clicked Bounced Created On Schedule Urgent Kids #2 - All…" at bounding box center [587, 381] width 962 height 502
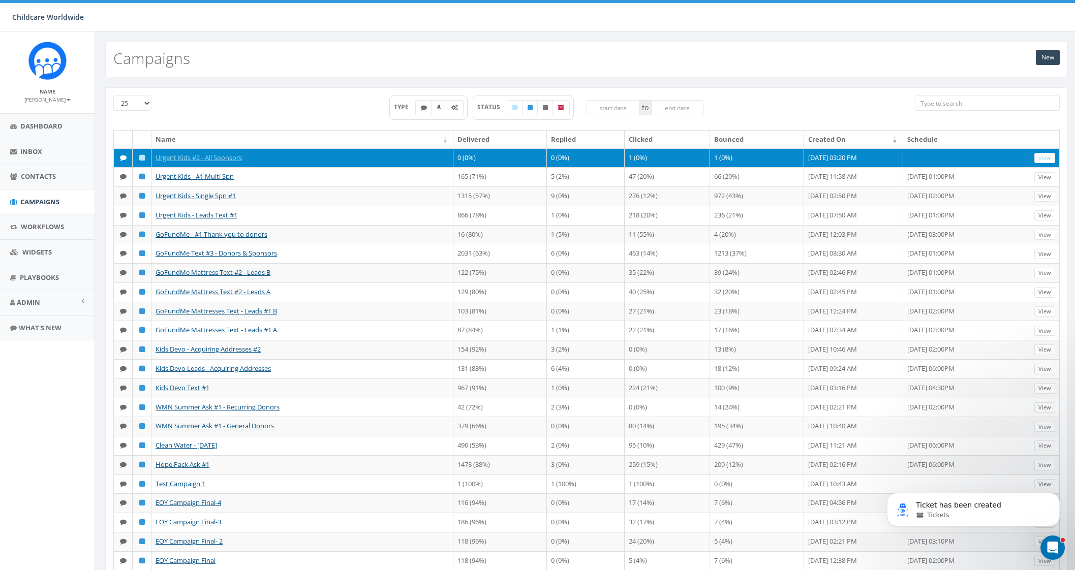
click at [710, 156] on td "1 (0%)" at bounding box center [757, 157] width 94 height 19
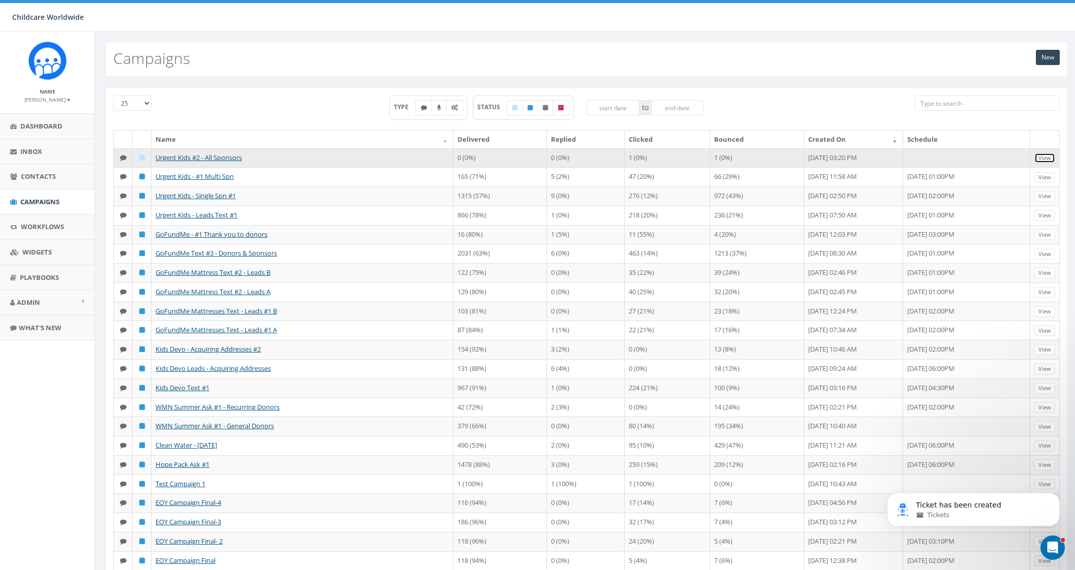
click at [1036, 157] on link "View" at bounding box center [1045, 158] width 21 height 11
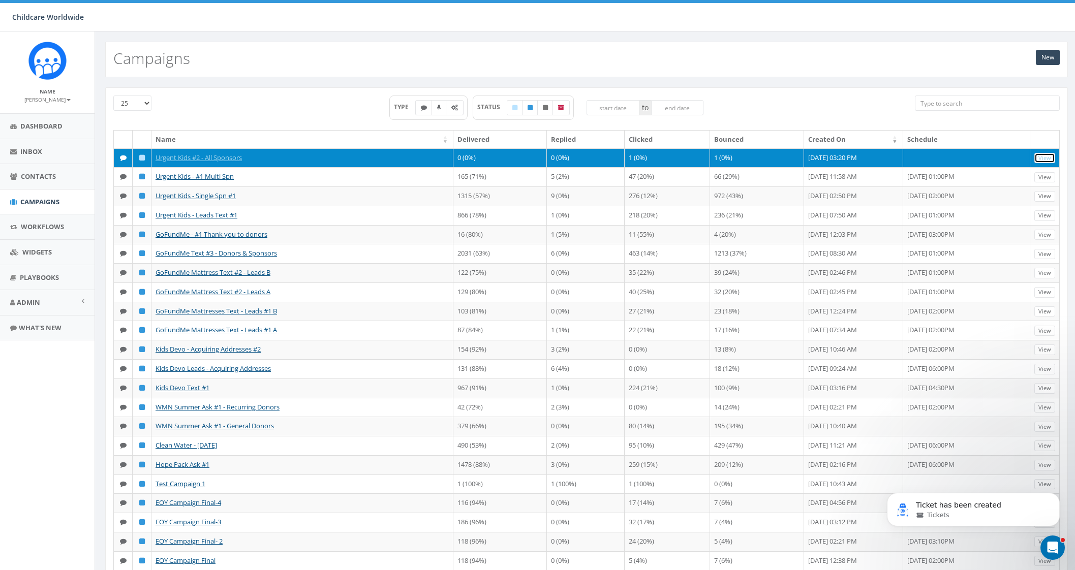
click at [1039, 157] on link "View" at bounding box center [1045, 158] width 21 height 11
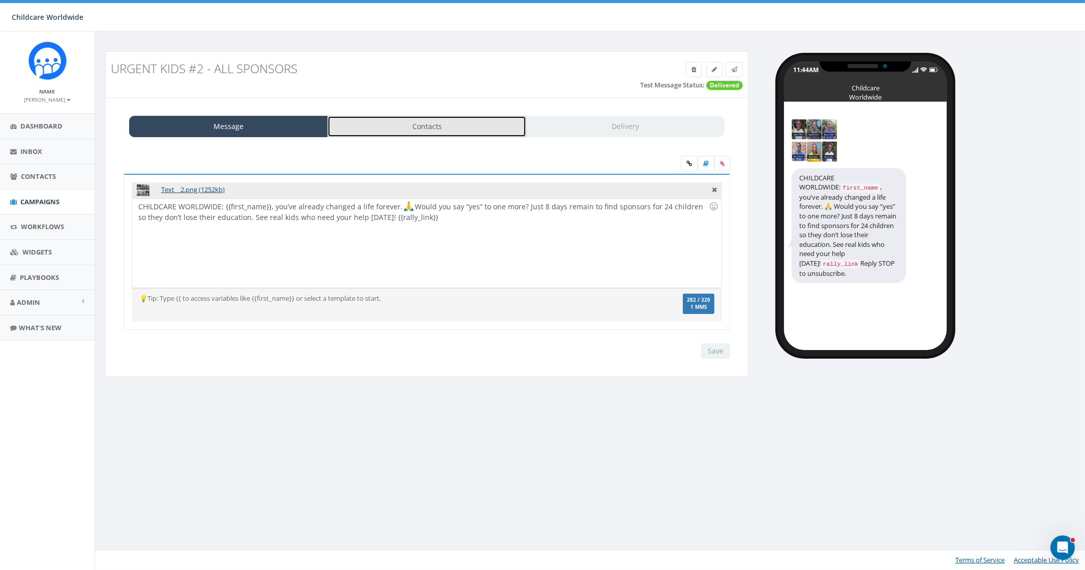
click at [420, 126] on link "Contacts" at bounding box center [426, 126] width 199 height 21
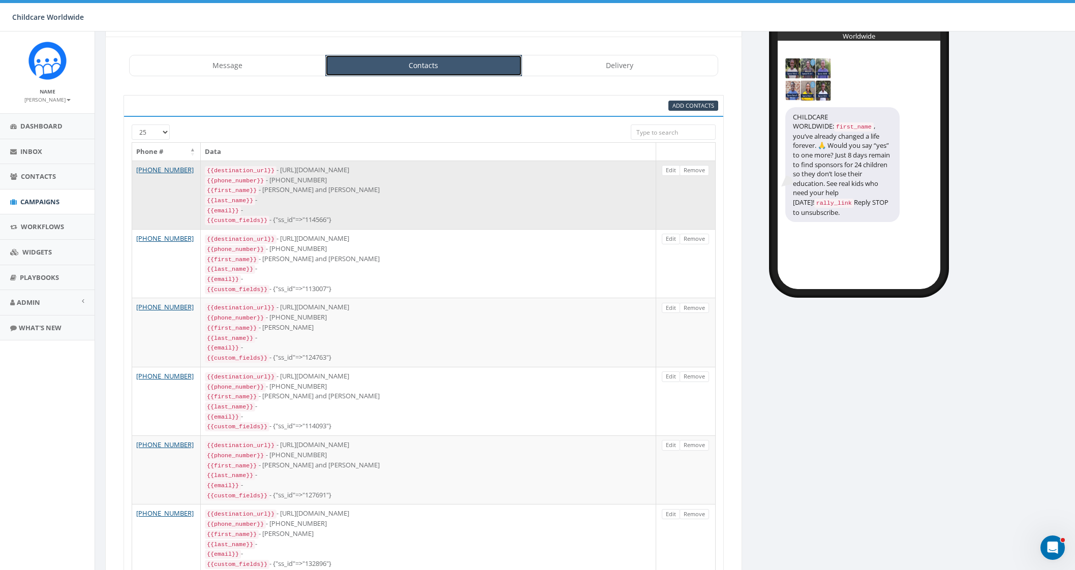
scroll to position [63, 0]
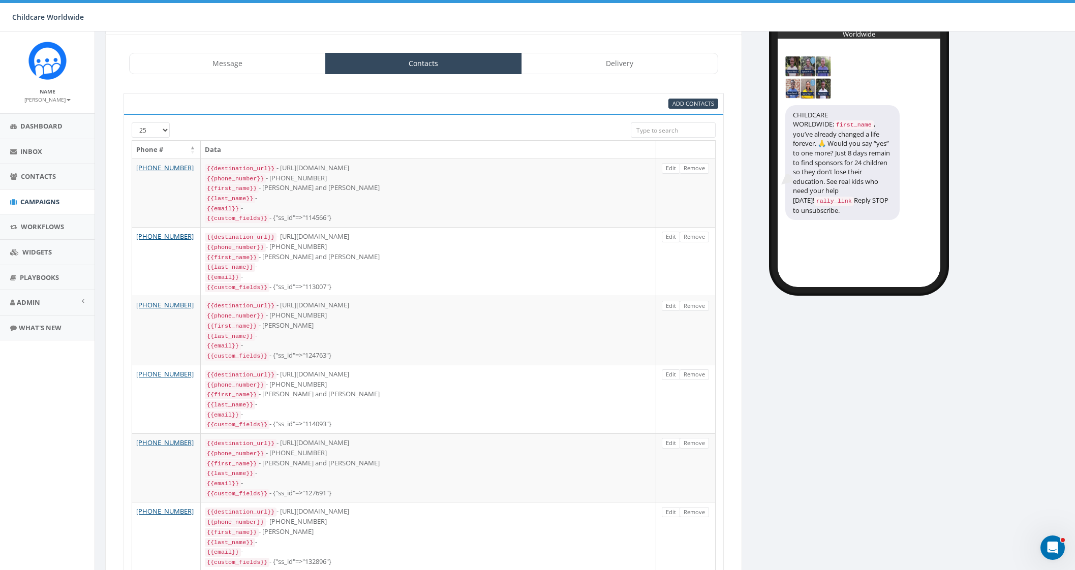
click at [658, 131] on input "search" at bounding box center [673, 130] width 84 height 15
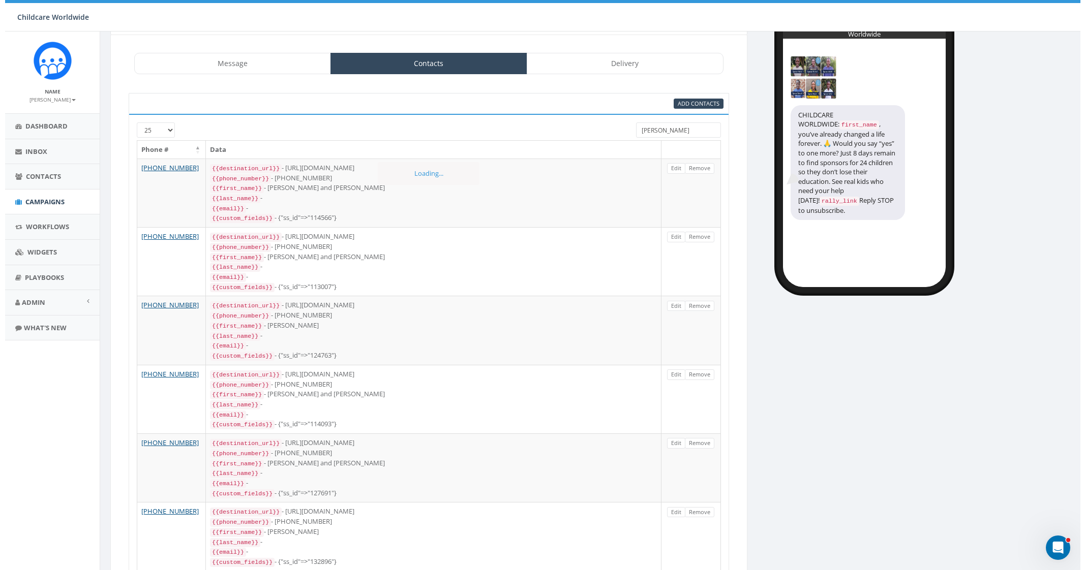
scroll to position [0, 0]
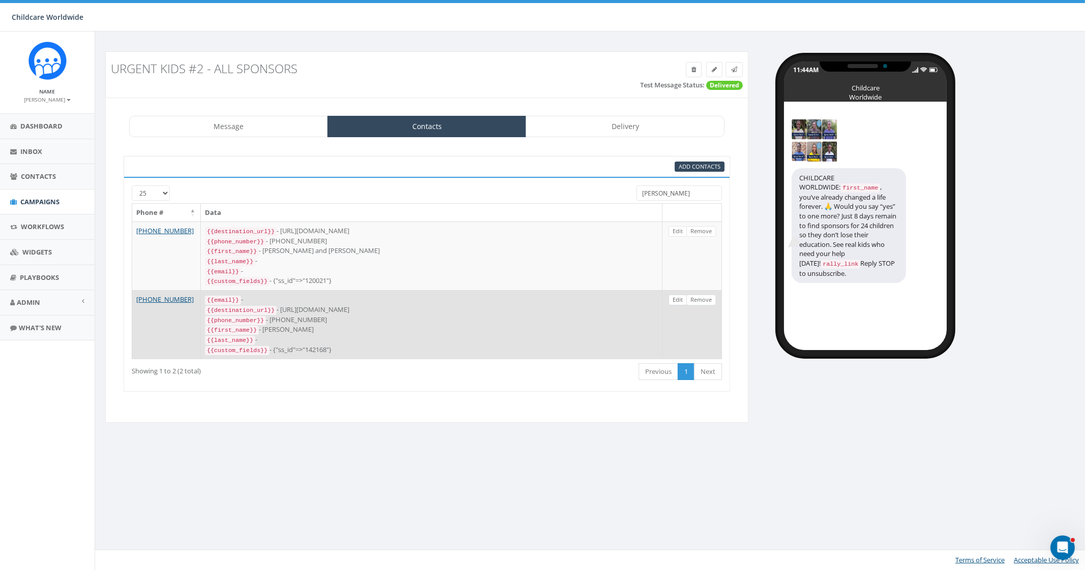
type input "[PERSON_NAME]"
click at [679, 296] on link "Edit" at bounding box center [678, 300] width 18 height 11
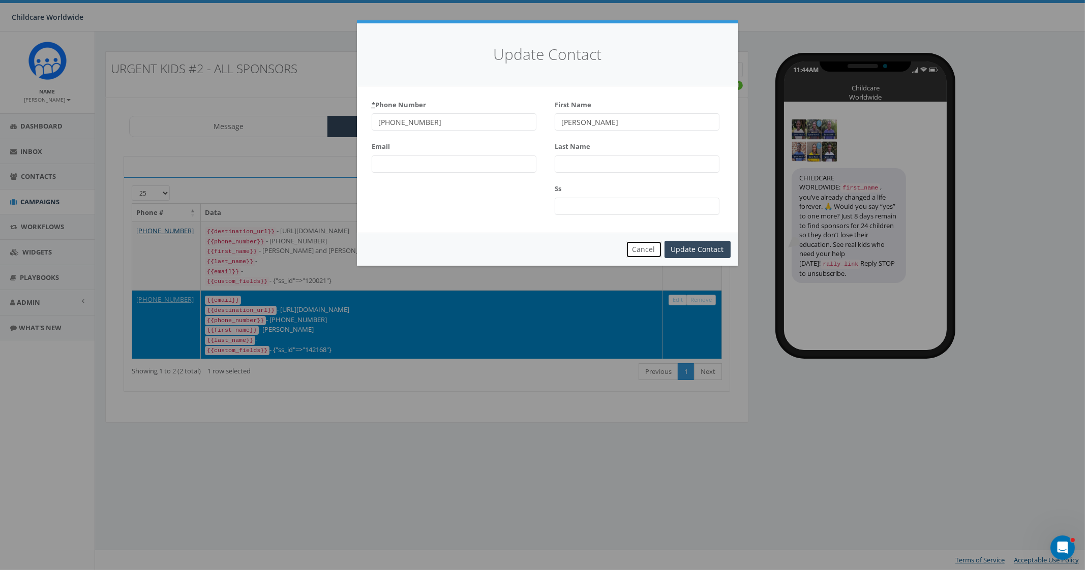
click at [641, 243] on button "Cancel" at bounding box center [644, 249] width 36 height 17
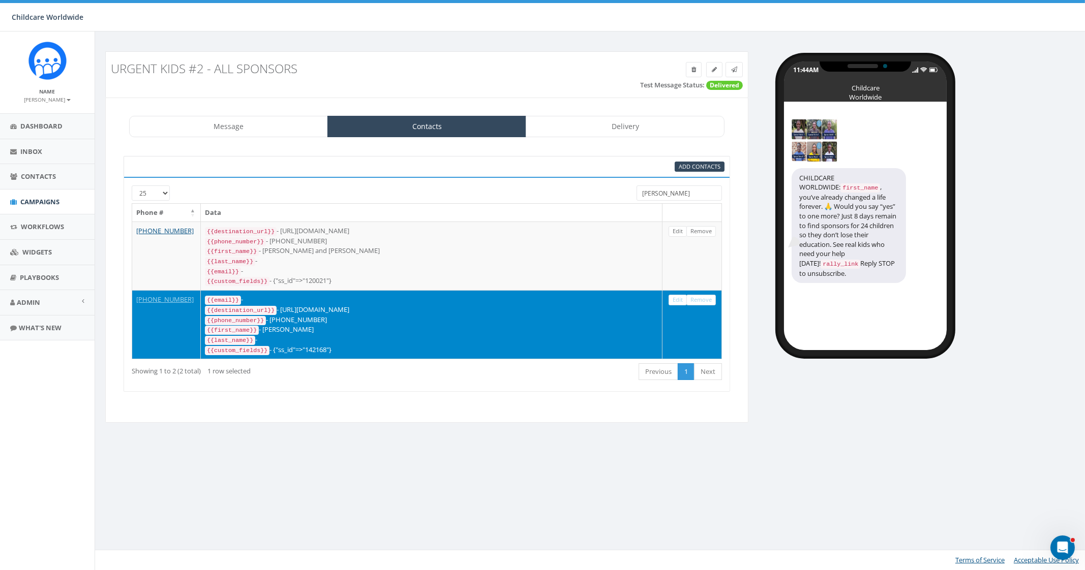
click at [234, 329] on code "{{first_name}}" at bounding box center [232, 330] width 54 height 9
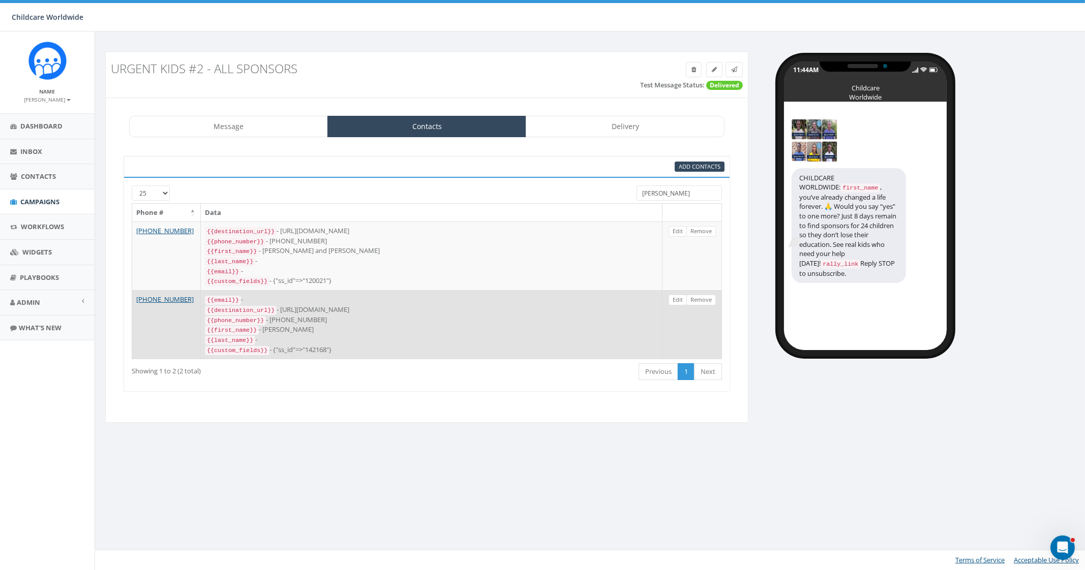
drag, startPoint x: 382, startPoint y: 318, endPoint x: 387, endPoint y: 320, distance: 6.1
click at [382, 318] on div "{{phone_number}} - +19035307951" at bounding box center [431, 320] width 453 height 10
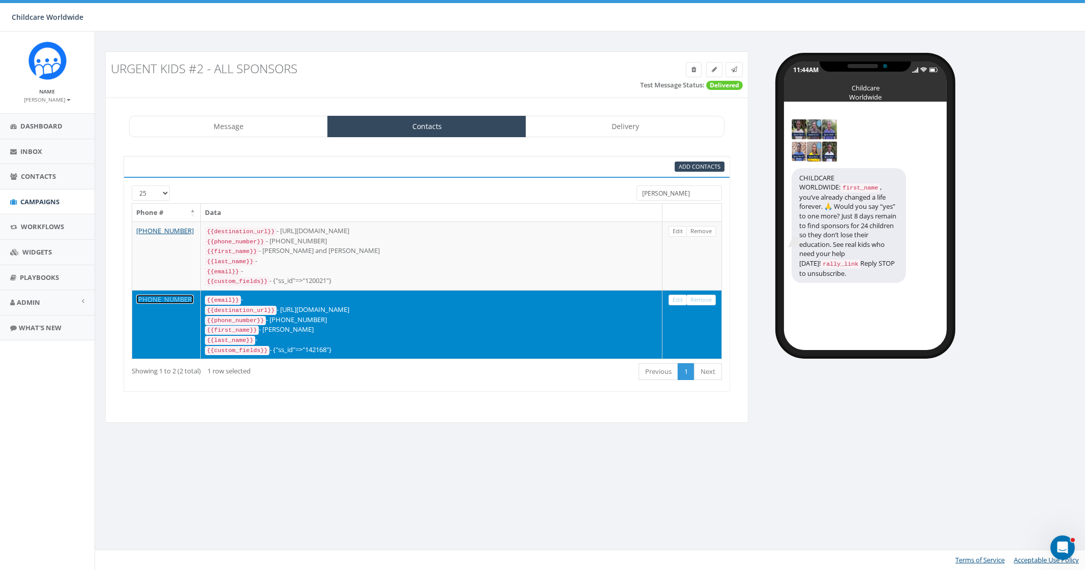
click at [160, 295] on link "[PHONE_NUMBER]" at bounding box center [164, 299] width 57 height 9
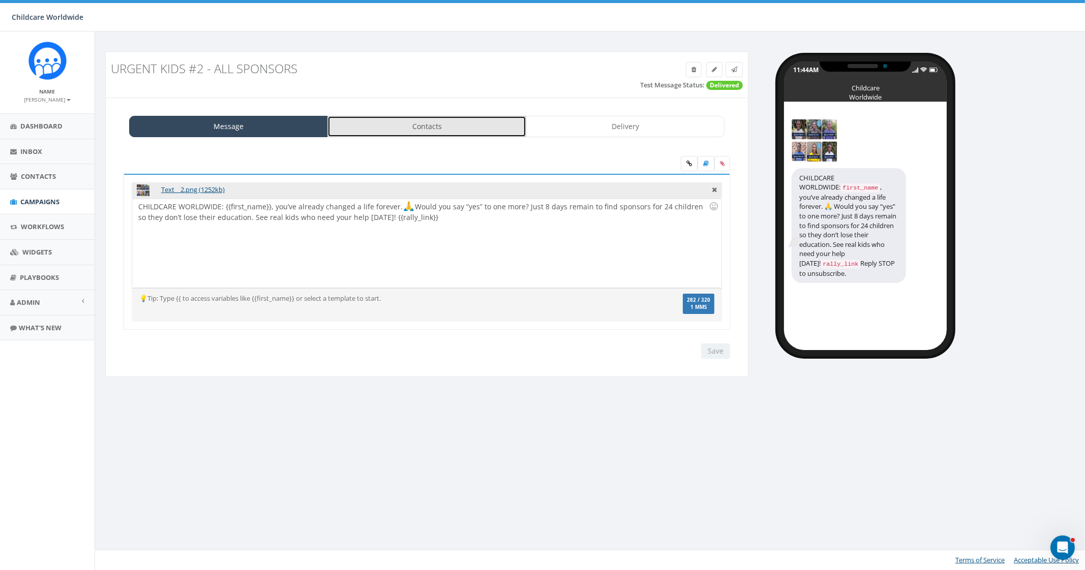
click at [481, 129] on link "Contacts" at bounding box center [426, 126] width 199 height 21
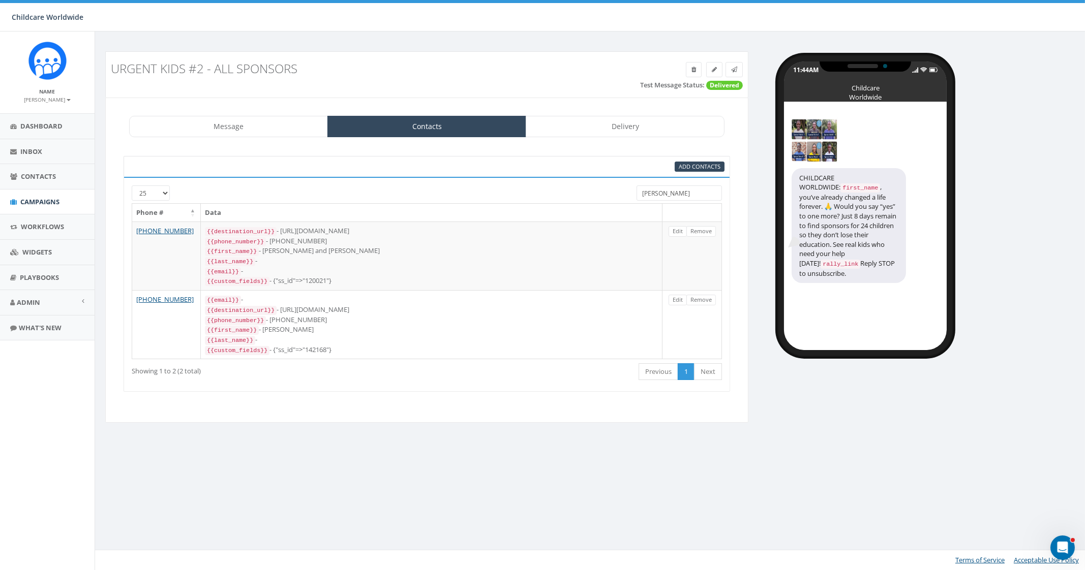
drag, startPoint x: 681, startPoint y: 192, endPoint x: 580, endPoint y: 191, distance: 101.2
click at [580, 191] on div "25 50 100 [PERSON_NAME]" at bounding box center [426, 195] width 605 height 18
type input "[PERSON_NAME]"
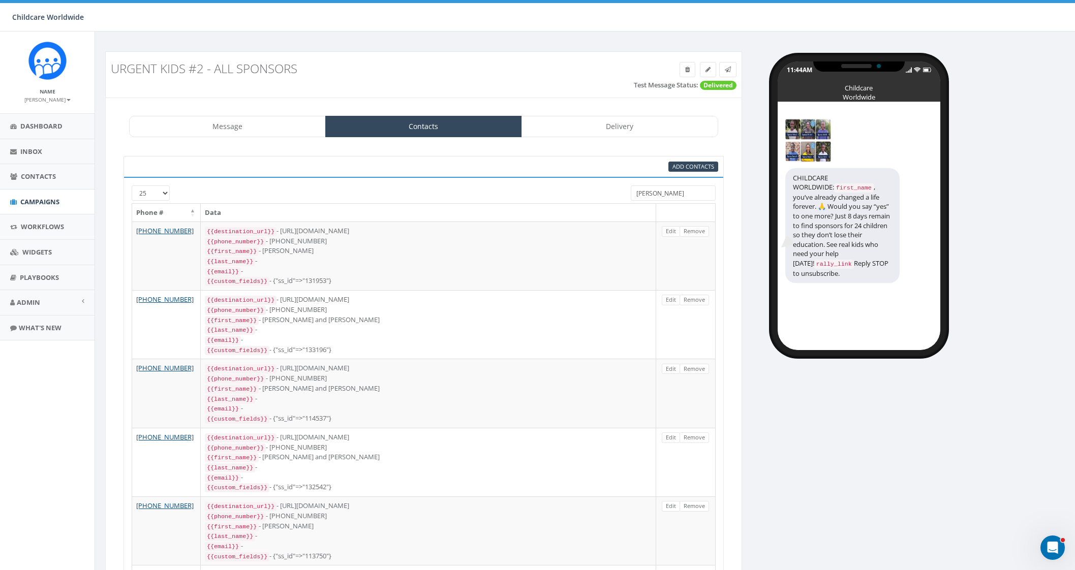
drag, startPoint x: 628, startPoint y: 190, endPoint x: 616, endPoint y: 190, distance: 11.7
click at [616, 190] on div "25 50 100 [PERSON_NAME]" at bounding box center [423, 195] width 599 height 18
click at [48, 63] on img at bounding box center [47, 61] width 38 height 38
click at [27, 202] on span "Campaigns" at bounding box center [39, 201] width 39 height 9
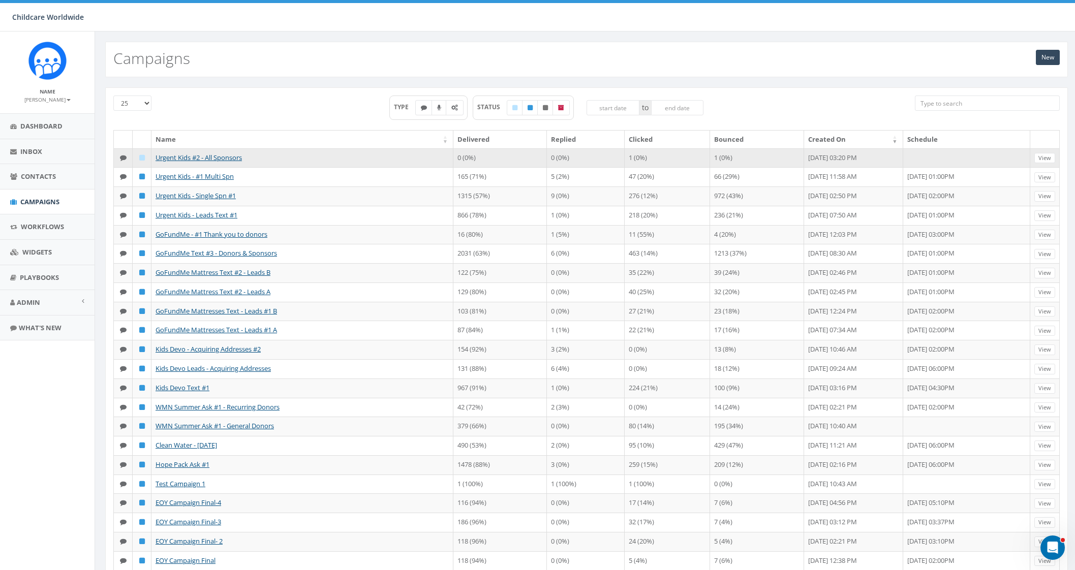
click at [625, 160] on td "1 (0%)" at bounding box center [667, 157] width 85 height 19
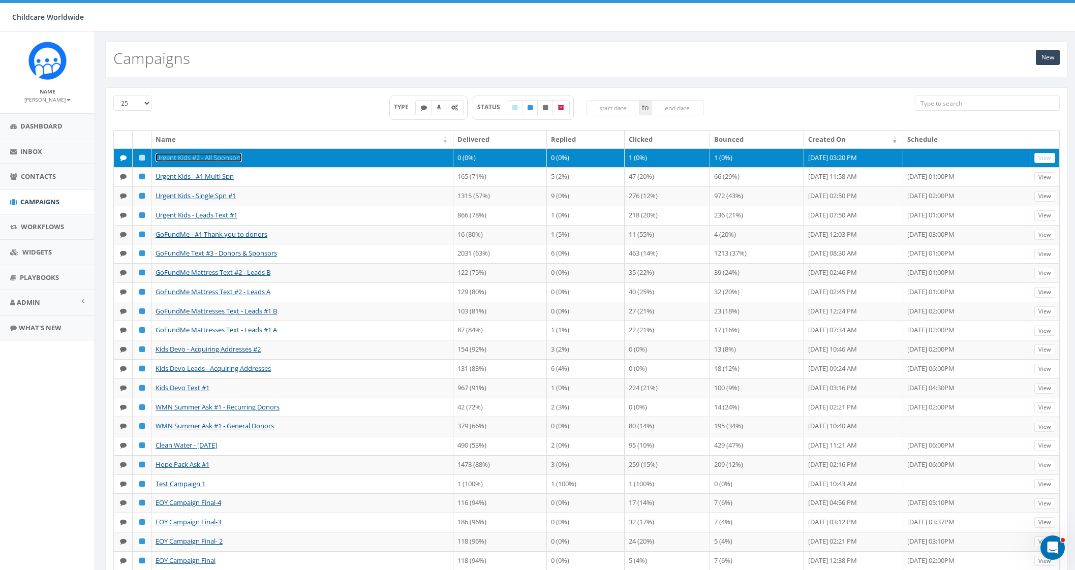
click at [208, 156] on link "Urgent Kids #2 - All Sponsors" at bounding box center [199, 157] width 86 height 9
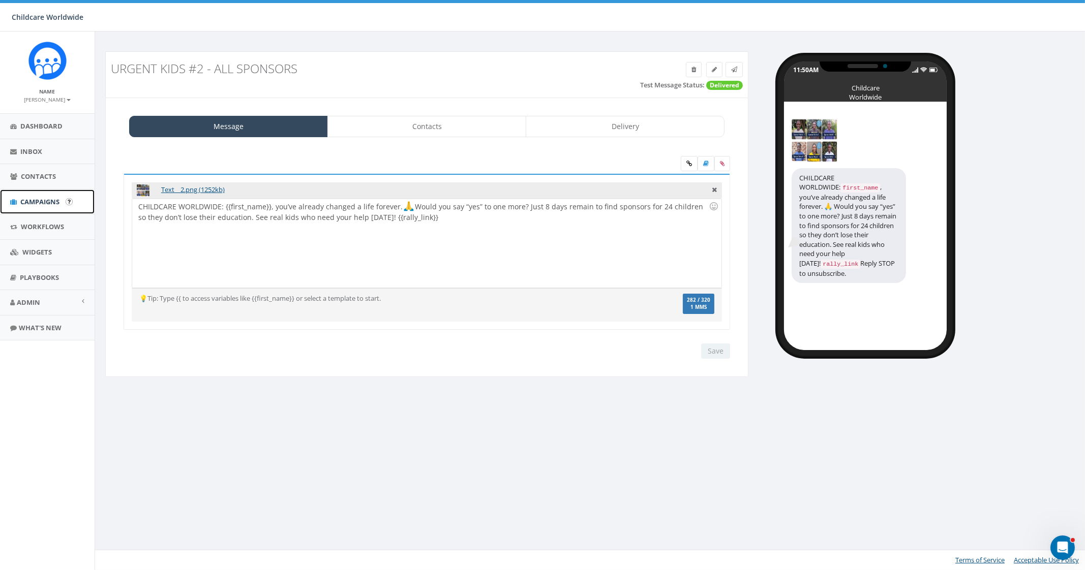
click at [21, 203] on span "Campaigns" at bounding box center [39, 201] width 39 height 9
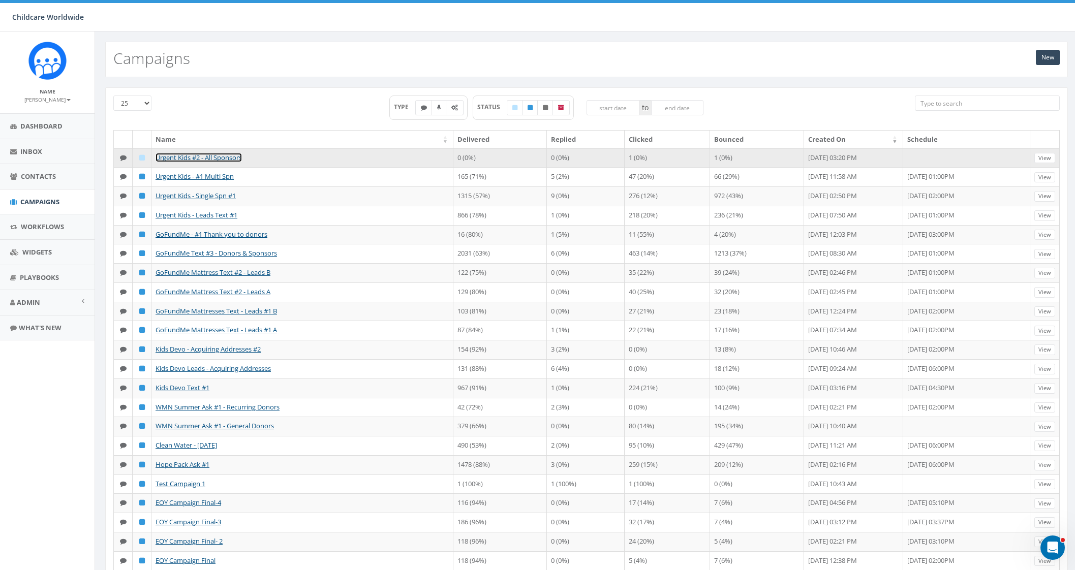
click at [216, 158] on link "Urgent Kids #2 - All Sponsors" at bounding box center [199, 157] width 86 height 9
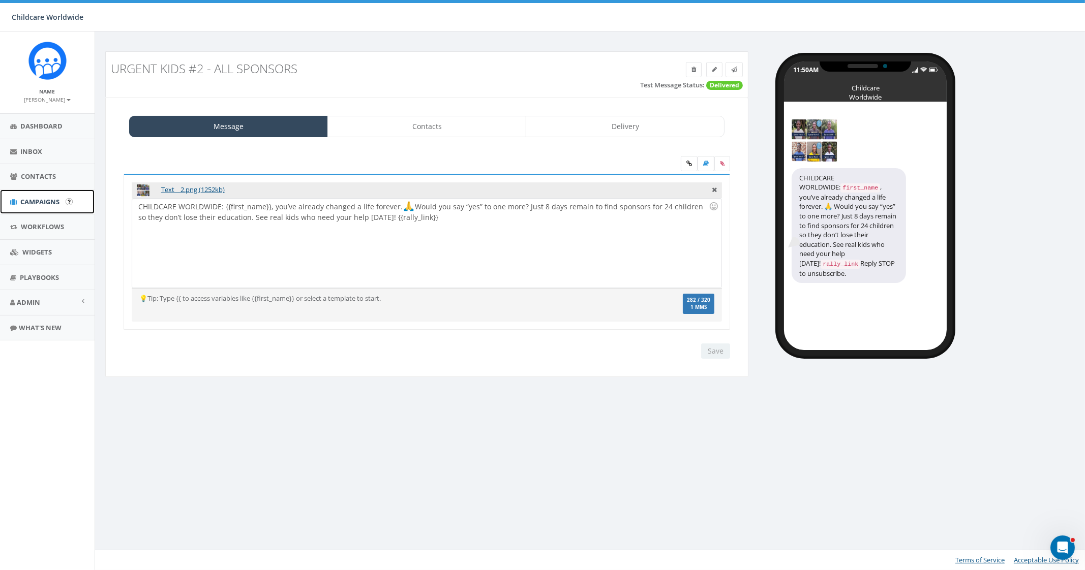
click at [31, 202] on span "Campaigns" at bounding box center [39, 201] width 39 height 9
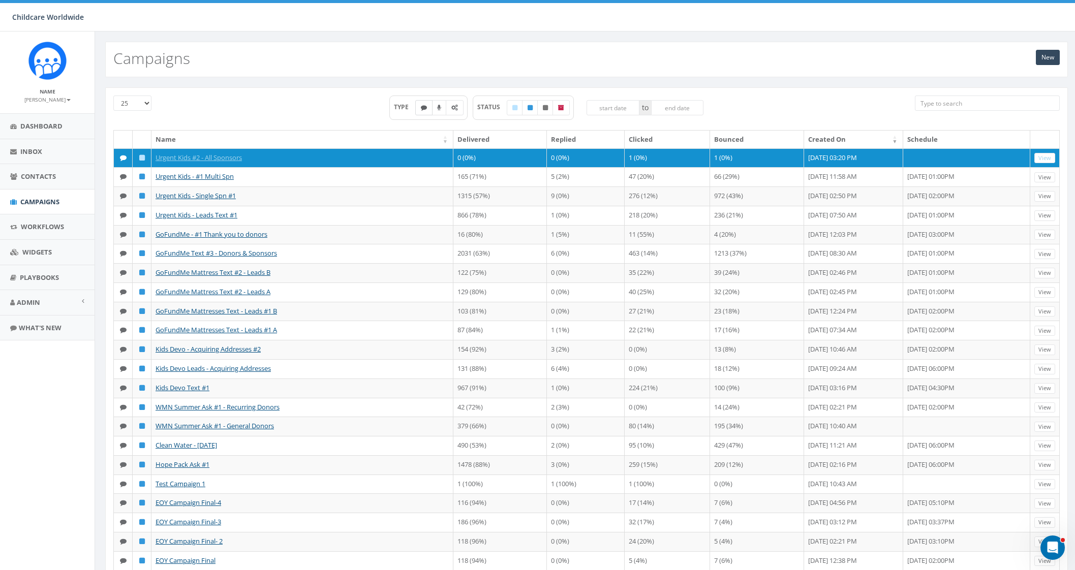
click at [423, 108] on icon at bounding box center [424, 108] width 6 height 6
checkbox input "true"
click at [22, 207] on link "Campaigns" at bounding box center [47, 202] width 95 height 25
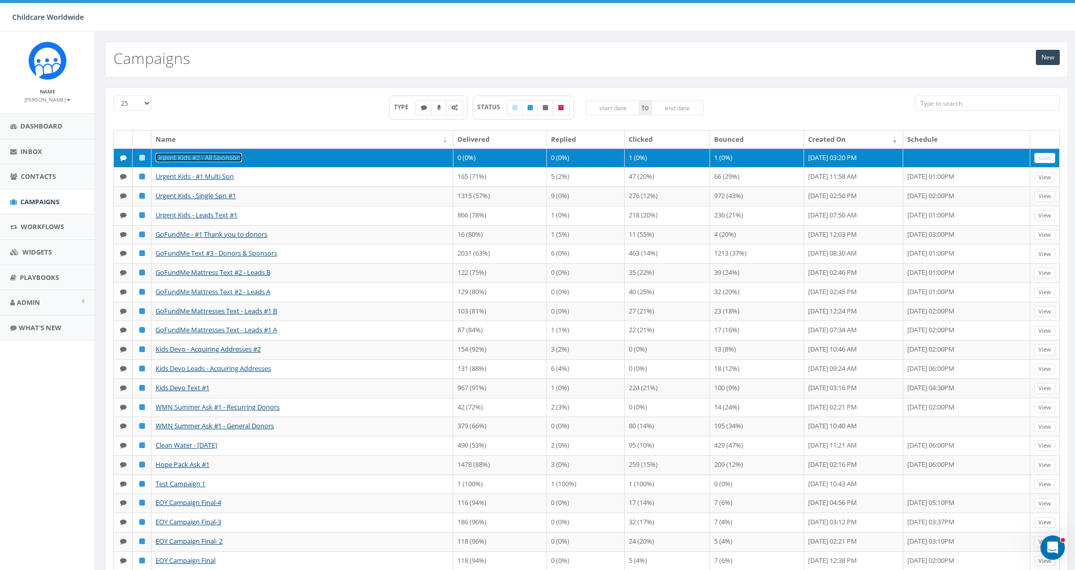
click at [220, 158] on link "Urgent Kids #2 - All Sponsors" at bounding box center [199, 157] width 86 height 9
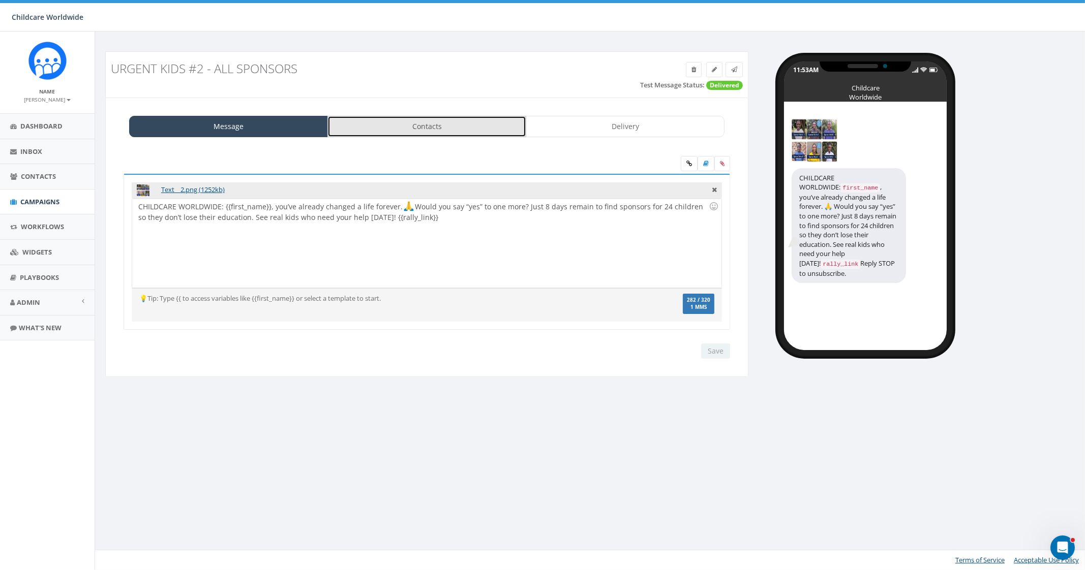
click at [522, 116] on link "Contacts" at bounding box center [426, 126] width 199 height 21
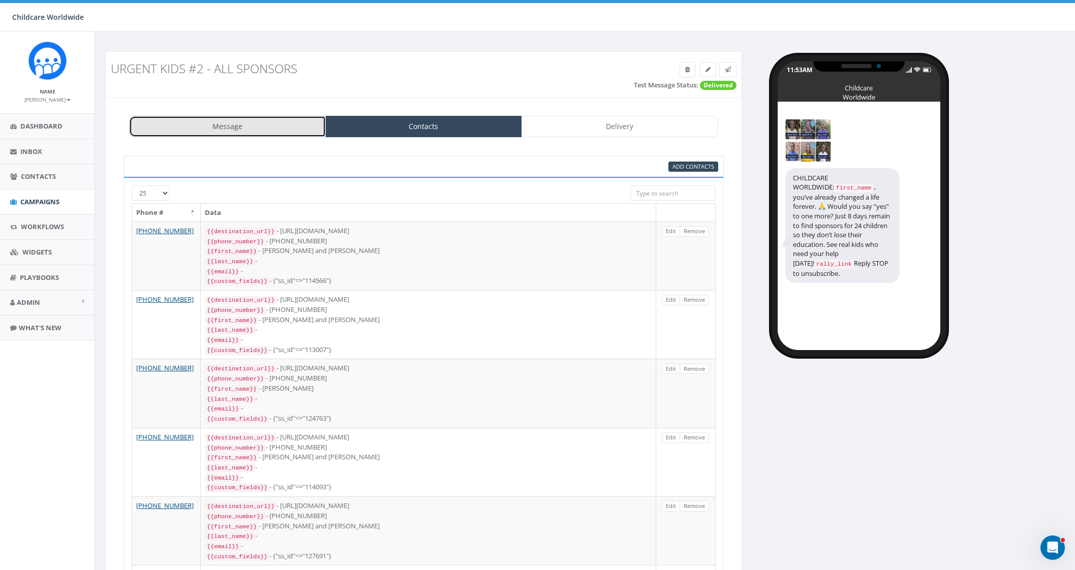
click at [254, 126] on link "Message" at bounding box center [227, 126] width 197 height 21
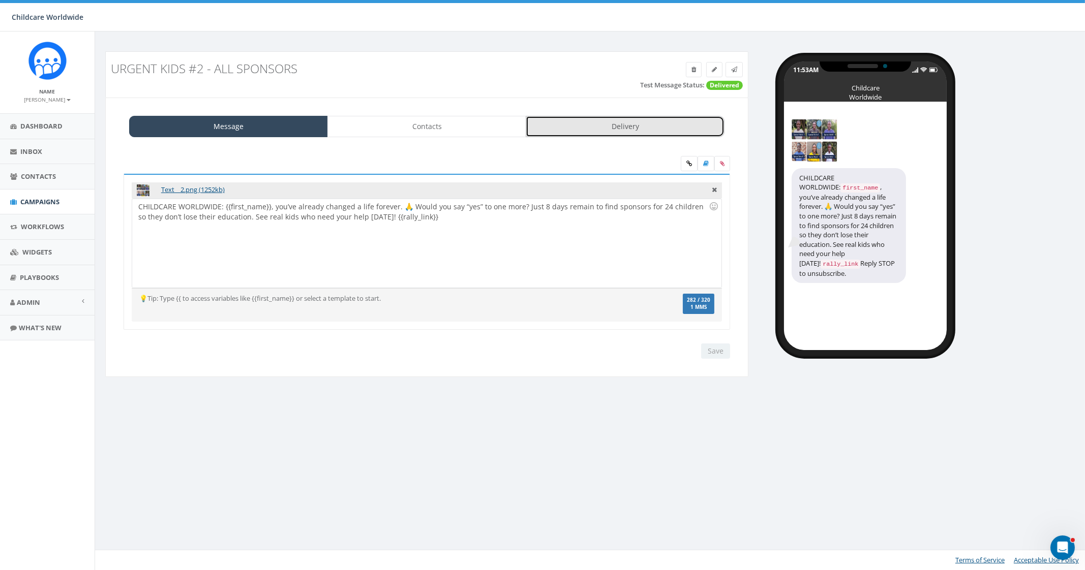
click at [587, 127] on link "Delivery" at bounding box center [625, 126] width 199 height 21
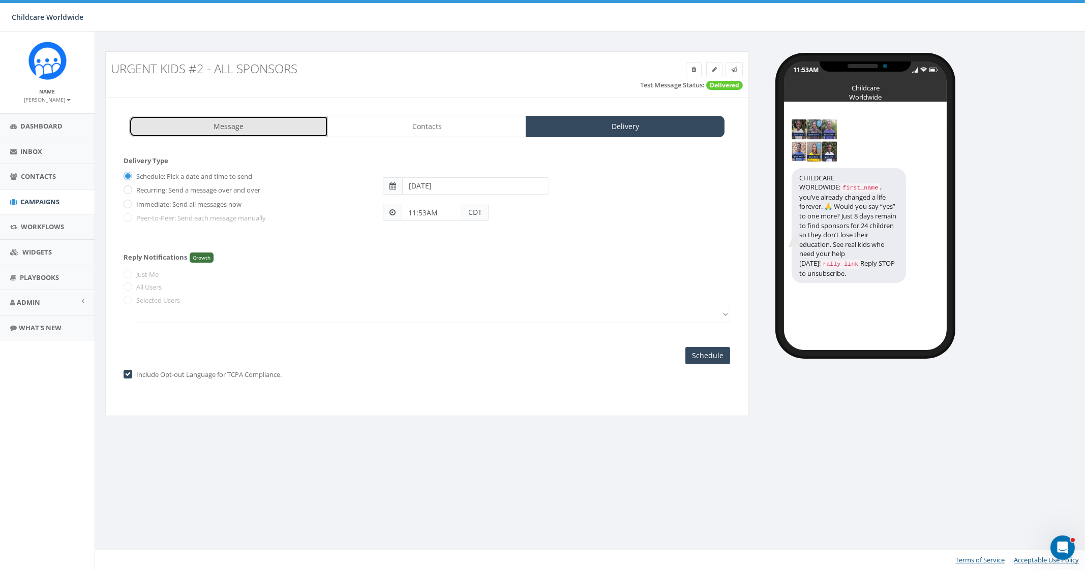
click at [285, 128] on link "Message" at bounding box center [228, 126] width 199 height 21
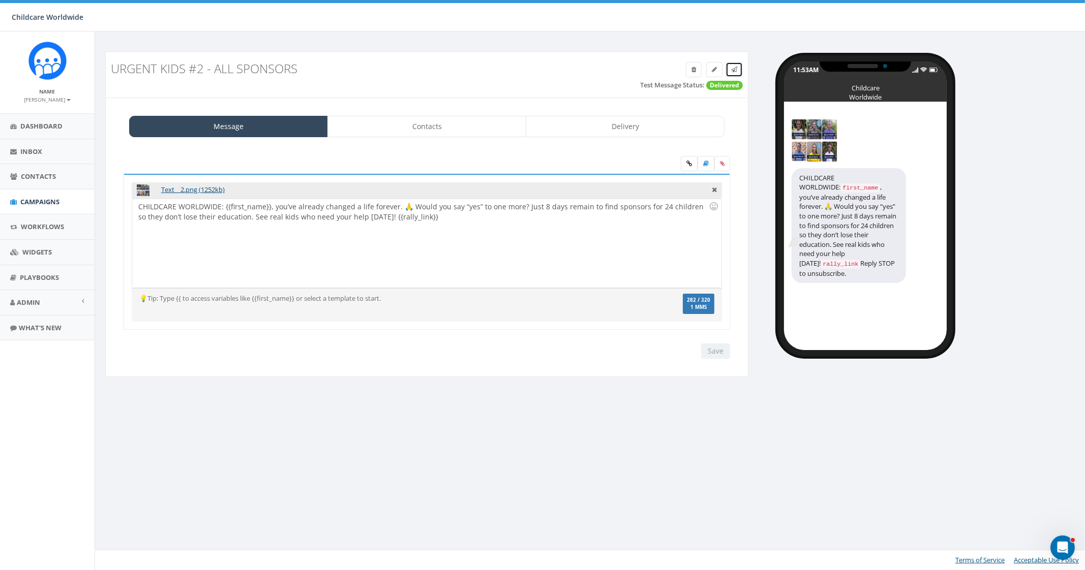
click at [733, 73] on span at bounding box center [734, 69] width 6 height 9
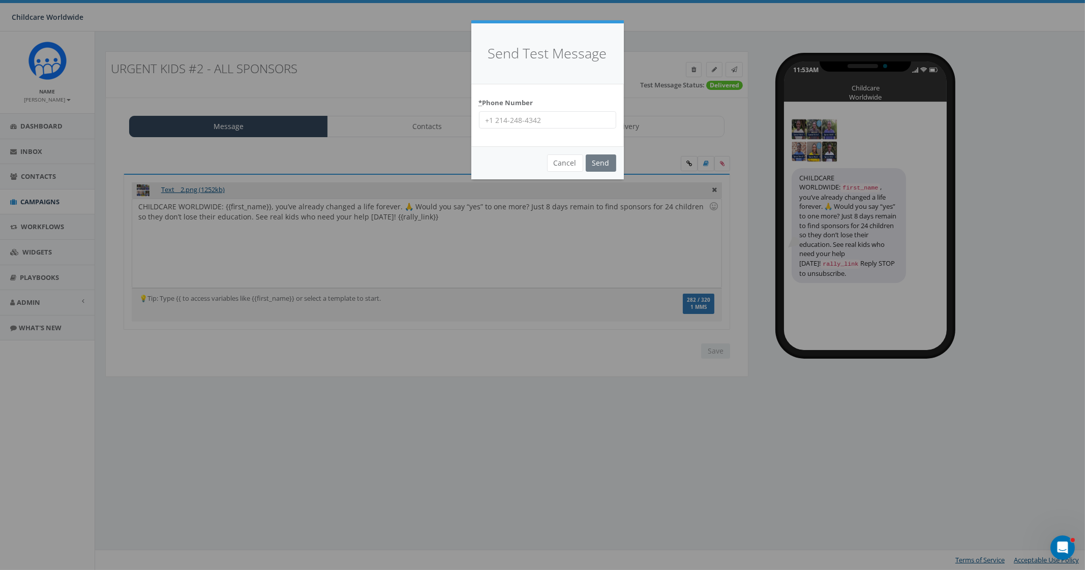
click at [519, 132] on div "* Phone Number" at bounding box center [547, 115] width 153 height 63
click at [528, 120] on input "* Phone Number" at bounding box center [547, 119] width 137 height 17
type input "2066172151"
click at [577, 163] on button "Cancel" at bounding box center [565, 163] width 36 height 17
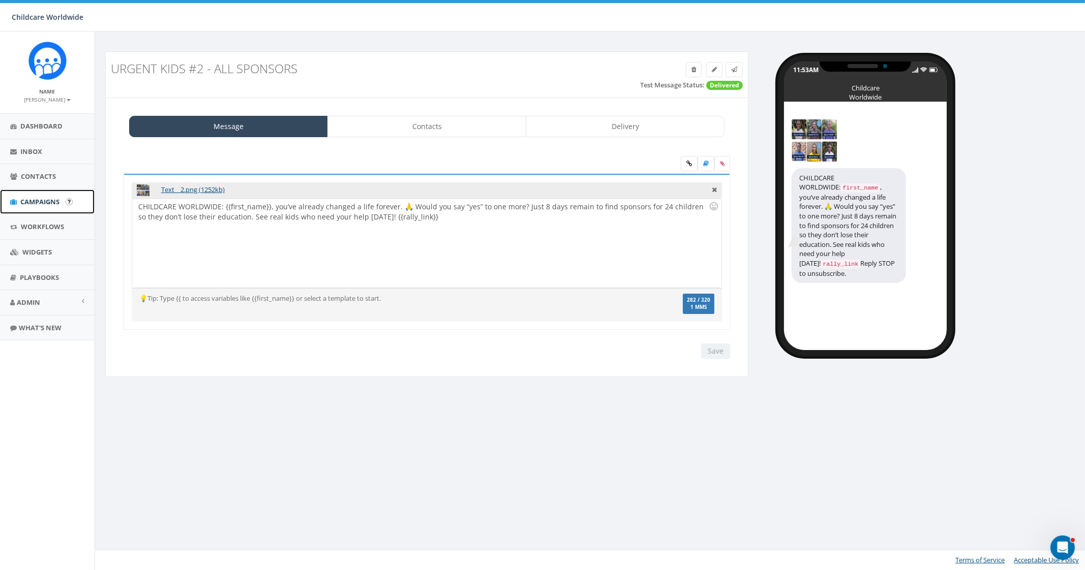
click at [39, 198] on span "Campaigns" at bounding box center [39, 201] width 39 height 9
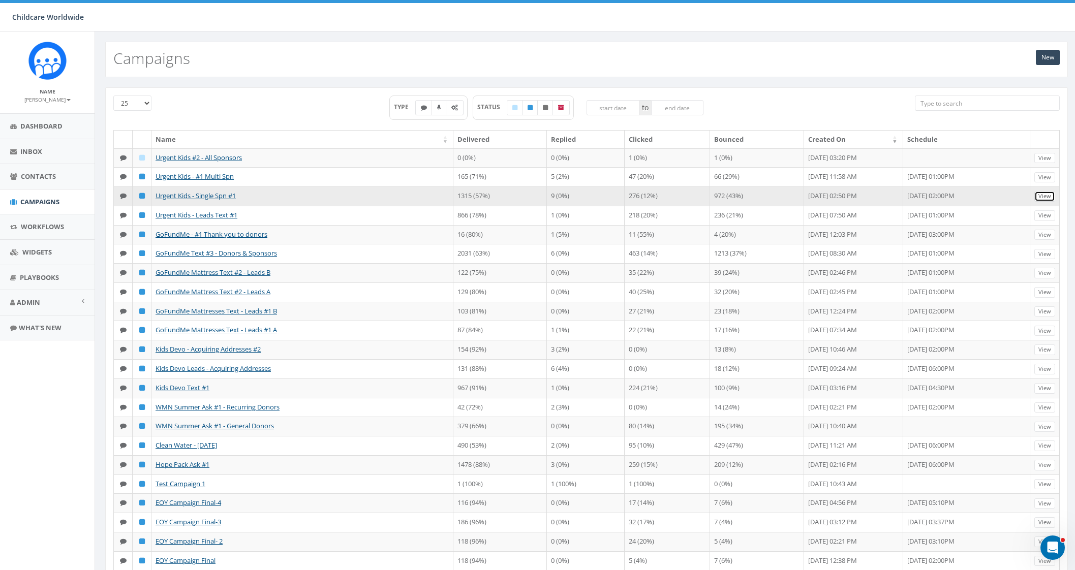
click at [1053, 202] on link "View" at bounding box center [1045, 196] width 21 height 11
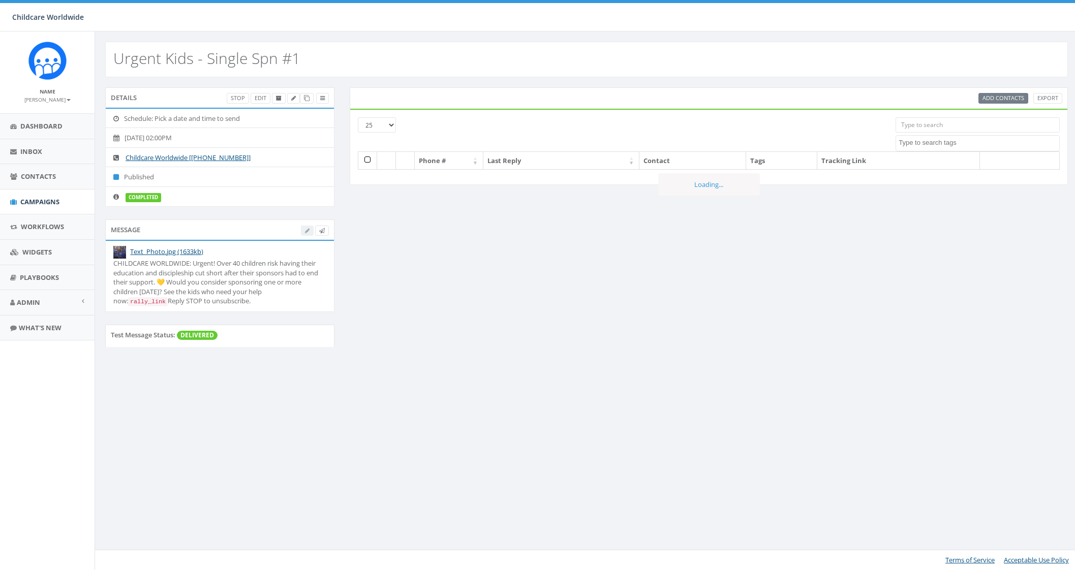
select select
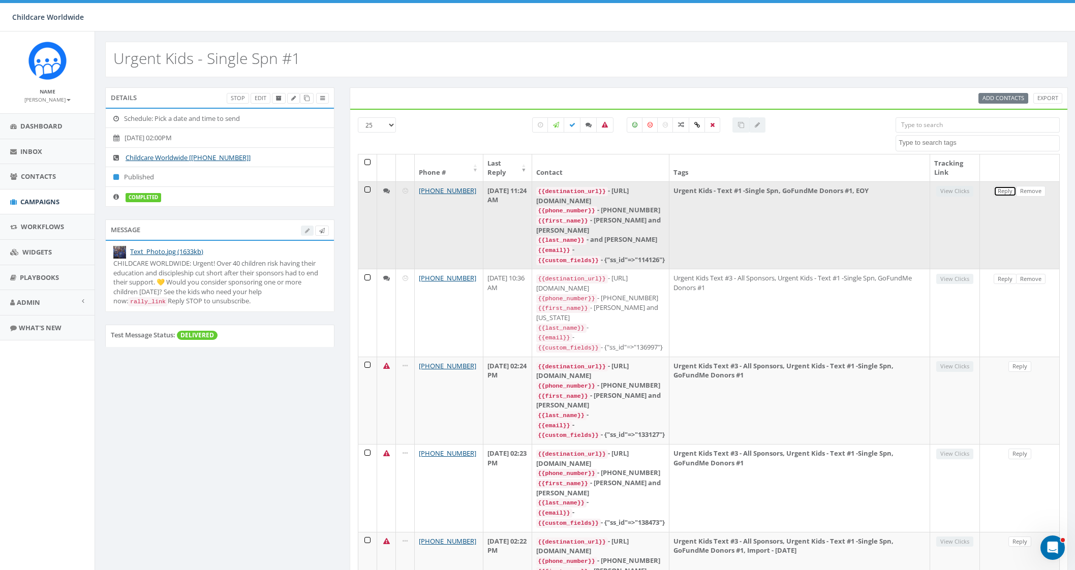
click at [1004, 192] on link "Reply" at bounding box center [1005, 191] width 23 height 11
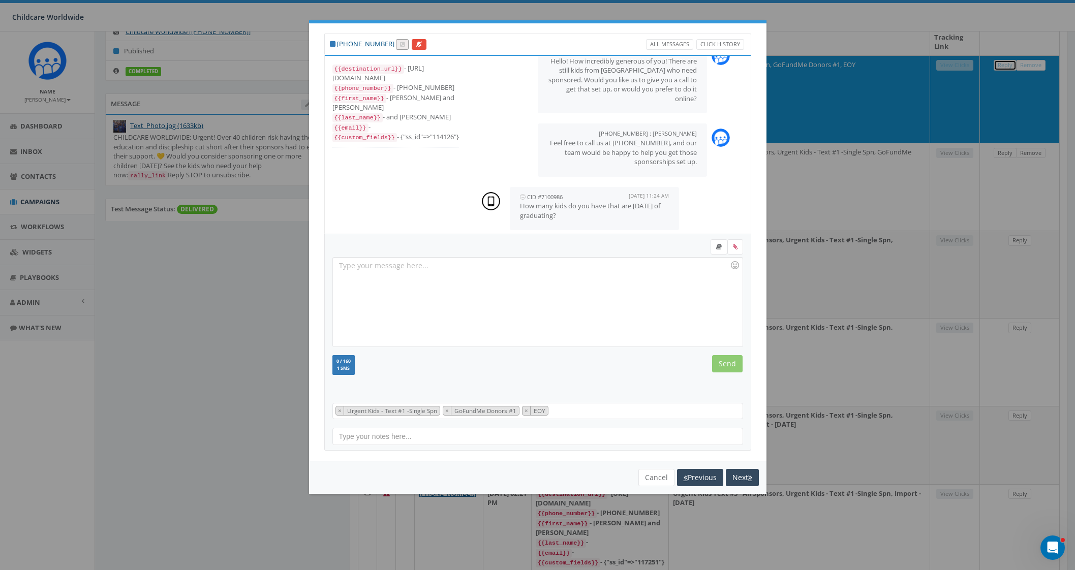
scroll to position [127, 0]
click at [557, 311] on div at bounding box center [537, 302] width 409 height 89
click at [653, 481] on button "Cancel" at bounding box center [657, 477] width 36 height 17
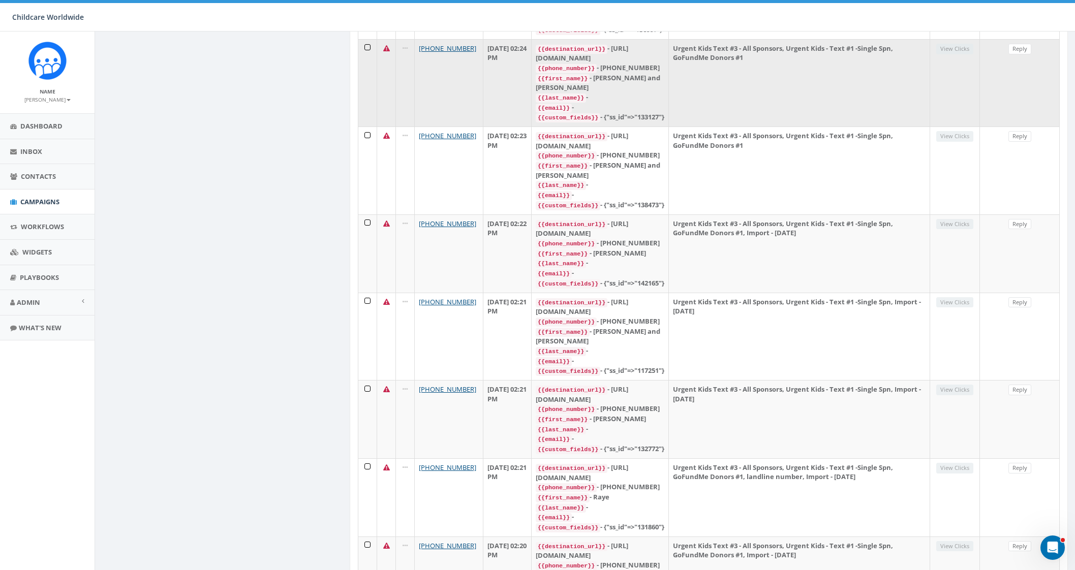
scroll to position [0, 0]
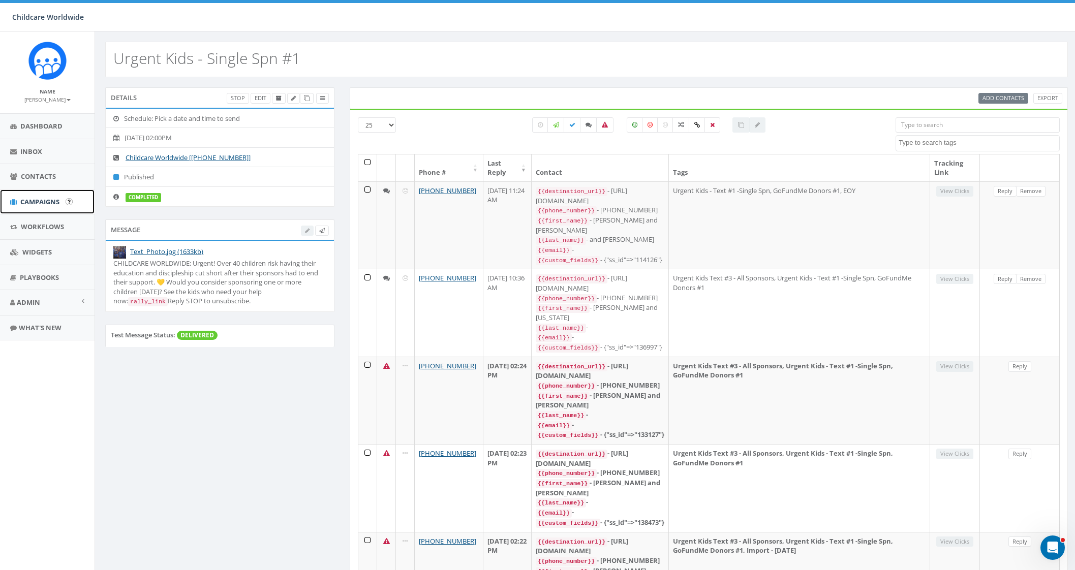
click at [48, 199] on span "Campaigns" at bounding box center [39, 201] width 39 height 9
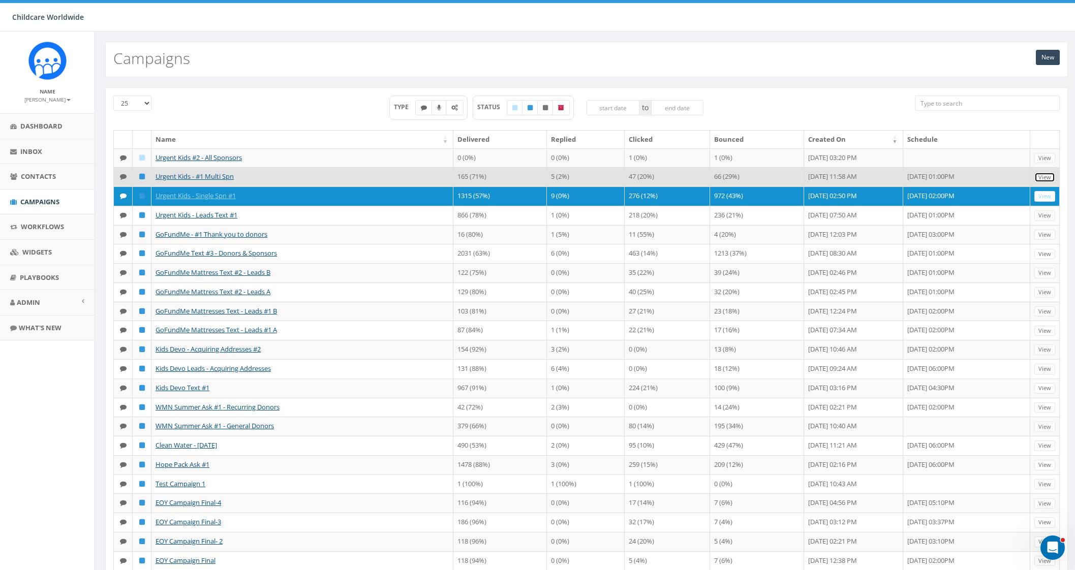
click at [1042, 183] on link "View" at bounding box center [1045, 177] width 21 height 11
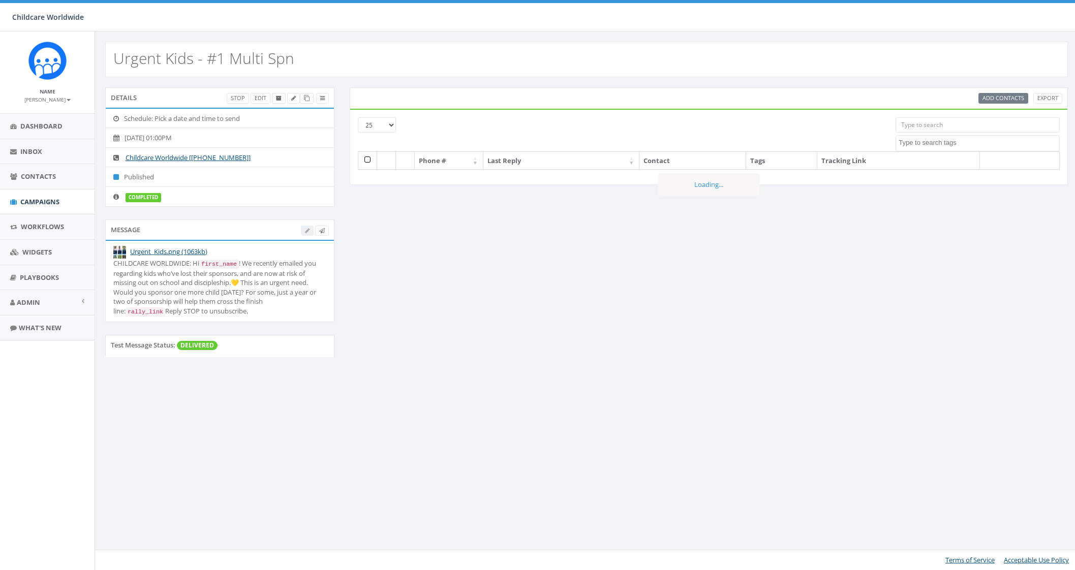
select select
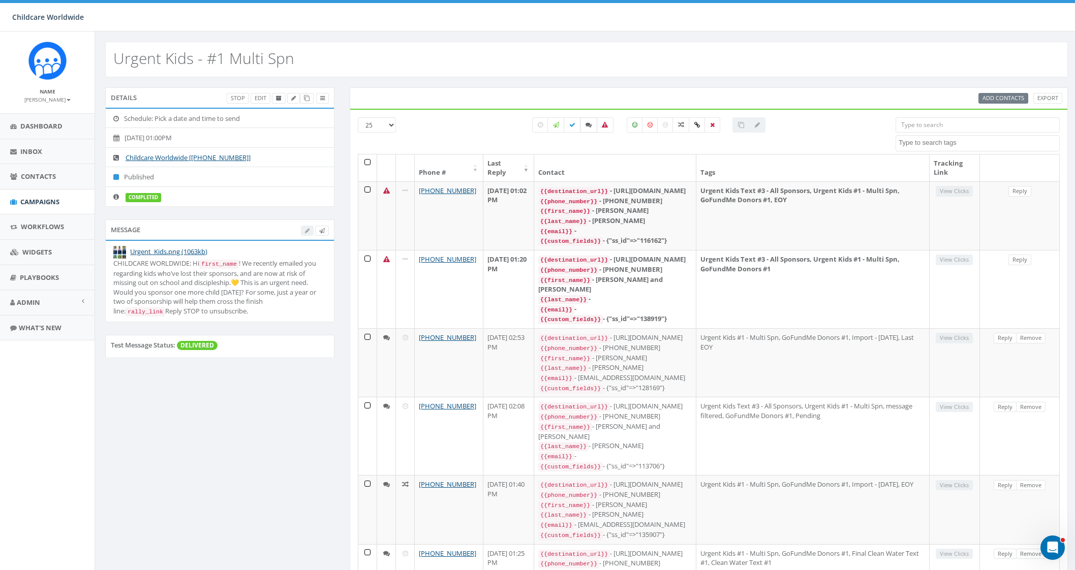
click at [583, 126] on label at bounding box center [588, 124] width 17 height 15
checkbox input "true"
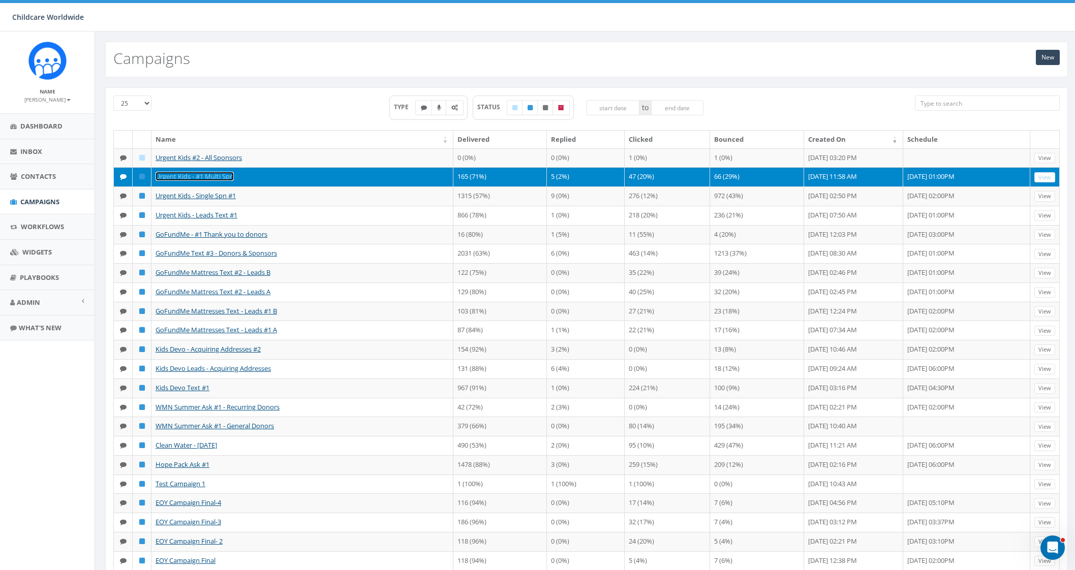
click at [226, 181] on link "Urgent Kids - #1 Multi Spn" at bounding box center [195, 176] width 78 height 9
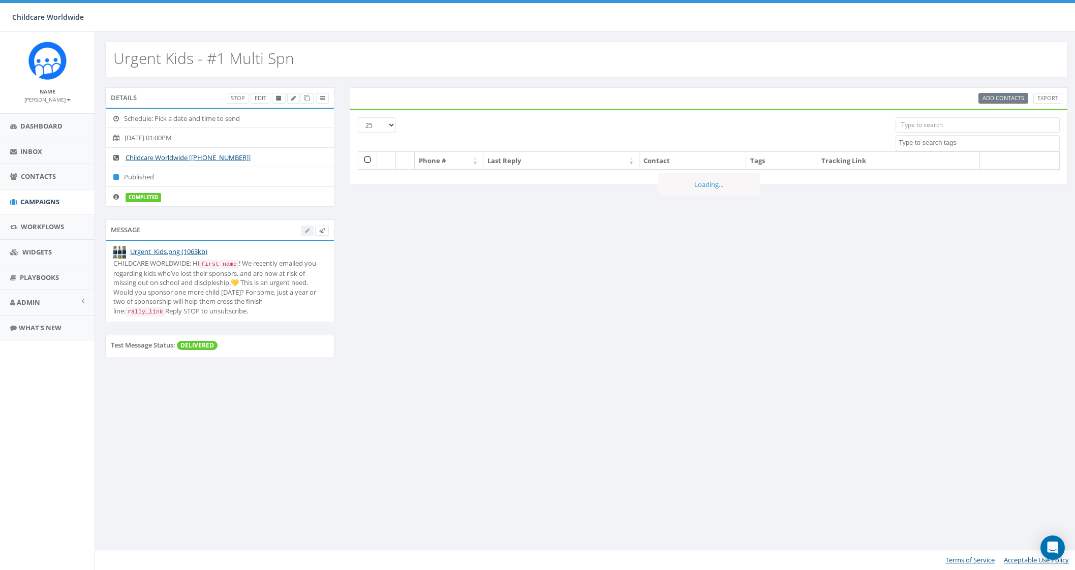
select select
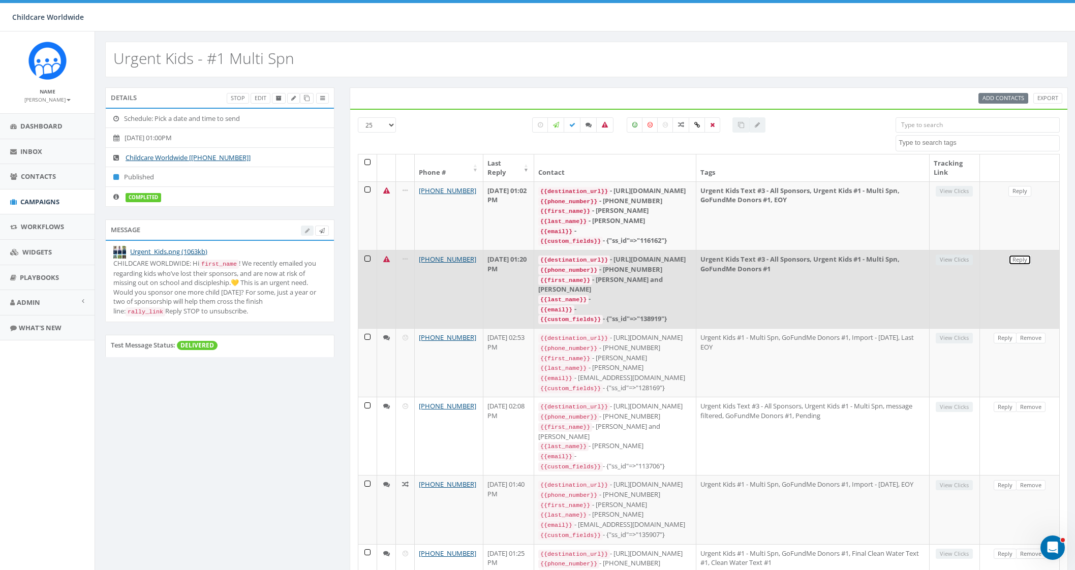
click at [1021, 265] on link "Reply" at bounding box center [1020, 260] width 23 height 11
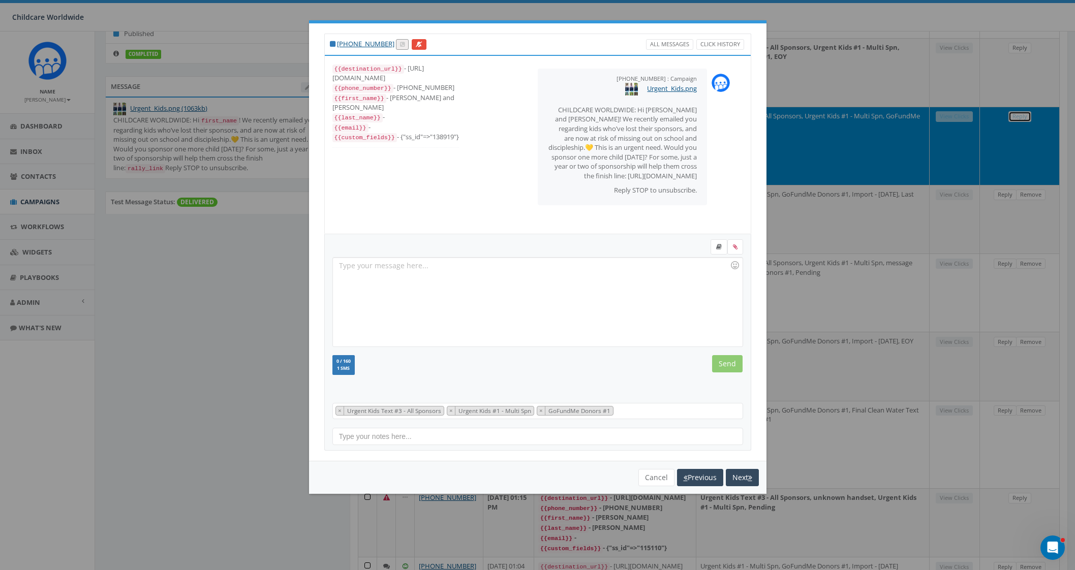
scroll to position [127, 0]
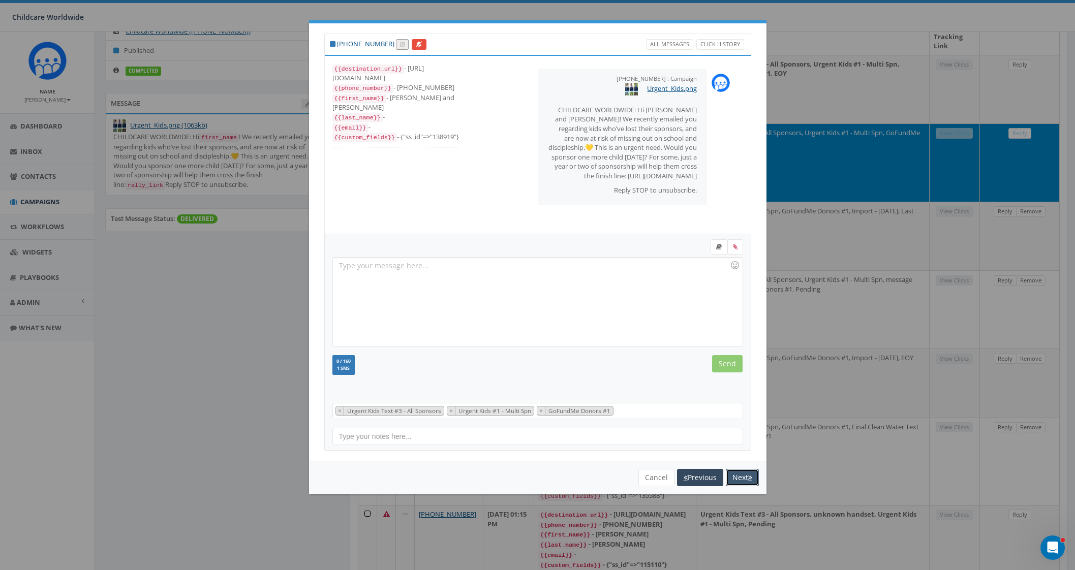
click at [745, 471] on button "Next" at bounding box center [742, 477] width 33 height 17
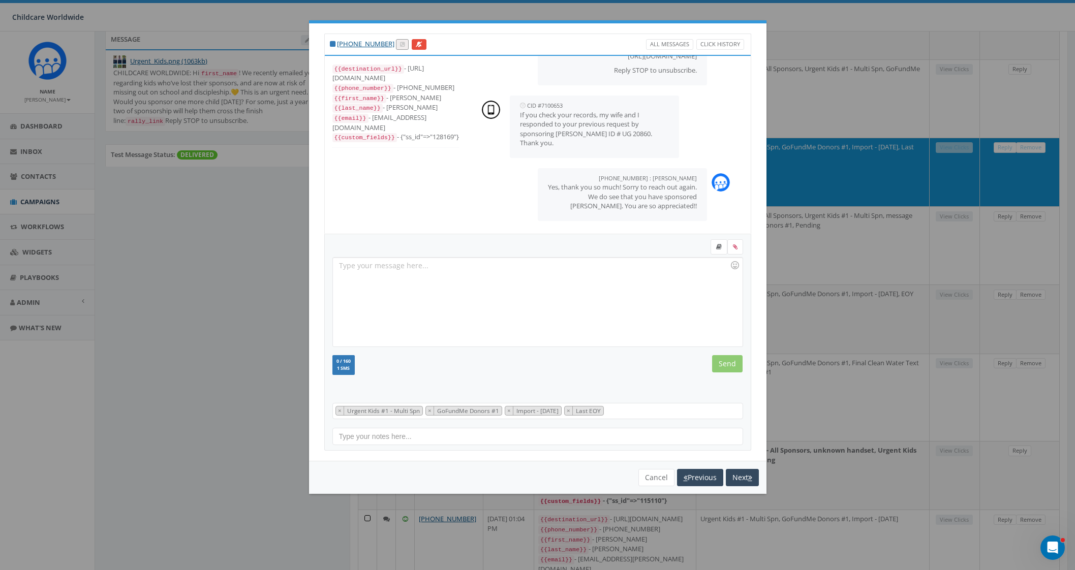
scroll to position [119, 0]
click at [701, 466] on div "You cannot attach more than one file! Please remove the old file and continue t…" at bounding box center [538, 477] width 458 height 33
click at [703, 474] on button "Previous" at bounding box center [700, 477] width 46 height 17
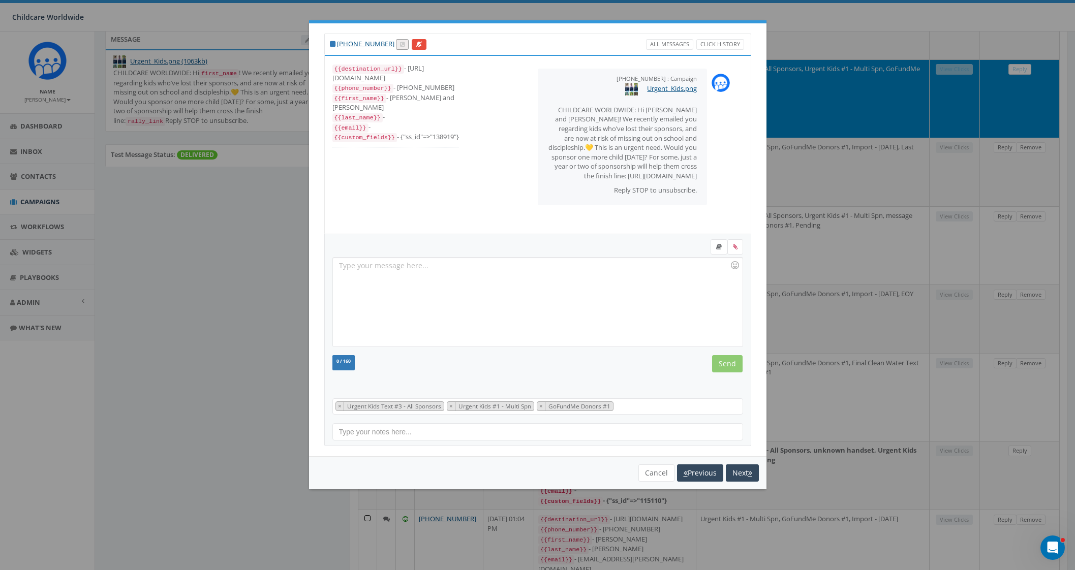
scroll to position [20, 0]
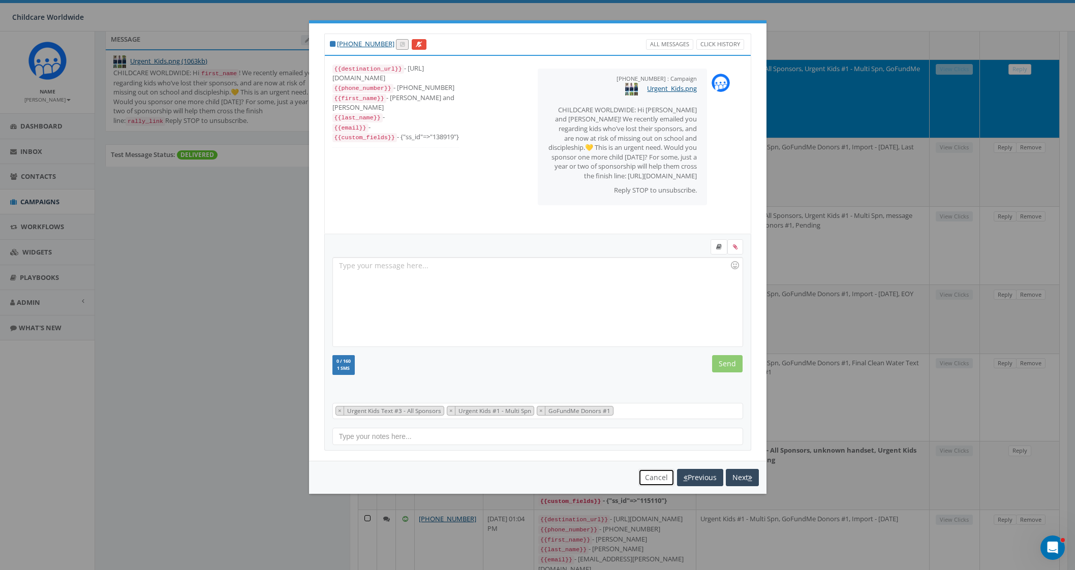
drag, startPoint x: 673, startPoint y: 563, endPoint x: 648, endPoint y: 481, distance: 85.4
click at [648, 481] on button "Cancel" at bounding box center [657, 477] width 36 height 17
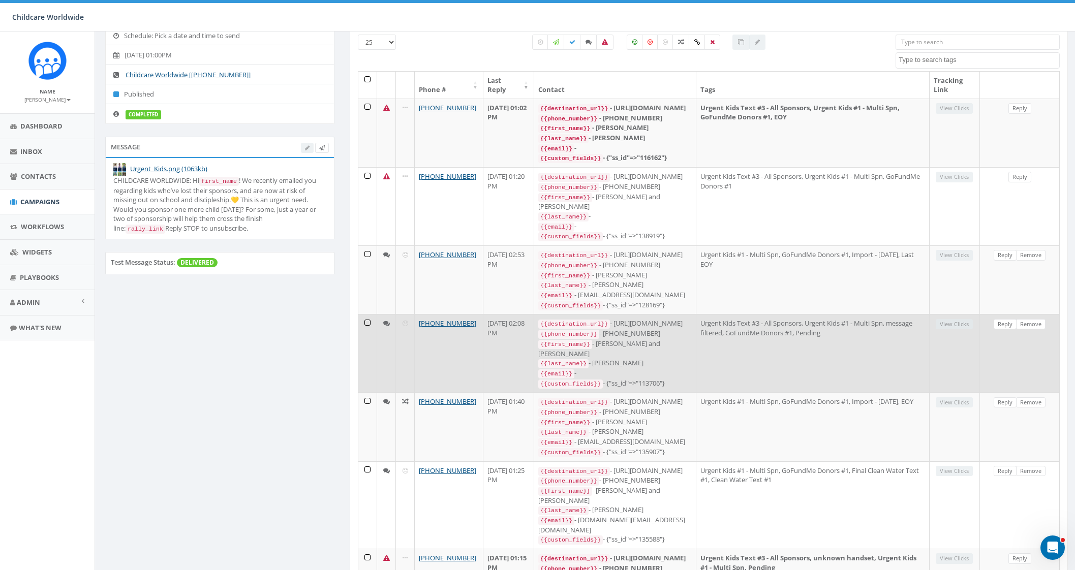
scroll to position [0, 0]
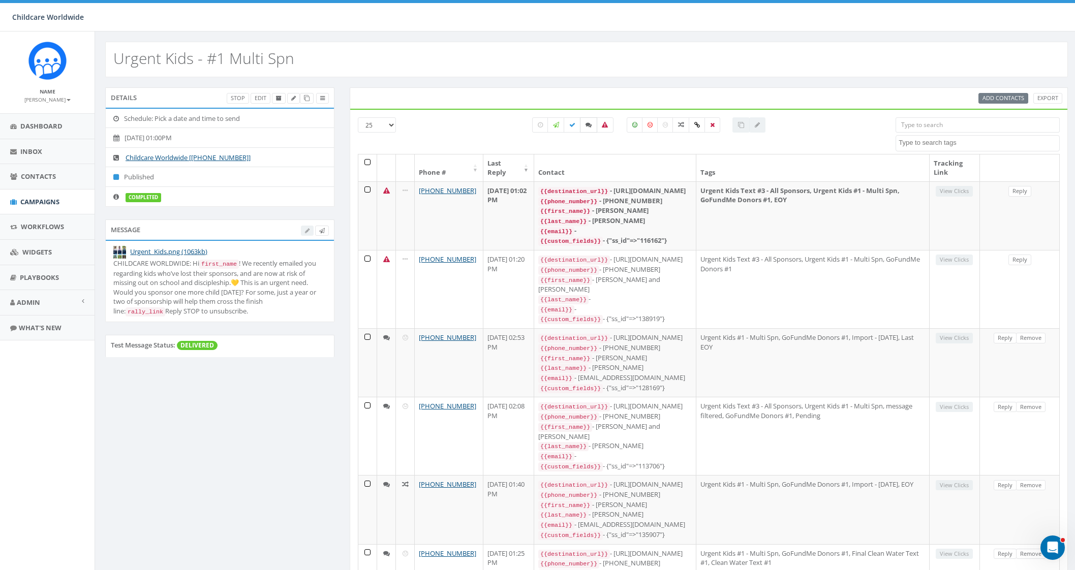
click at [591, 123] on icon at bounding box center [589, 125] width 6 height 6
checkbox input "true"
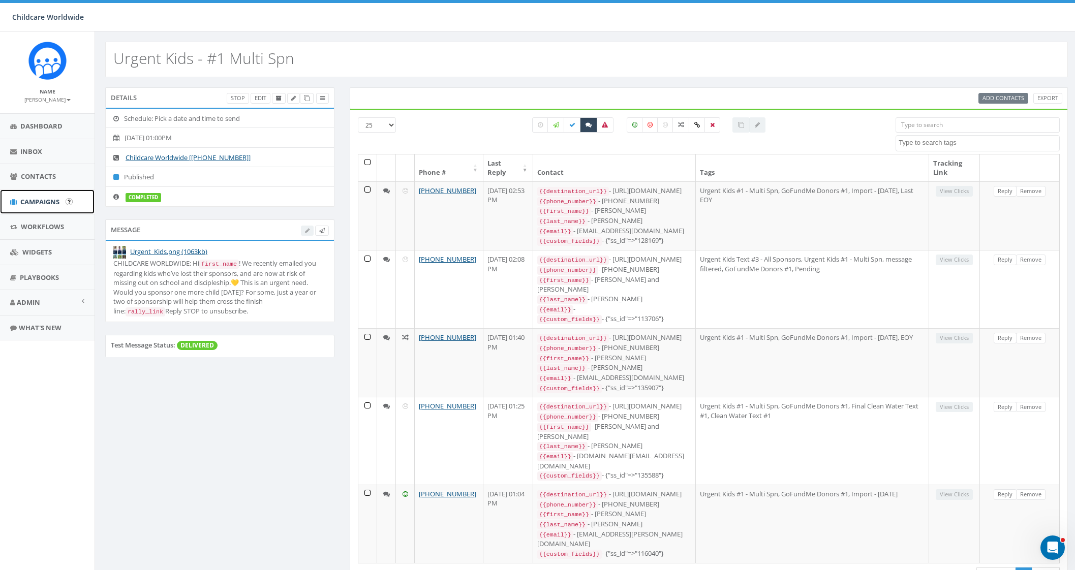
click at [28, 198] on span "Campaigns" at bounding box center [39, 201] width 39 height 9
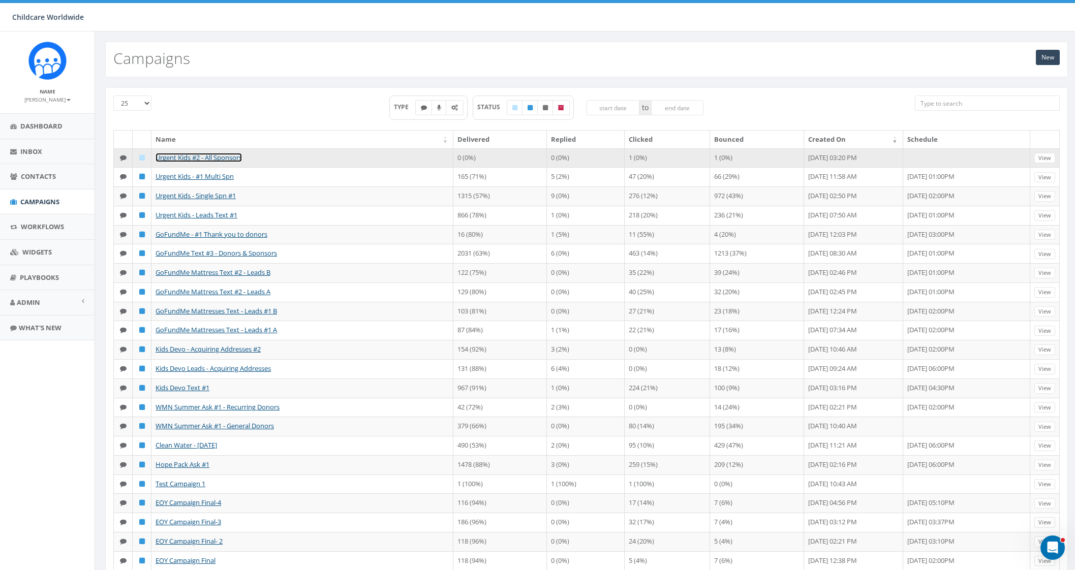
click at [236, 161] on link "Urgent Kids #2 - All Sponsors" at bounding box center [199, 157] width 86 height 9
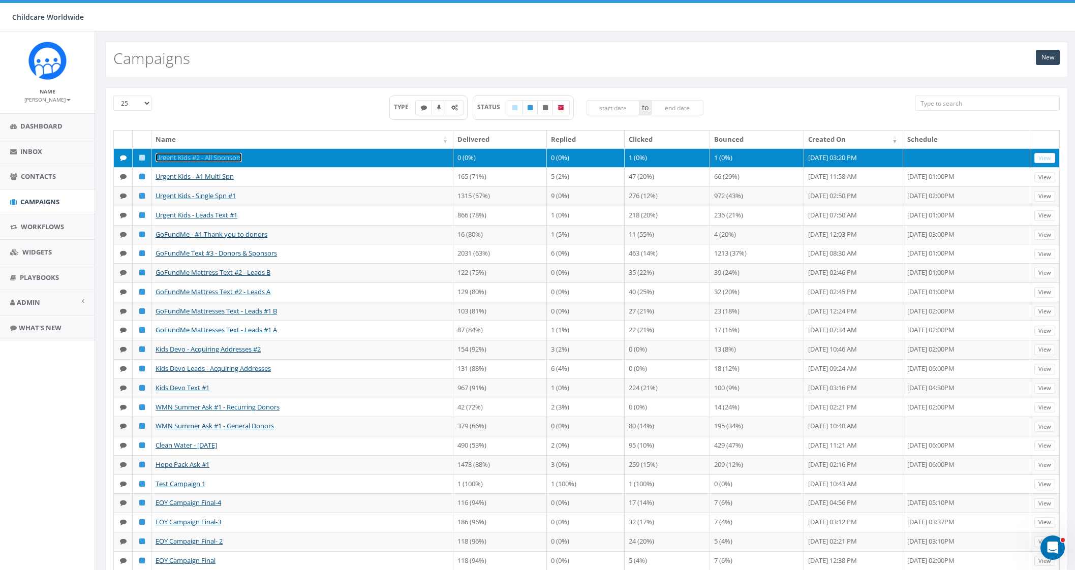
click at [234, 155] on link "Urgent Kids #2 - All Sponsors" at bounding box center [199, 157] width 86 height 9
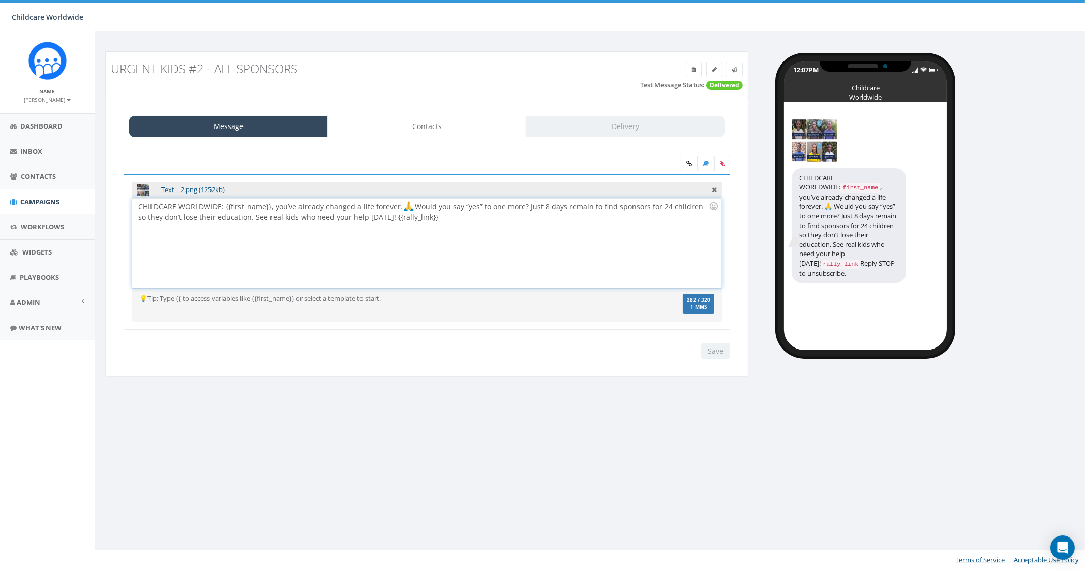
click at [452, 222] on div "CHILDCARE WORLDWIDE: {{first_name}}, you’ve already changed a life forever. Wou…" at bounding box center [426, 243] width 589 height 89
drag, startPoint x: 529, startPoint y: 206, endPoint x: 587, endPoint y: 209, distance: 58.5
click at [587, 209] on div "CHILDCARE WORLDWIDE: {{first_name}}, you’ve already changed a life forever. Wou…" at bounding box center [426, 243] width 589 height 89
click at [719, 349] on input "Save" at bounding box center [715, 351] width 29 height 15
click at [719, 349] on div "Save Next" at bounding box center [713, 351] width 34 height 15
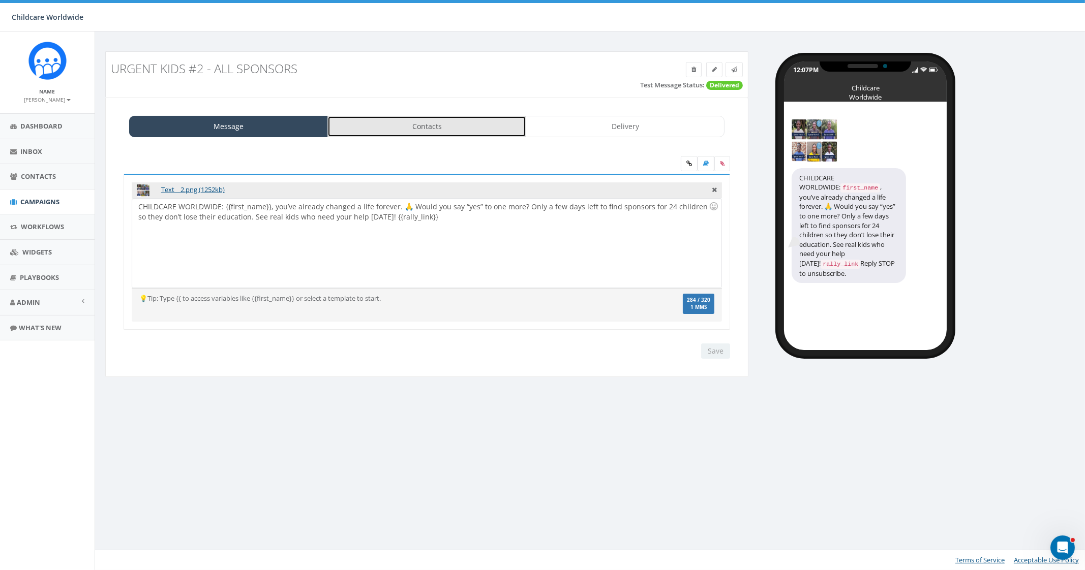
click at [476, 122] on link "Contacts" at bounding box center [426, 126] width 199 height 21
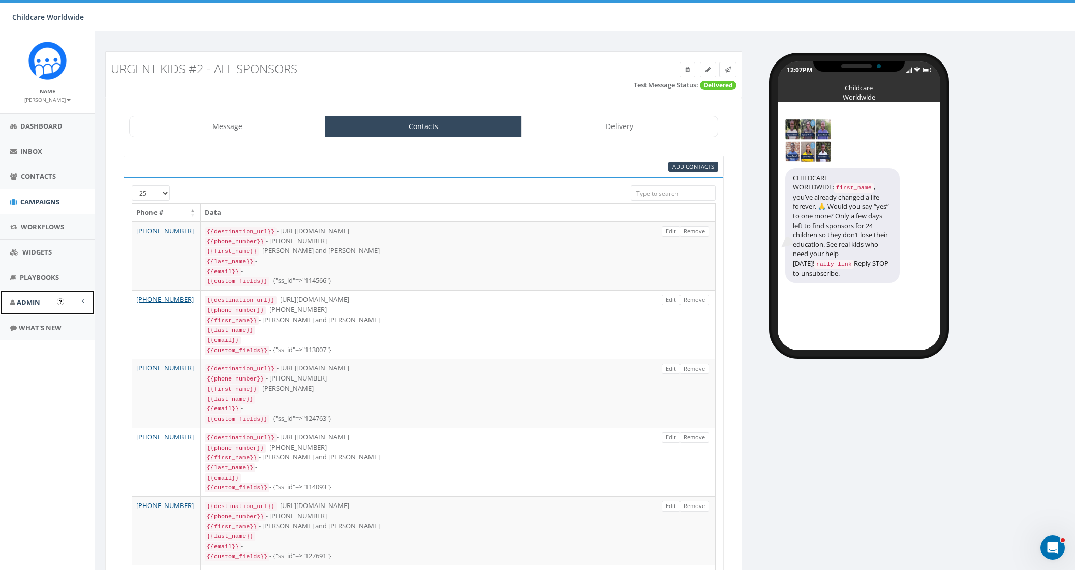
click at [43, 302] on link "Admin" at bounding box center [47, 302] width 95 height 25
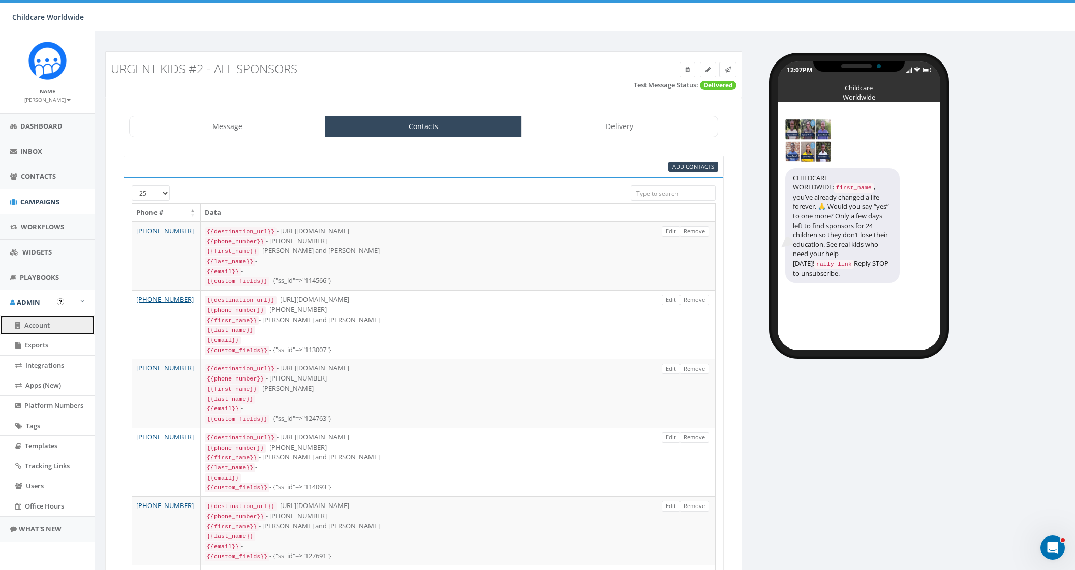
click at [46, 321] on span "Account" at bounding box center [36, 325] width 25 height 9
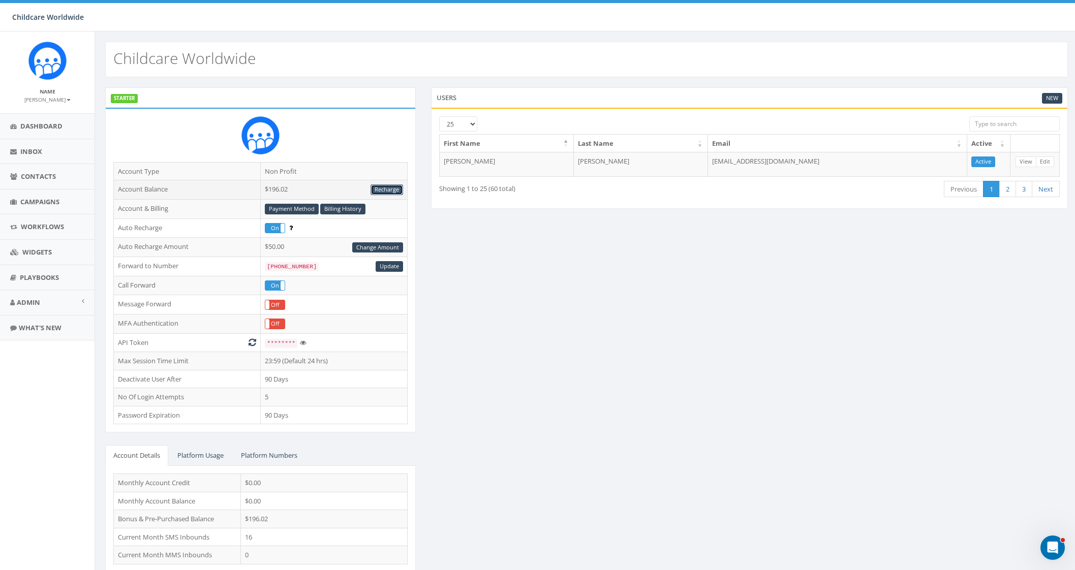
click at [384, 189] on link "Recharge" at bounding box center [387, 190] width 33 height 11
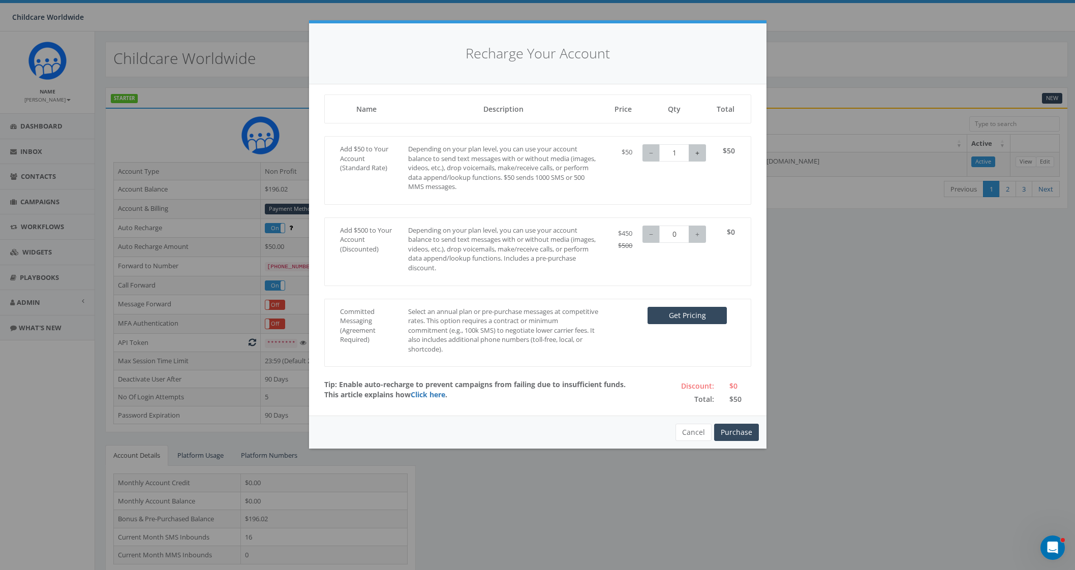
type input "2"
click at [699, 155] on button "+" at bounding box center [697, 152] width 17 height 17
click at [736, 431] on button "Purchase" at bounding box center [736, 432] width 45 height 17
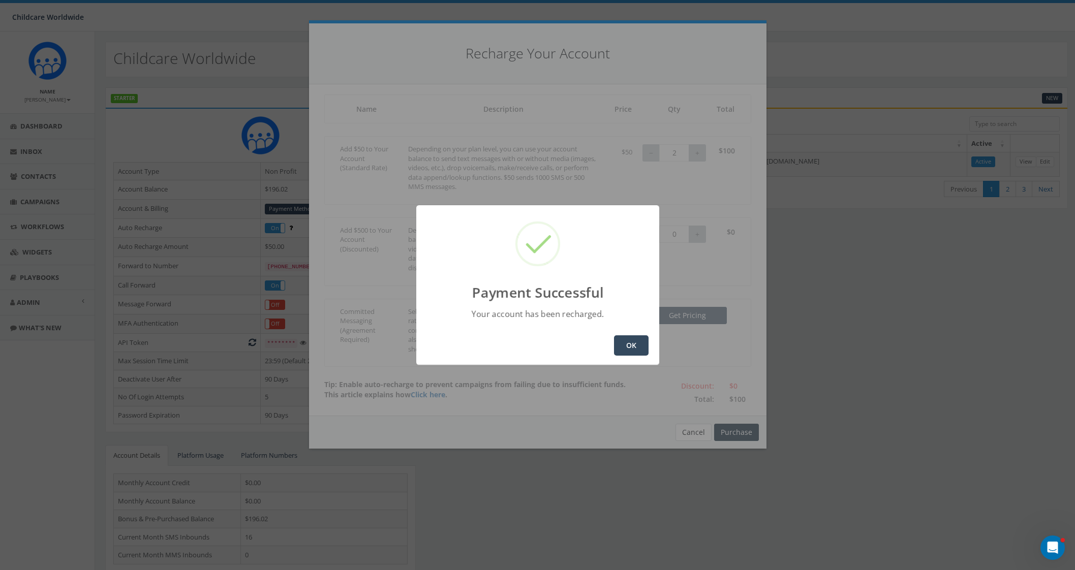
click at [639, 339] on button "OK" at bounding box center [631, 346] width 35 height 20
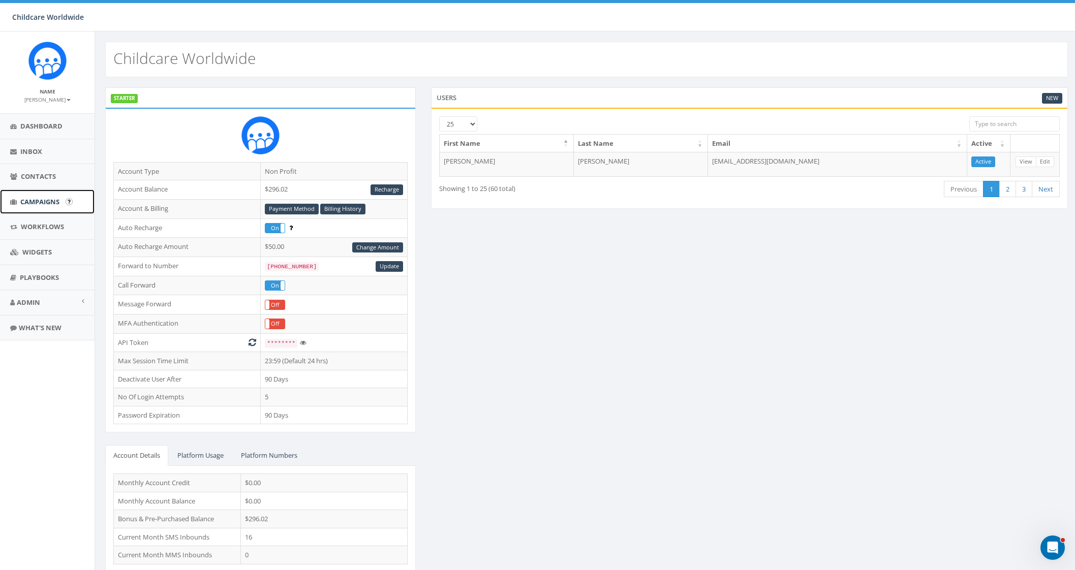
click at [45, 205] on span "Campaigns" at bounding box center [39, 201] width 39 height 9
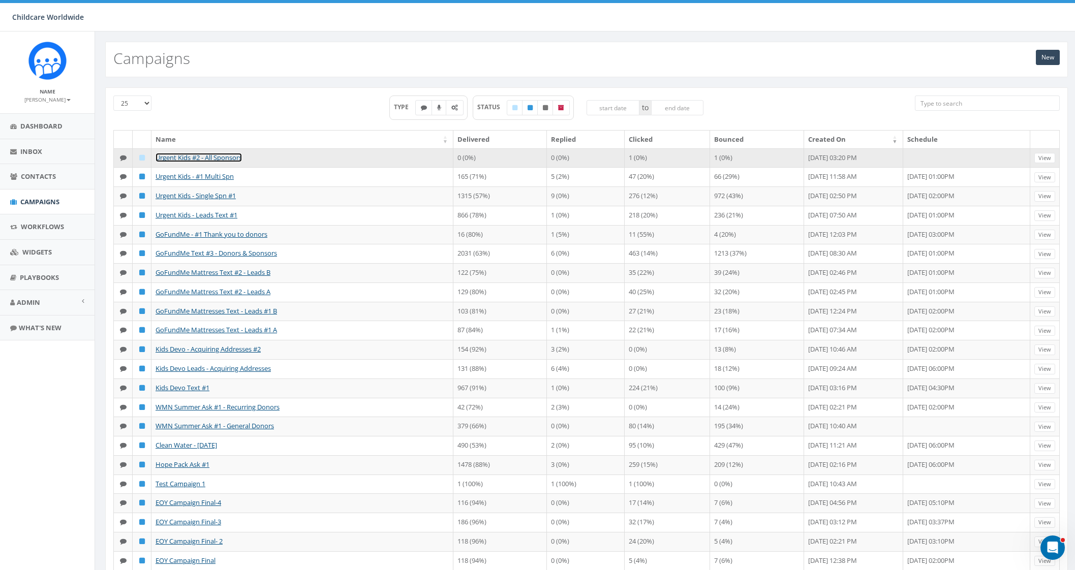
click at [218, 156] on link "Urgent Kids #2 - All Sponsors" at bounding box center [199, 157] width 86 height 9
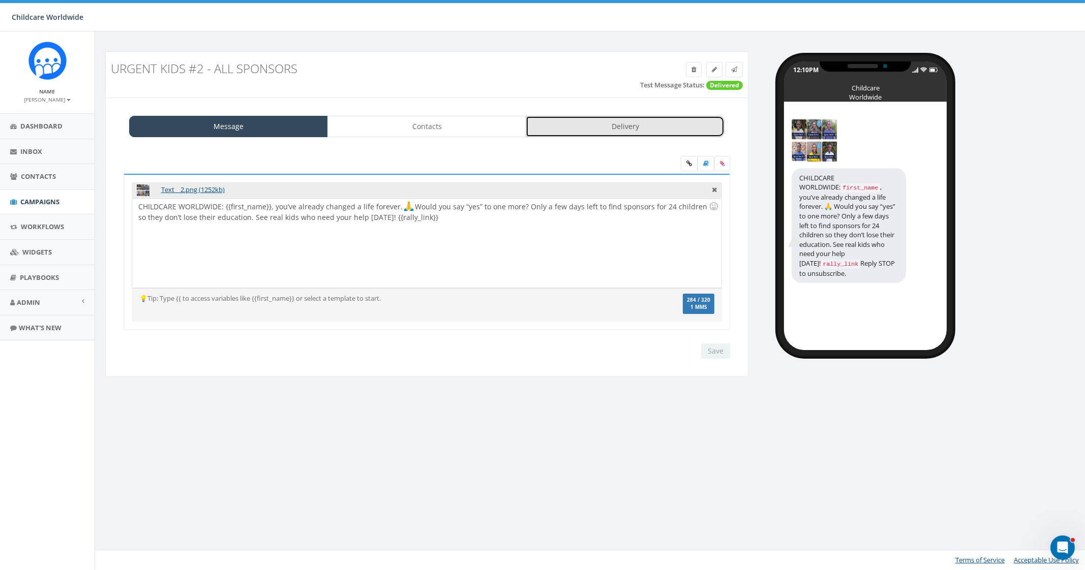
click at [628, 130] on link "Delivery" at bounding box center [625, 126] width 199 height 21
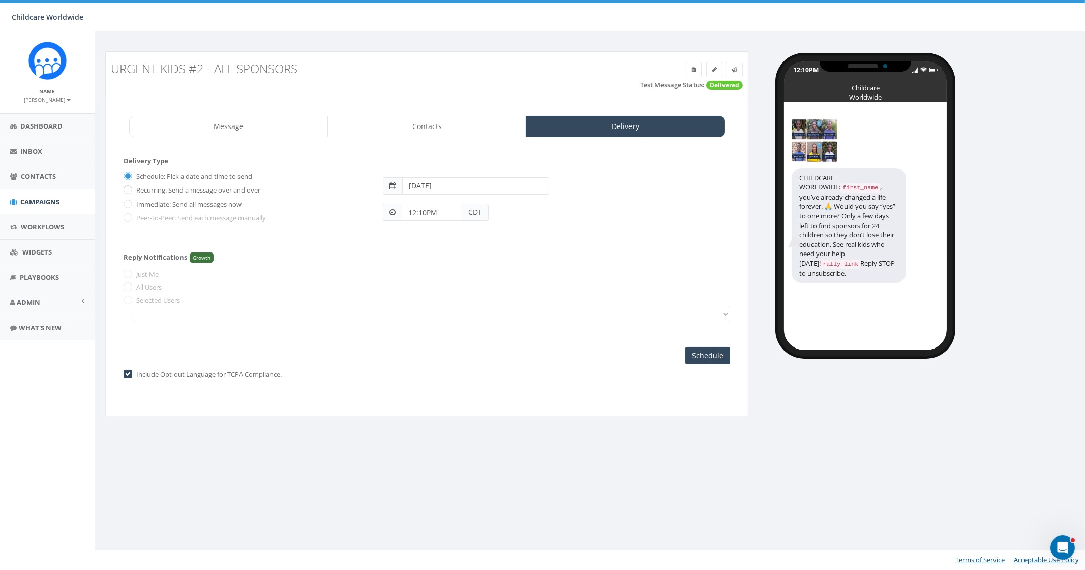
click at [480, 216] on span "CDT" at bounding box center [475, 212] width 26 height 17
click at [465, 216] on span "CDT" at bounding box center [475, 212] width 26 height 17
click at [422, 216] on input "12:10PM" at bounding box center [432, 212] width 60 height 17
click at [436, 87] on div "1 2 3 4 5 6 7 8 9 10 11 12 00 05 10 15 20 25 30 35 40 45 50 55" at bounding box center [459, 125] width 102 height 102
click at [422, 217] on input "12:10PM" at bounding box center [432, 212] width 60 height 17
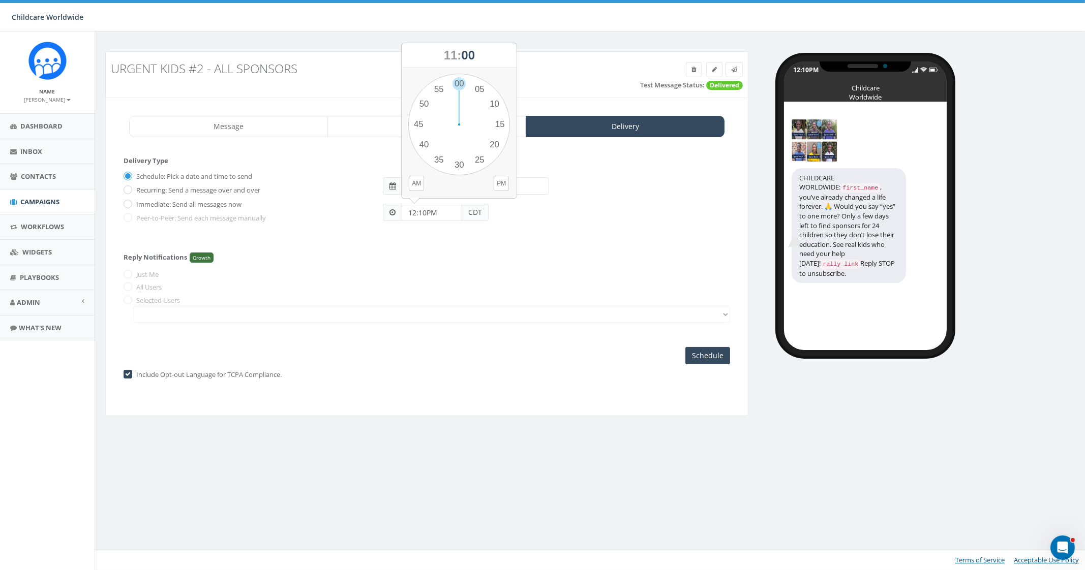
click at [414, 210] on input "12:10PM" at bounding box center [432, 212] width 60 height 17
click at [459, 87] on div "1 2 3 4 5 6 7 8 9 10 11 12 00 05 10 15 20 25 30 35 40 45 50 55" at bounding box center [459, 125] width 102 height 102
click at [423, 217] on input "11:00PM" at bounding box center [432, 212] width 60 height 17
click at [474, 92] on div "1 2 3 4 5 6 7 8 9 10 11 12 00 05 10 15 20 25 30 35 40 45 50 55" at bounding box center [459, 125] width 102 height 102
click at [463, 88] on div "1 2 3 4 5 6 7 8 9 10 11 12 00 05 10 15 20 25 30 35 40 45 50 55" at bounding box center [459, 125] width 102 height 102
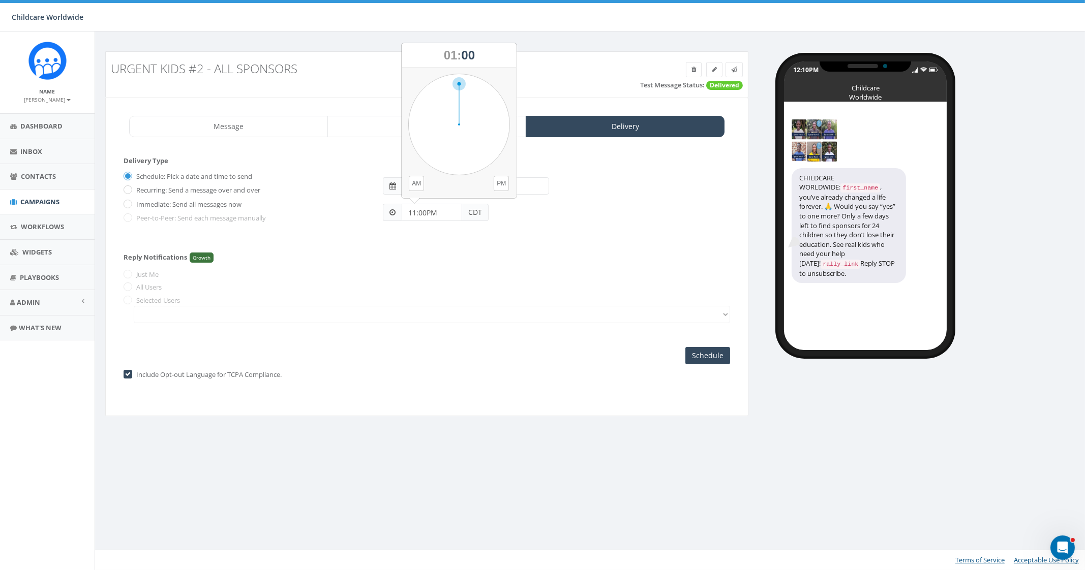
type input "01:00PM"
click at [387, 191] on span at bounding box center [392, 185] width 19 height 17
click at [394, 185] on span at bounding box center [392, 186] width 7 height 7
click at [460, 184] on input "[DATE]" at bounding box center [475, 185] width 147 height 17
click at [487, 284] on td "26" at bounding box center [488, 281] width 15 height 15
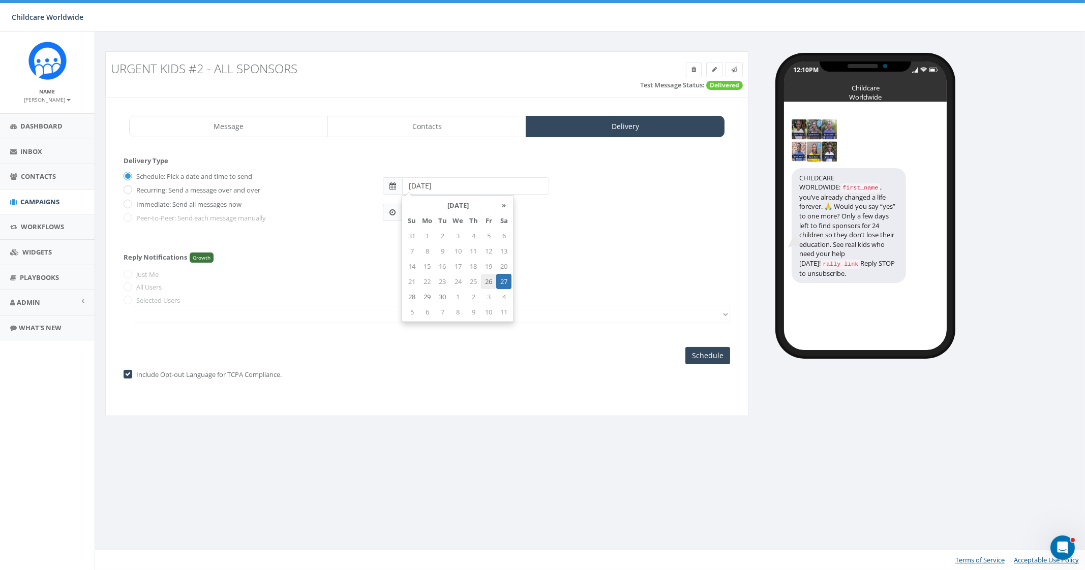
type input "[DATE]"
click at [562, 254] on div "Reply Notifications Growth Just Me All Users Selected Users" at bounding box center [427, 285] width 607 height 85
click at [719, 360] on input "Schedule" at bounding box center [707, 355] width 45 height 17
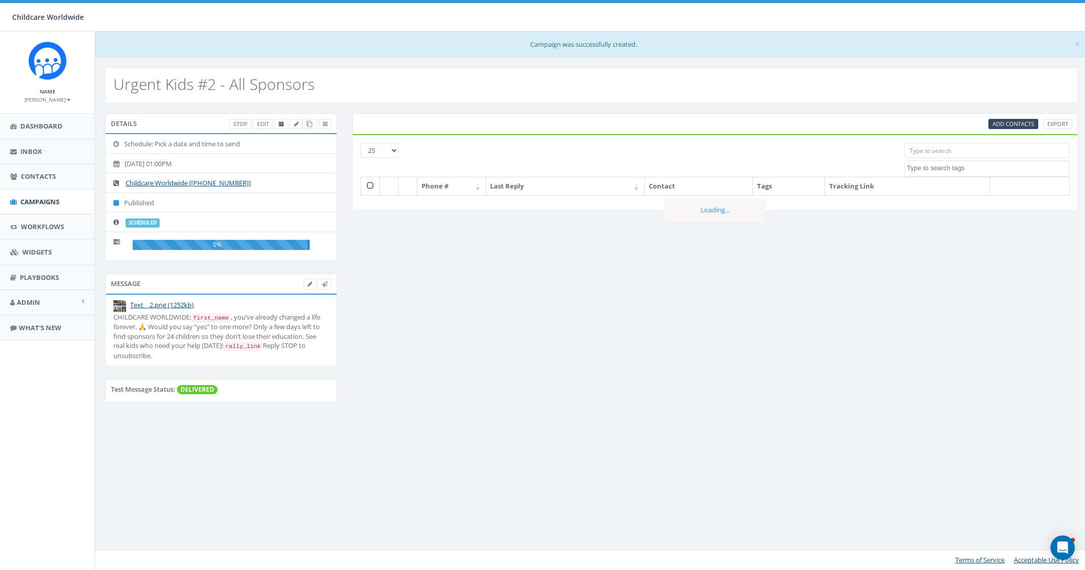
select select
